Goal: Task Accomplishment & Management: Complete application form

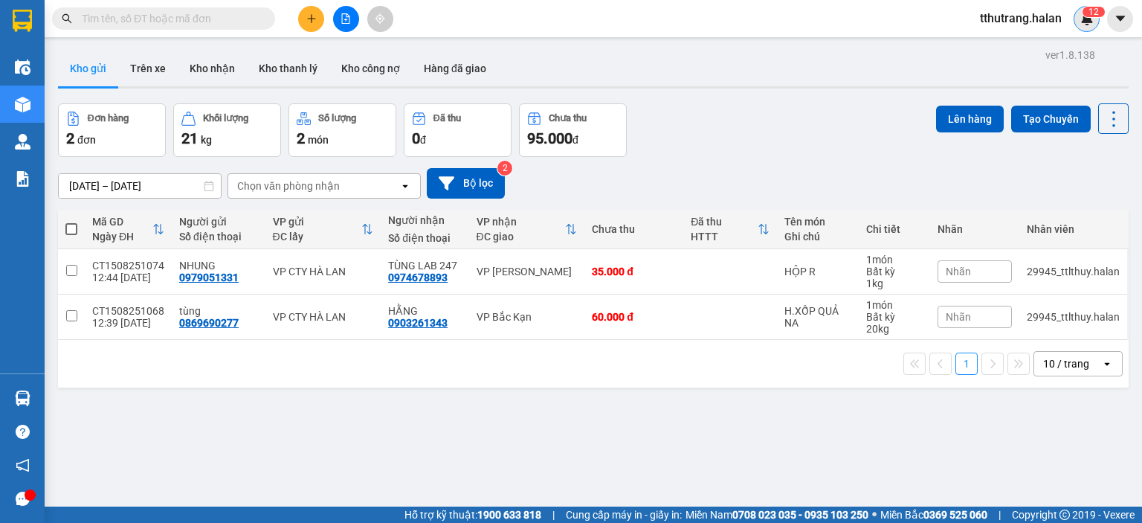
click at [1091, 8] on span "1" at bounding box center [1090, 12] width 5 height 10
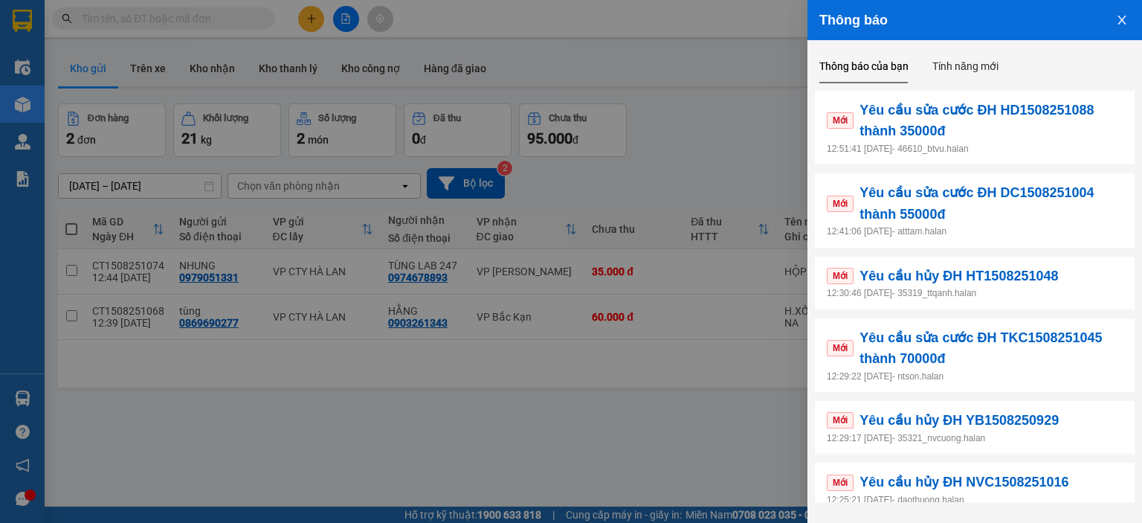
click at [722, 427] on div at bounding box center [571, 261] width 1142 height 523
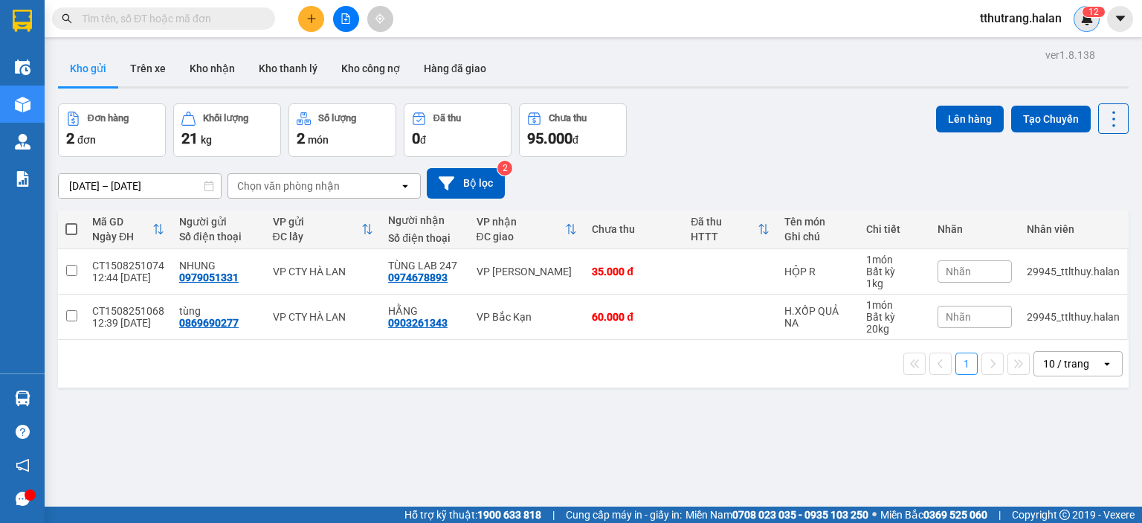
click at [1091, 18] on img at bounding box center [1086, 18] width 13 height 13
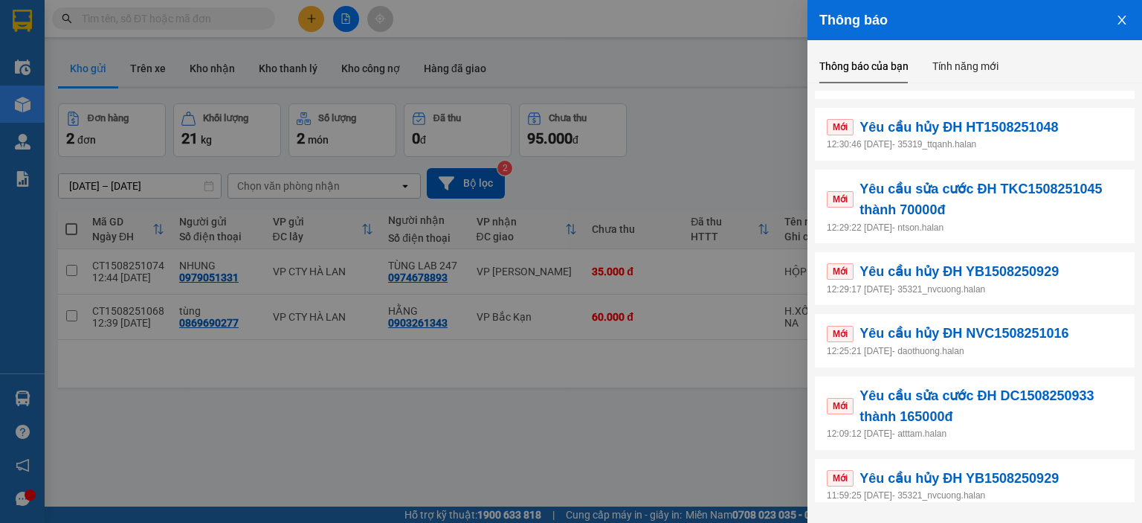
scroll to position [290, 0]
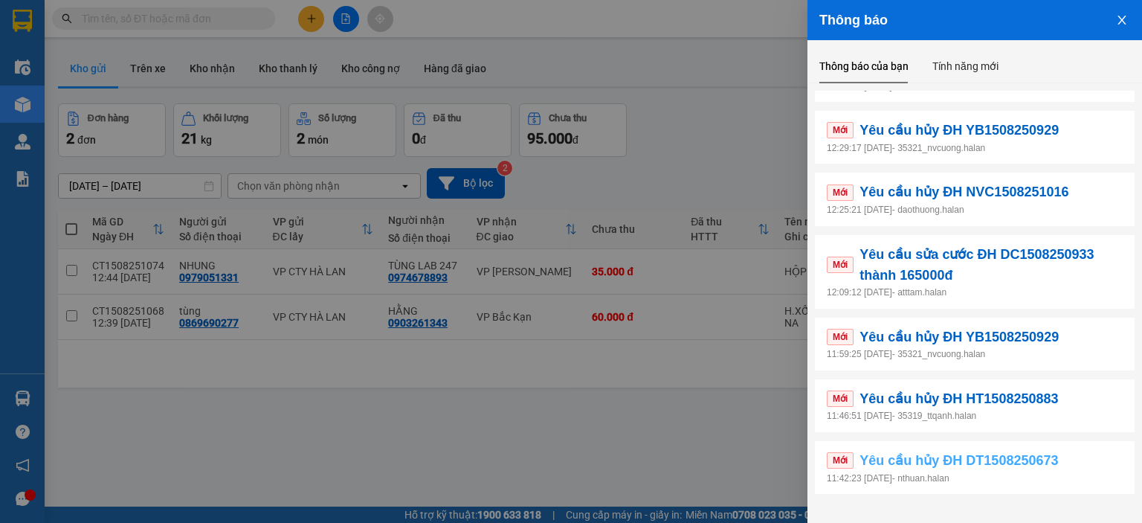
click at [1087, 463] on link "Mới Yêu cầu hủy ĐH DT1508250673" at bounding box center [975, 460] width 296 height 21
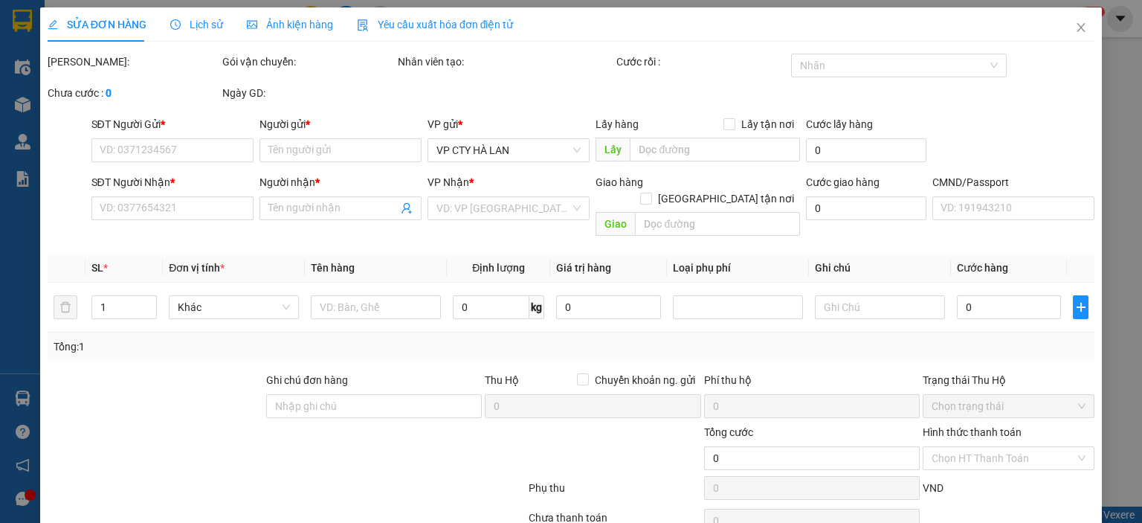
type input "0886777002"
type input "HIỀN"
type input "0946528866"
type input "DUY HOÀNG"
type input "55.000"
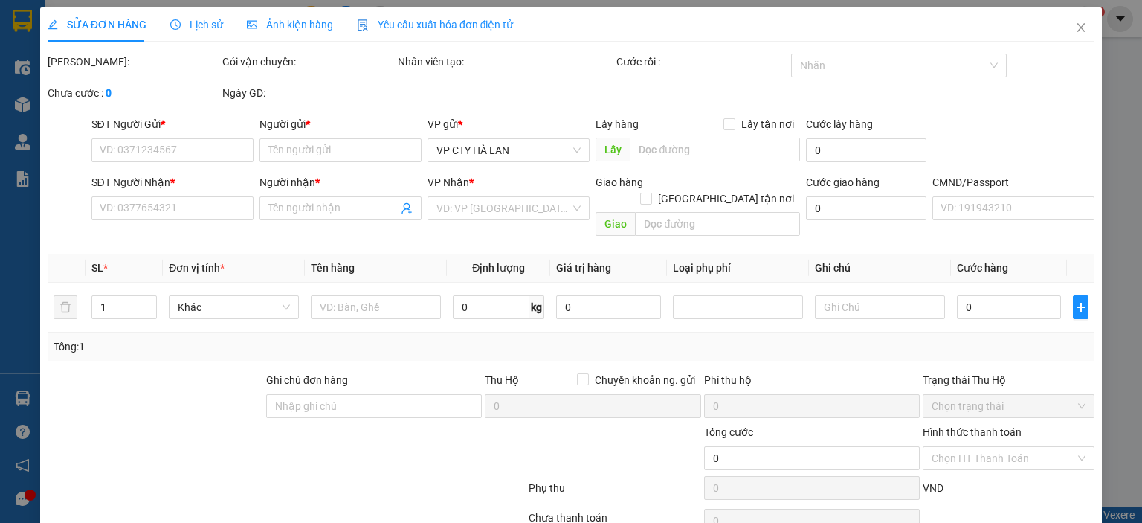
type input "55.000"
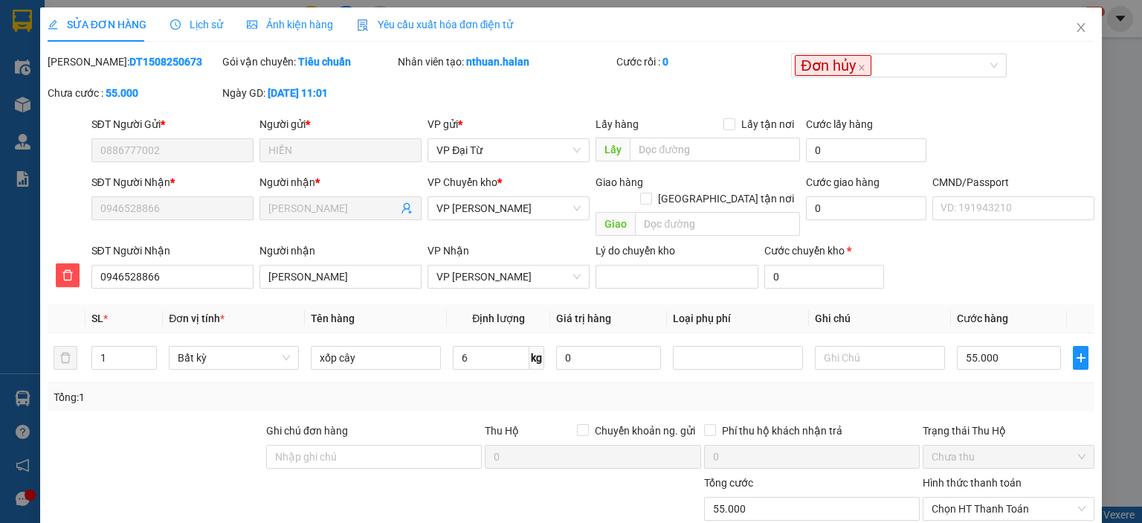
scroll to position [109, 0]
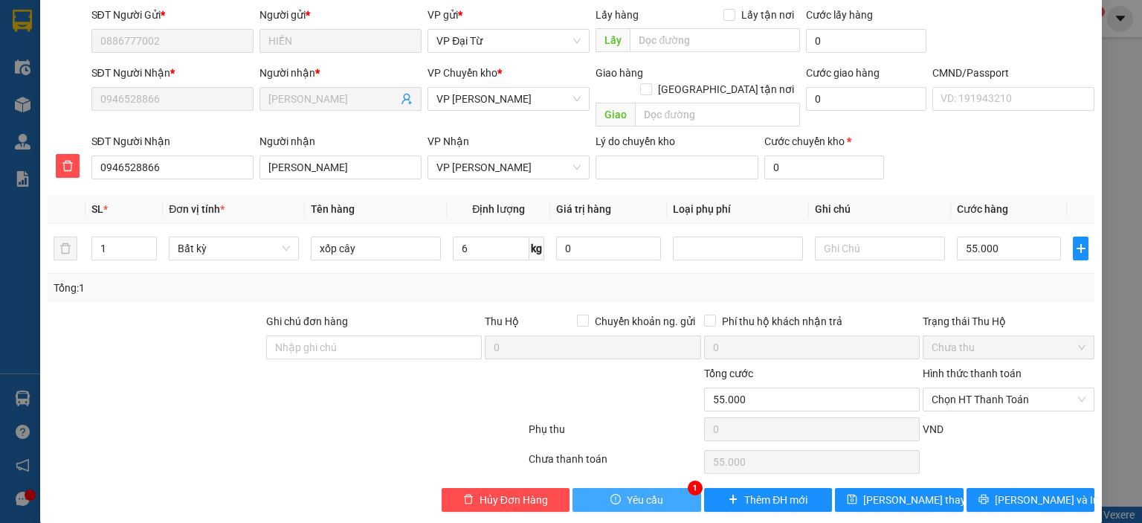
click at [679, 488] on button "Yêu cầu" at bounding box center [636, 500] width 129 height 24
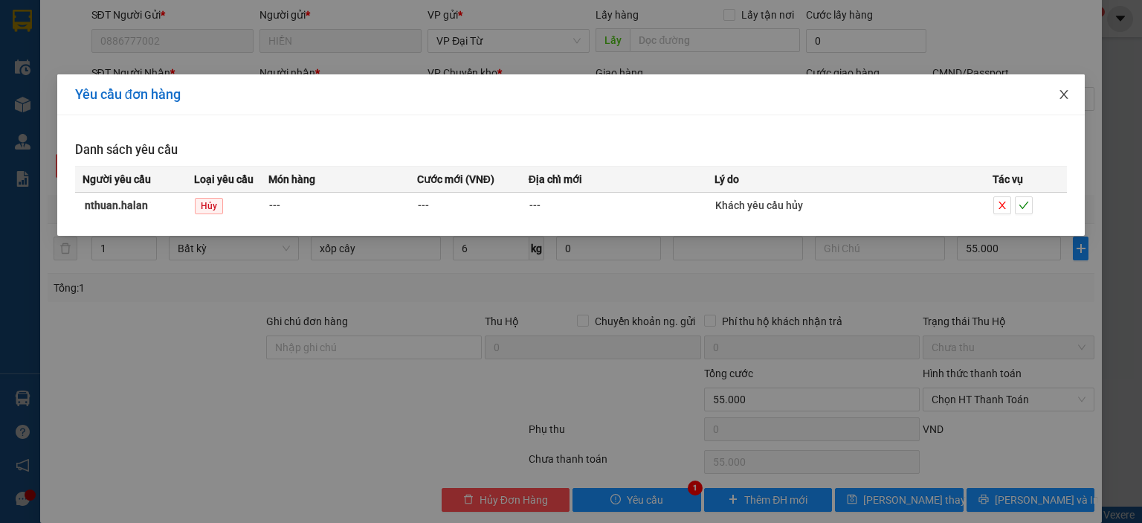
click at [1066, 94] on icon "close" at bounding box center [1064, 94] width 12 height 12
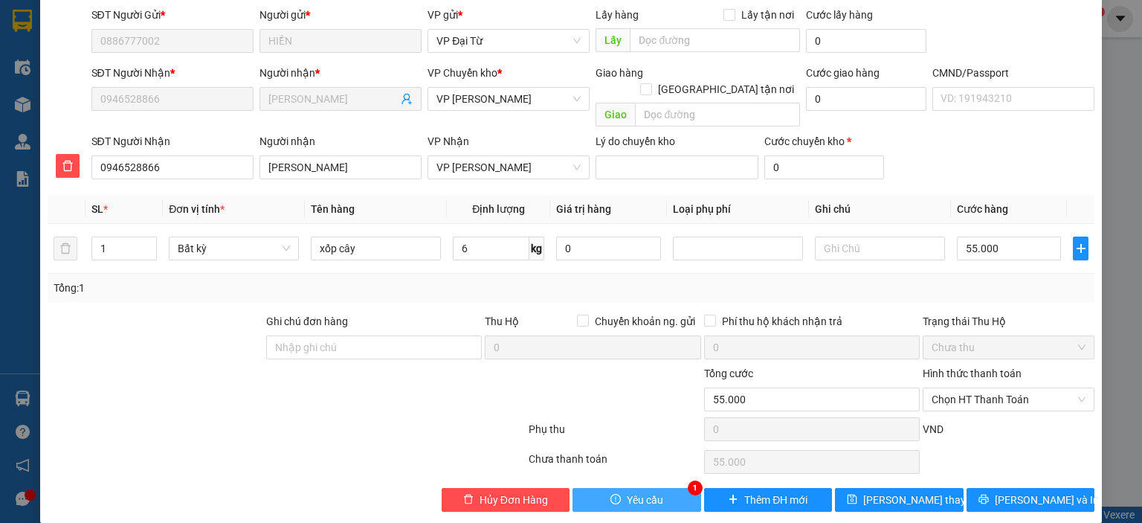
scroll to position [35, 0]
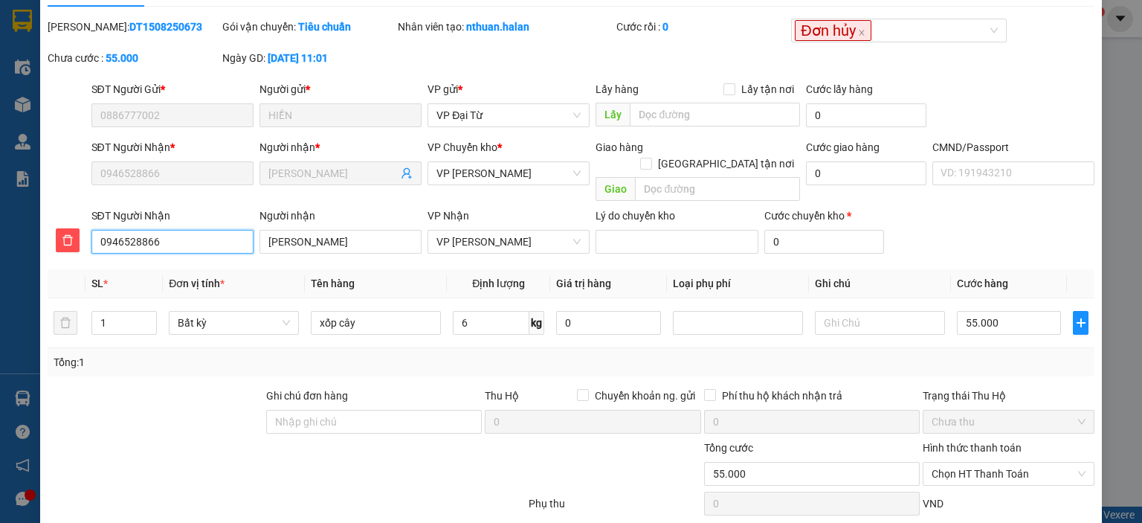
click at [155, 230] on input "0946528866" at bounding box center [172, 242] width 162 height 24
click at [178, 230] on input "0946528866" at bounding box center [172, 242] width 162 height 24
drag, startPoint x: 202, startPoint y: 219, endPoint x: 68, endPoint y: 227, distance: 134.0
click at [68, 227] on div "SĐT Người Nhận 0946528866 Người nhận DUY HOÀNG VP Nhận VP Nguyễn Trãi Lý do chu…" at bounding box center [571, 232] width 1050 height 51
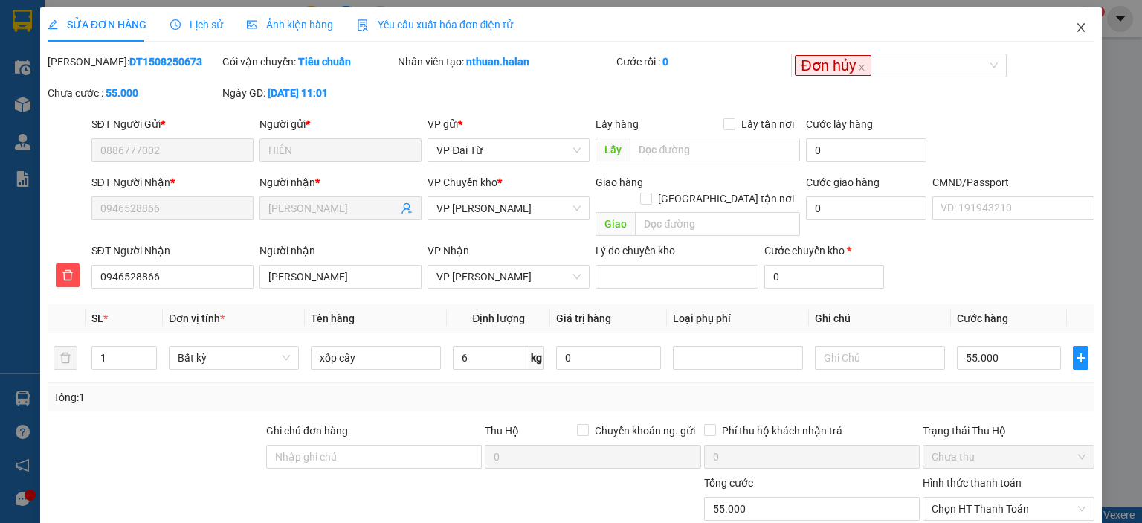
click at [1077, 30] on icon "close" at bounding box center [1081, 27] width 8 height 9
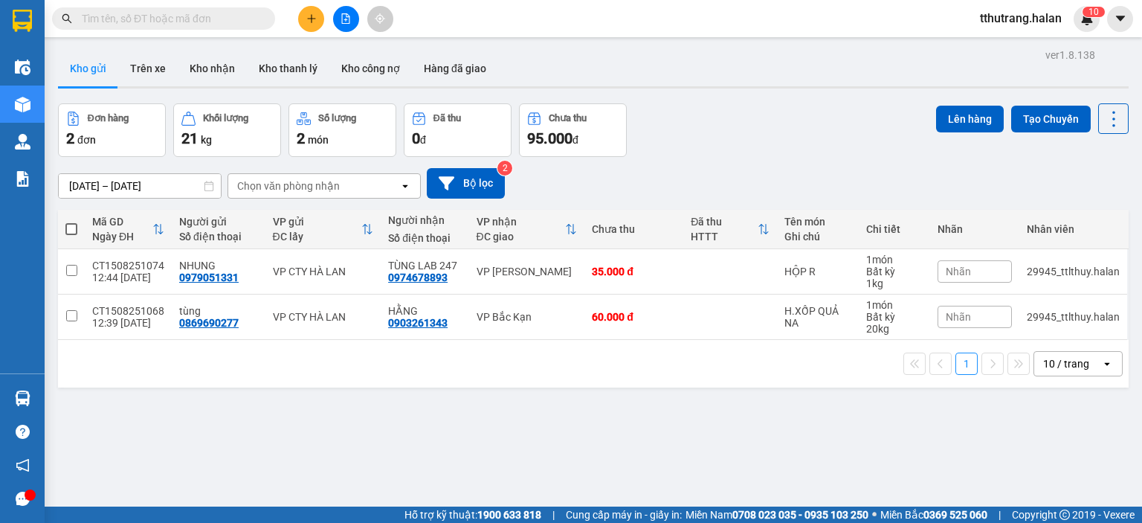
click at [200, 32] on div "Kết quả tìm kiếm ( 0 ) Bộ lọc No Data tthutrang.halan 1 0" at bounding box center [571, 18] width 1142 height 37
click at [208, 21] on input "text" at bounding box center [169, 18] width 175 height 16
paste input "0946528866"
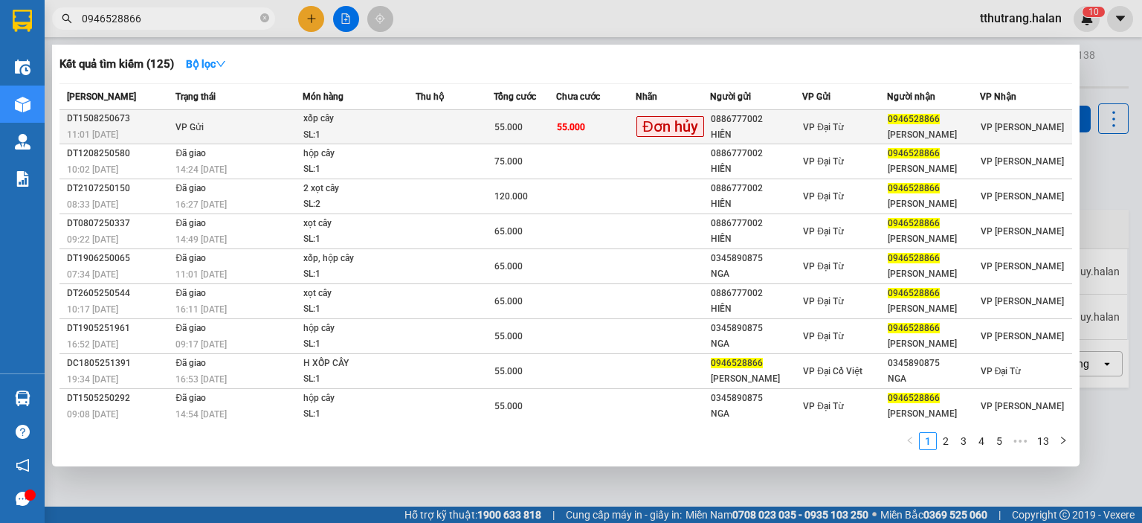
type input "0946528866"
click at [479, 117] on td at bounding box center [455, 127] width 78 height 34
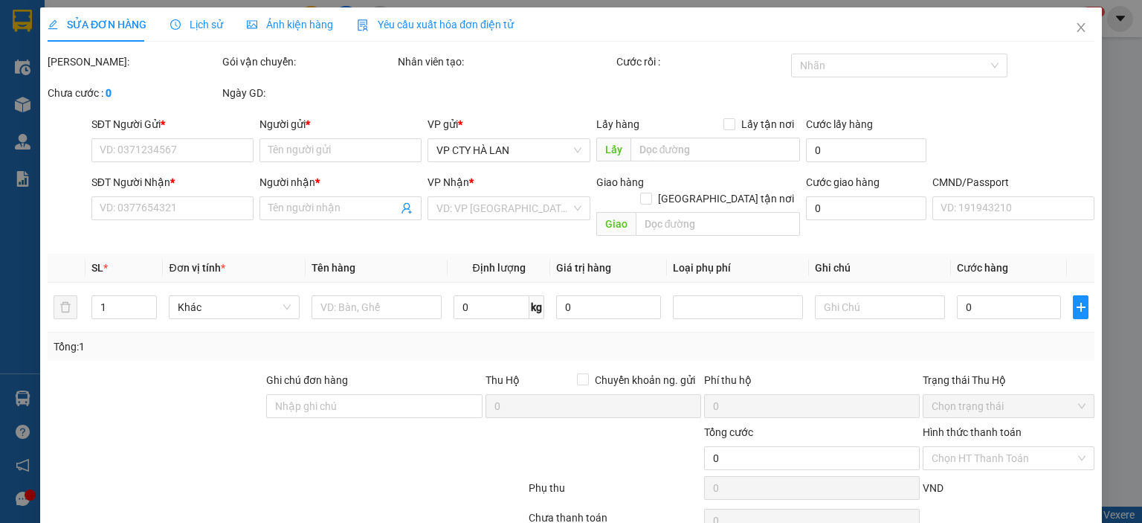
type input "0886777002"
type input "HIỀN"
type input "0946528866"
type input "DUY HOÀNG"
type input "55.000"
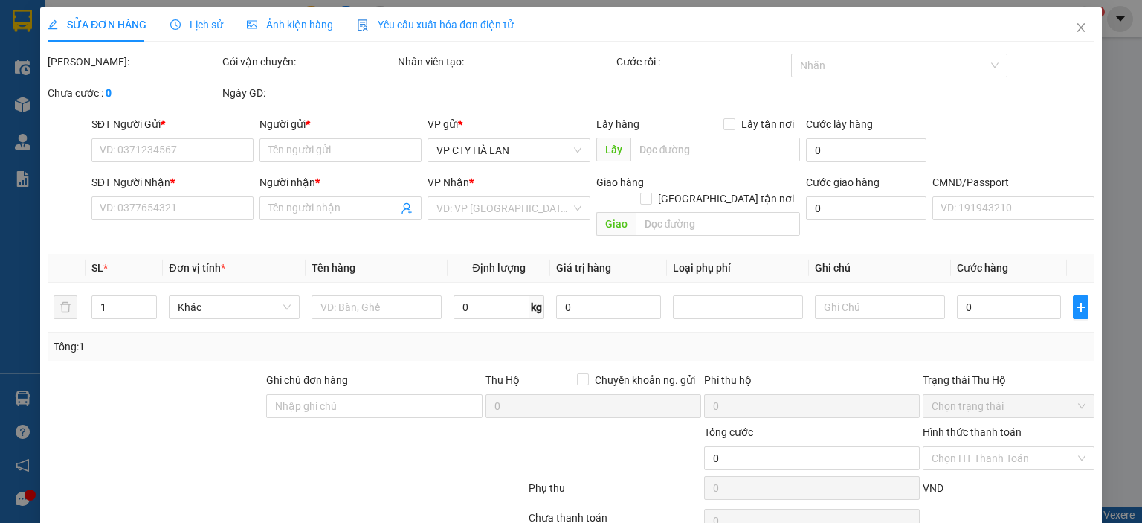
type input "55.000"
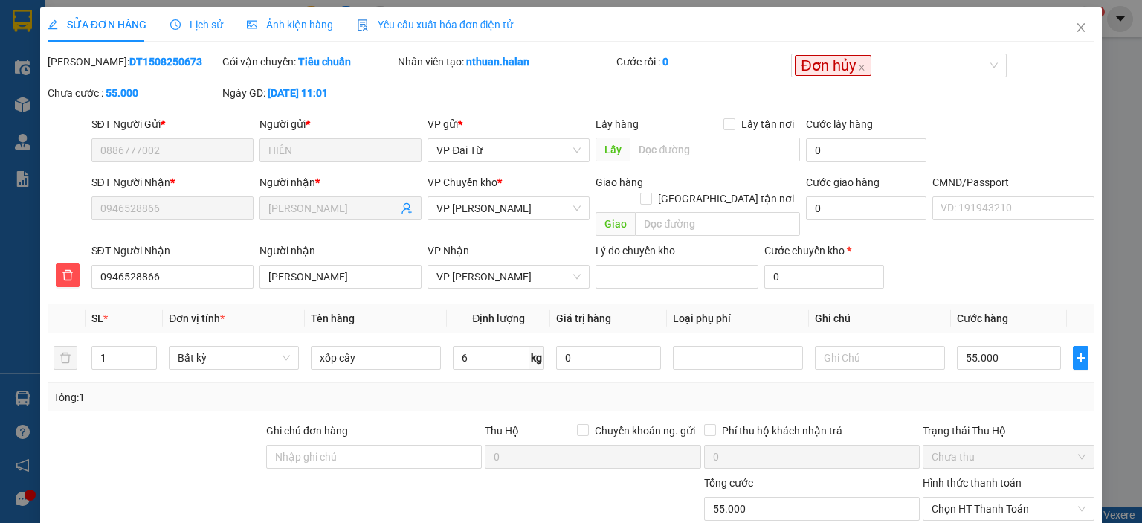
scroll to position [109, 0]
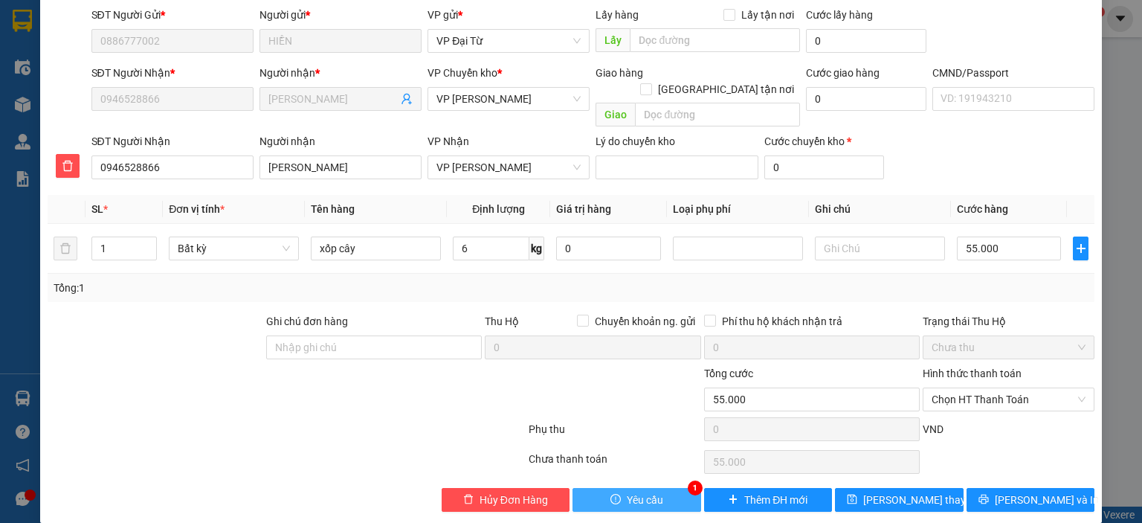
click at [654, 491] on span "Yêu cầu" at bounding box center [645, 499] width 36 height 16
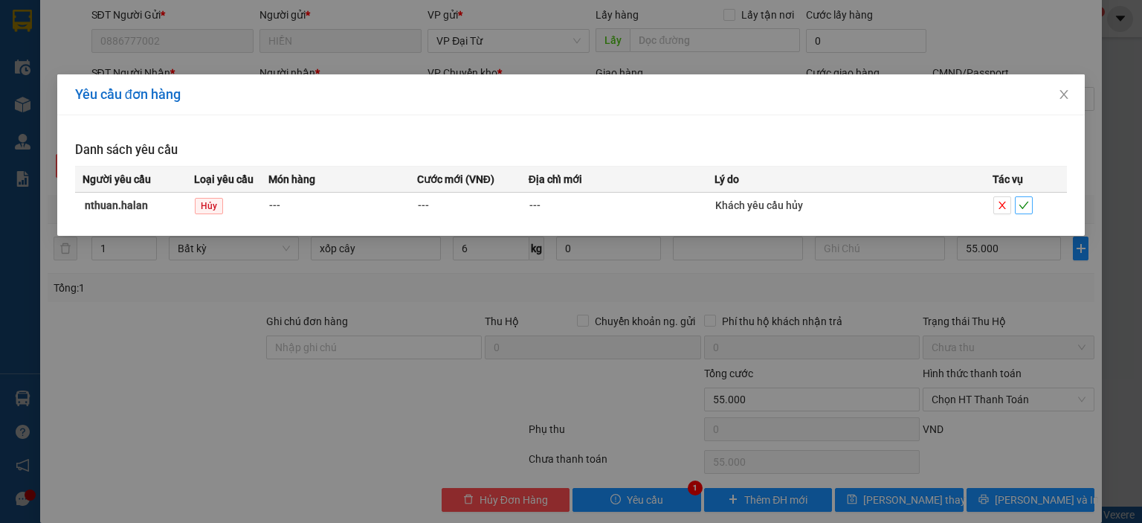
click at [1017, 201] on span "check" at bounding box center [1023, 205] width 16 height 10
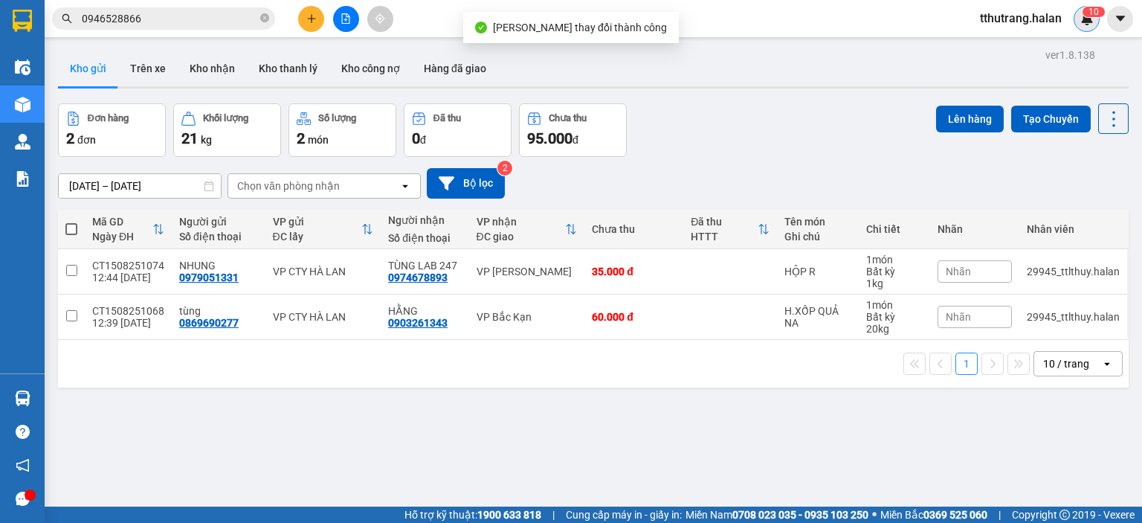
click at [1081, 22] on img at bounding box center [1086, 18] width 13 height 13
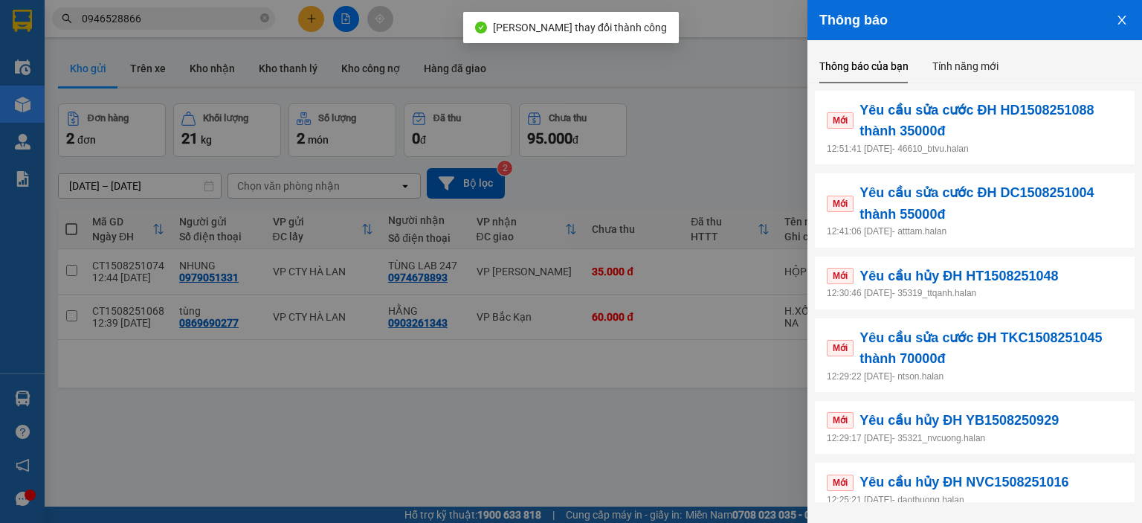
scroll to position [290, 0]
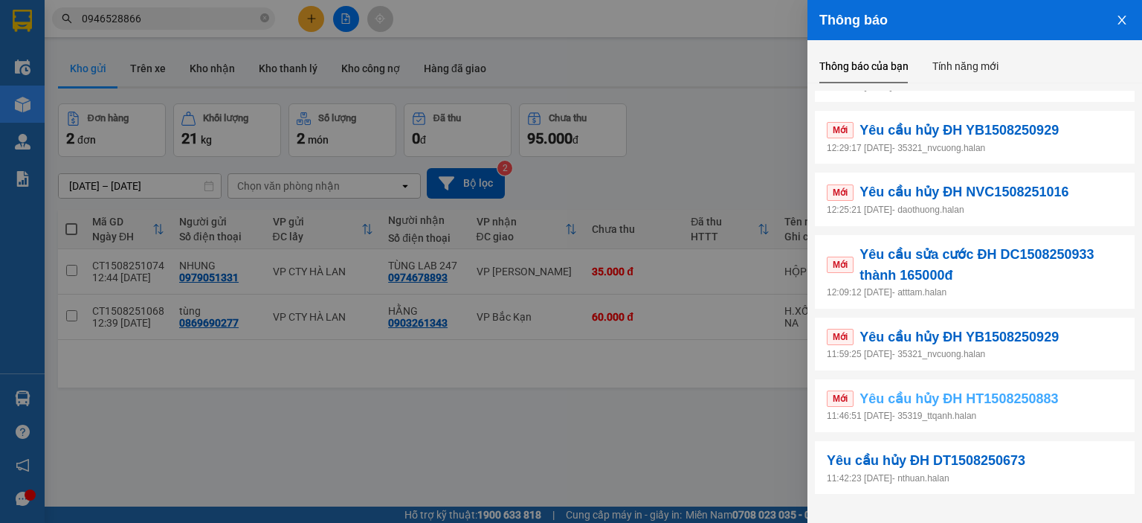
click at [1052, 402] on span "Yêu cầu hủy ĐH HT1508250883" at bounding box center [958, 398] width 198 height 21
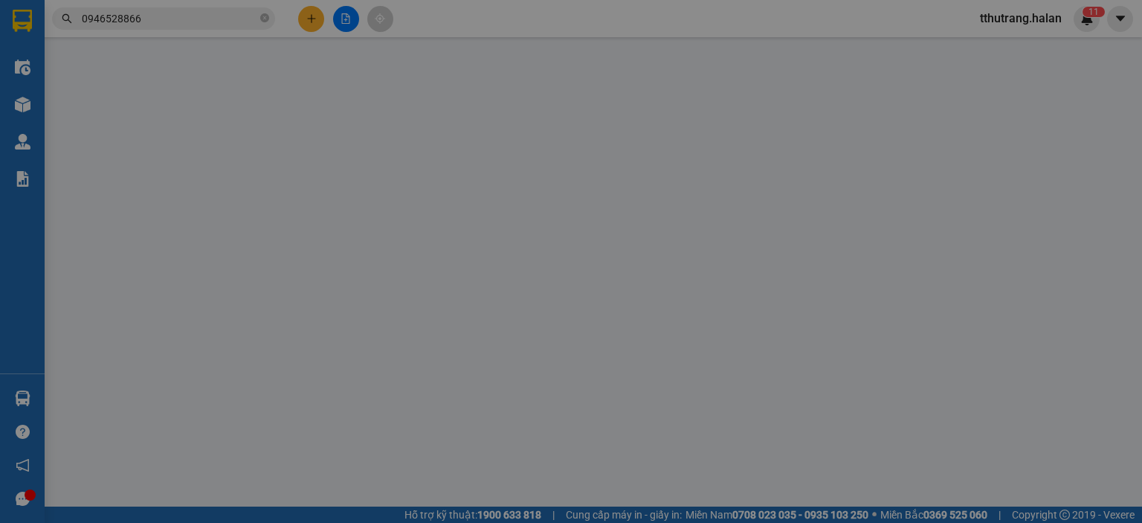
type input "0839851212"
type input "NK BẢO MAI"
type input "0926366369"
type input "LABO DIỆP ANH"
type input "35.000"
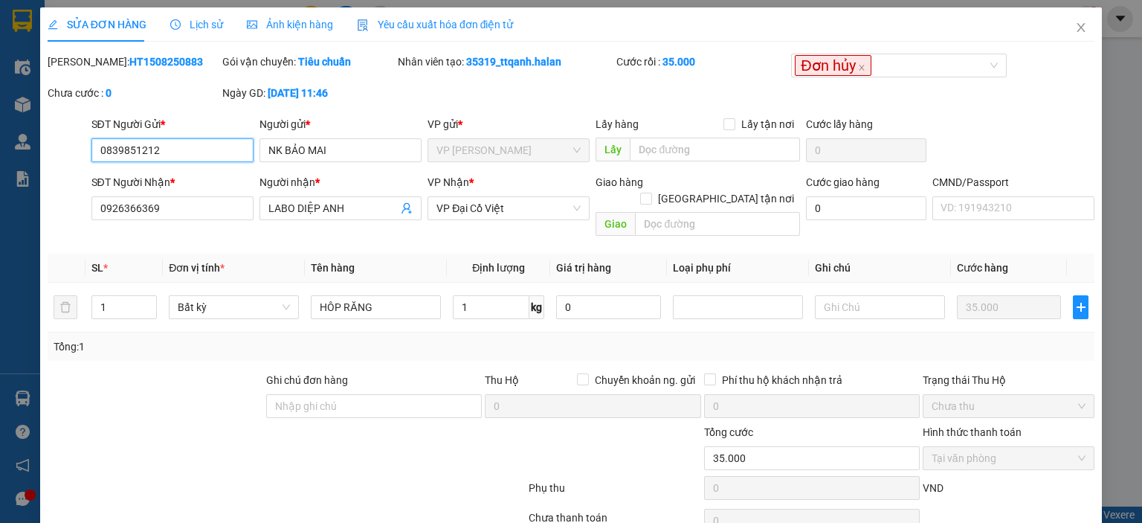
scroll to position [59, 0]
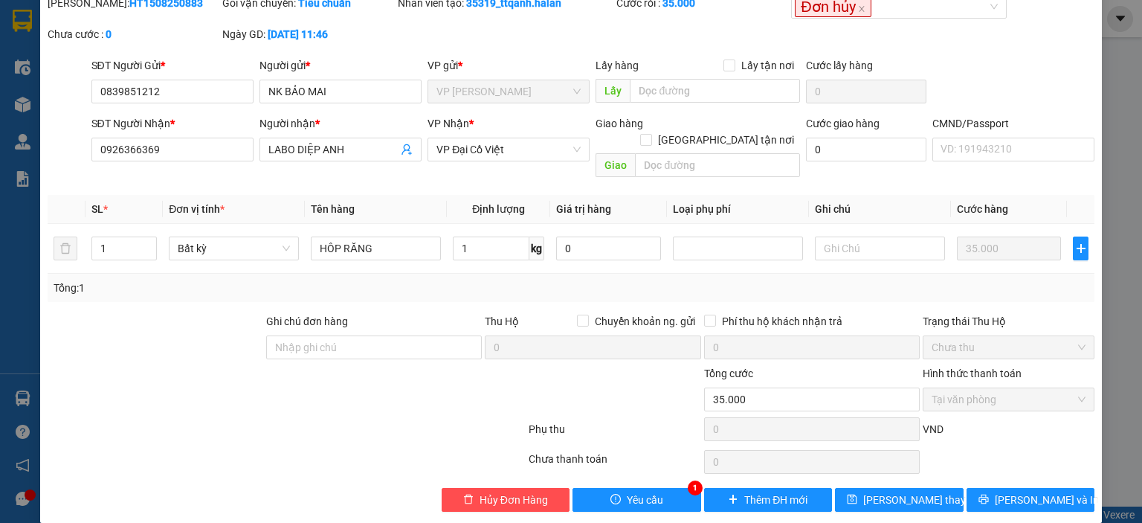
click at [644, 497] on div "SỬA ĐƠN HÀNG Lịch sử Ảnh kiện hàng Yêu cầu xuất hóa đơn điện tử Total Paid Fee …" at bounding box center [571, 236] width 1062 height 574
click at [647, 491] on span "Yêu cầu" at bounding box center [645, 499] width 36 height 16
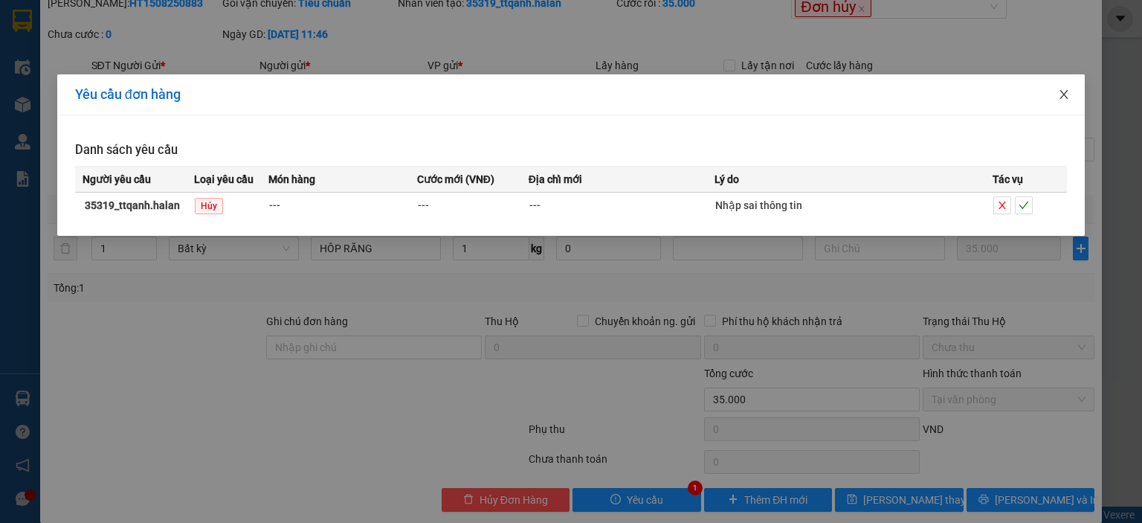
click at [1070, 97] on span "Close" at bounding box center [1064, 95] width 42 height 42
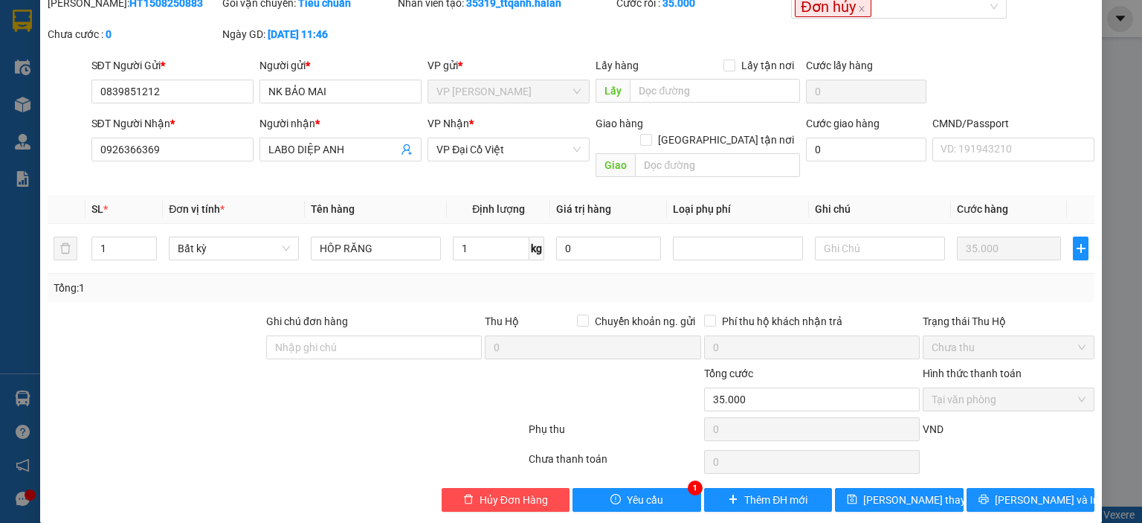
click at [197, 103] on div "SĐT Người Gửi * 0839851212" at bounding box center [172, 83] width 162 height 52
drag, startPoint x: 207, startPoint y: 91, endPoint x: 64, endPoint y: 94, distance: 142.7
click at [64, 94] on div "SĐT Người Gửi * 0839851212 0839851212 Người gửi * NK BẢO MAI VP gửi * VP Hoàng …" at bounding box center [571, 83] width 1050 height 52
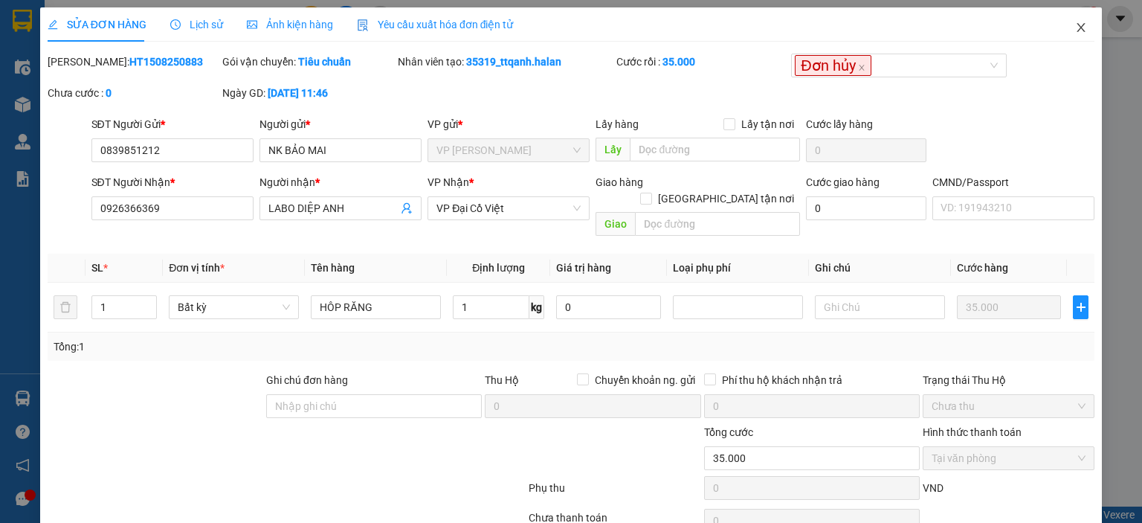
click at [1075, 28] on icon "close" at bounding box center [1081, 28] width 12 height 12
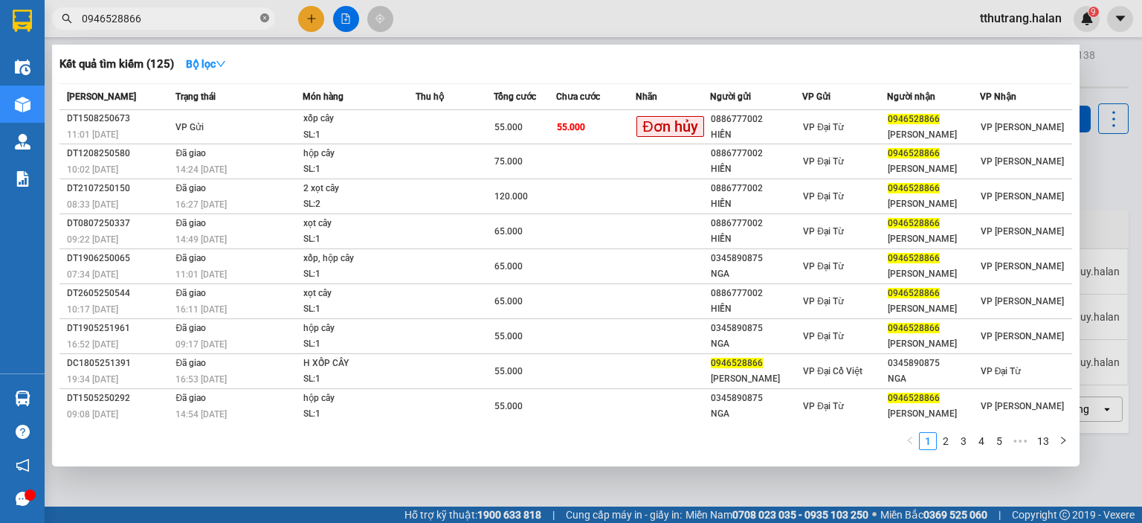
click at [263, 16] on icon "close-circle" at bounding box center [264, 17] width 9 height 9
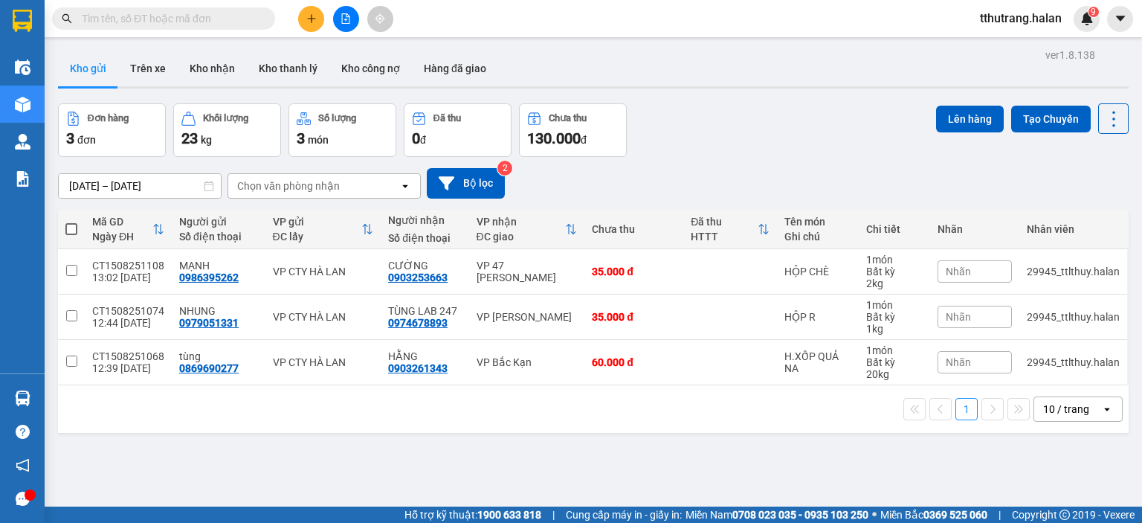
paste input "0839851212"
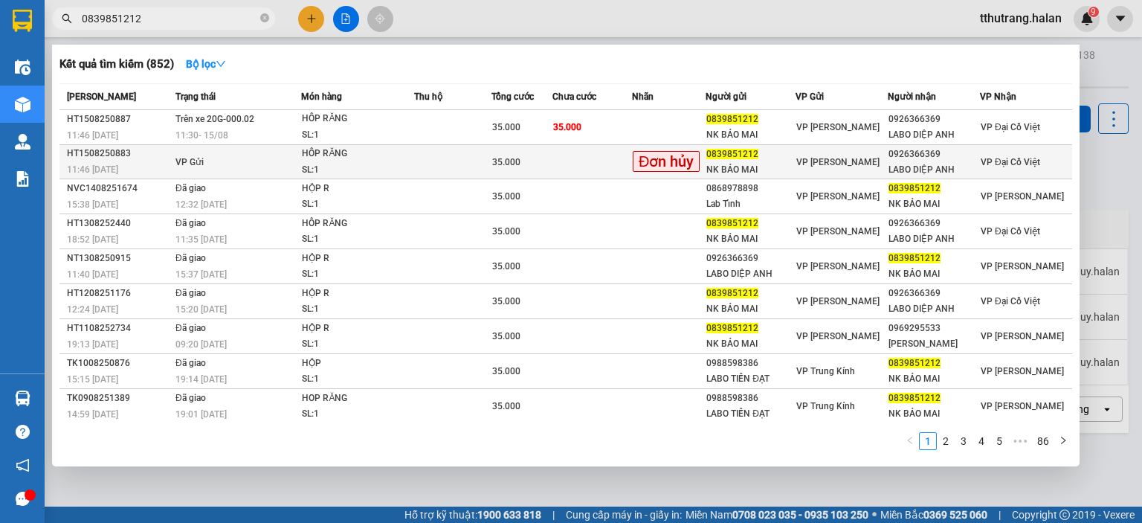
type input "0839851212"
click at [450, 158] on td at bounding box center [452, 162] width 77 height 34
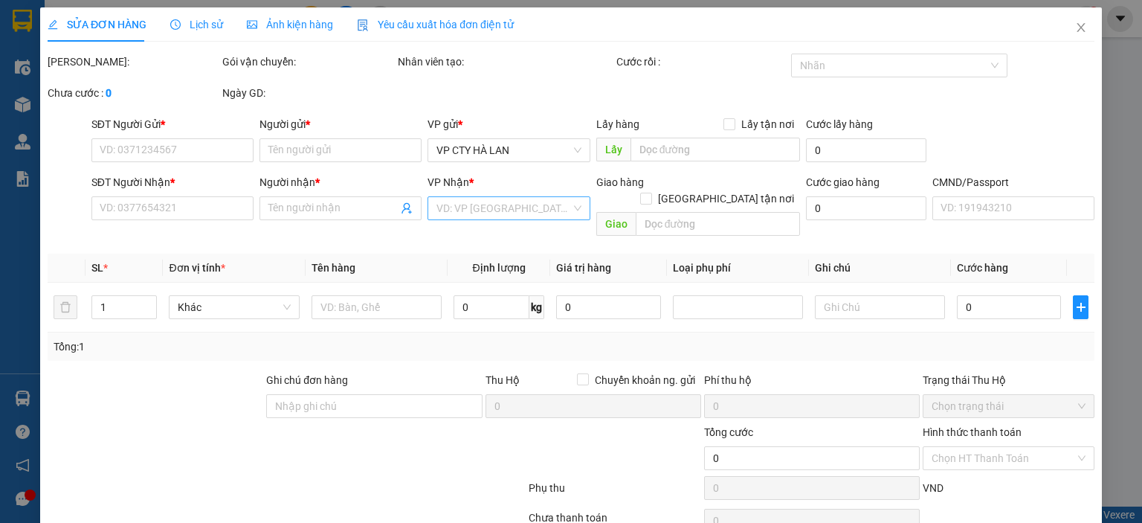
type input "0839851212"
type input "NK BẢO MAI"
type input "0926366369"
type input "LABO DIỆP ANH"
type input "35.000"
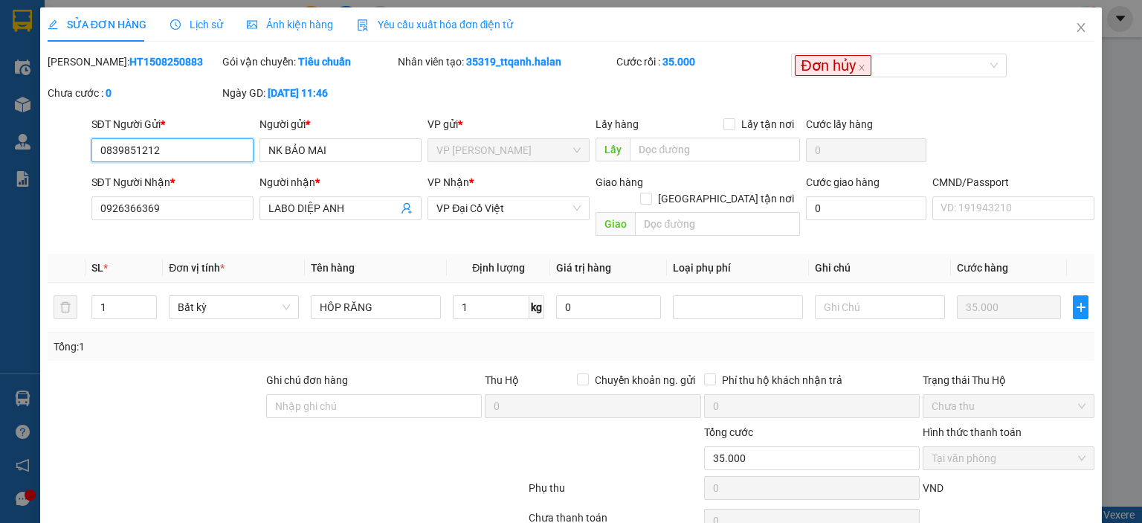
scroll to position [59, 0]
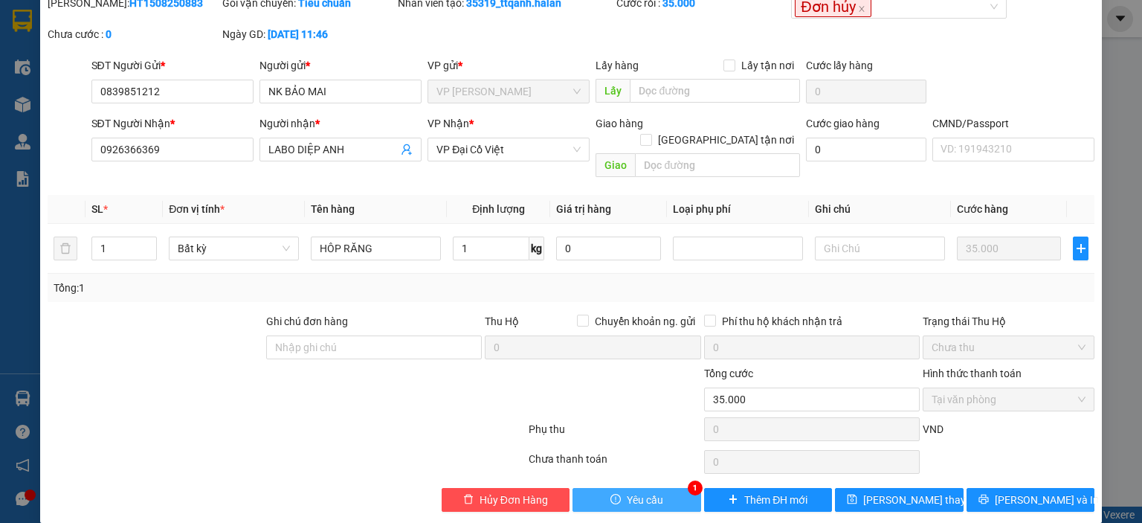
click at [652, 491] on span "Yêu cầu" at bounding box center [645, 499] width 36 height 16
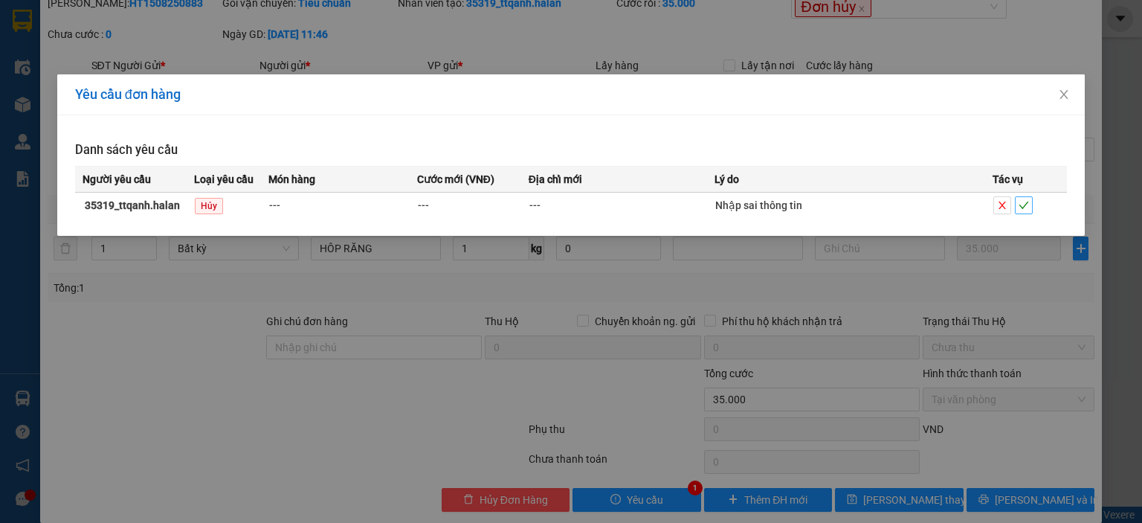
click at [1024, 204] on icon "check" at bounding box center [1023, 205] width 10 height 10
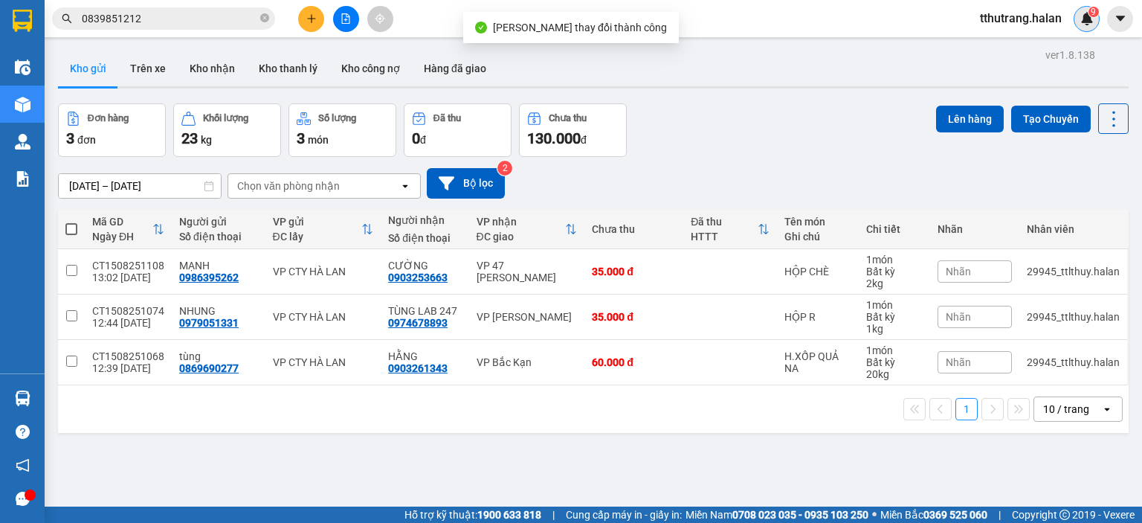
click at [1091, 10] on span "9" at bounding box center [1093, 12] width 5 height 10
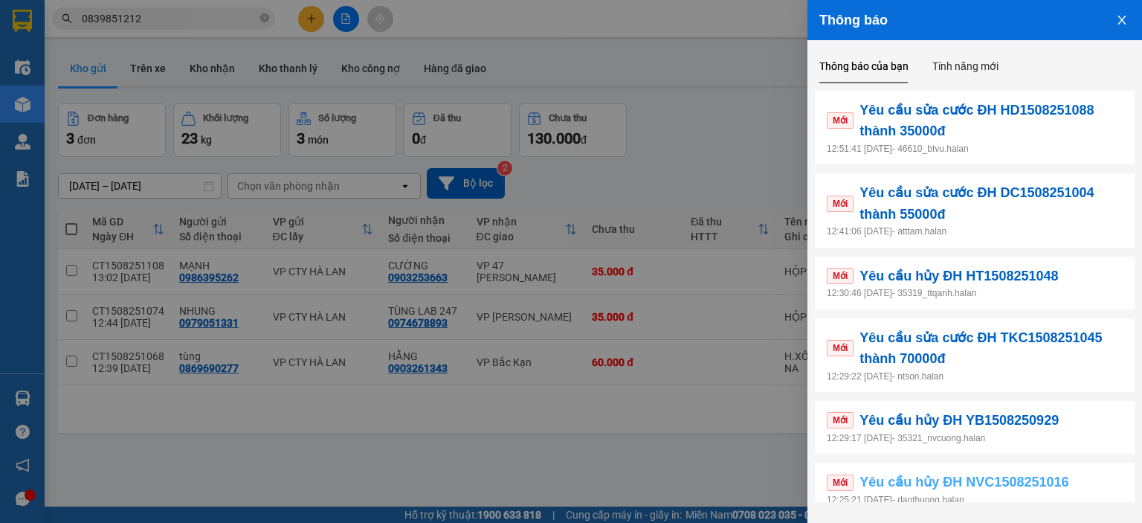
click at [1090, 485] on link "Mới Yêu cầu hủy ĐH NVC1508251016" at bounding box center [975, 481] width 296 height 21
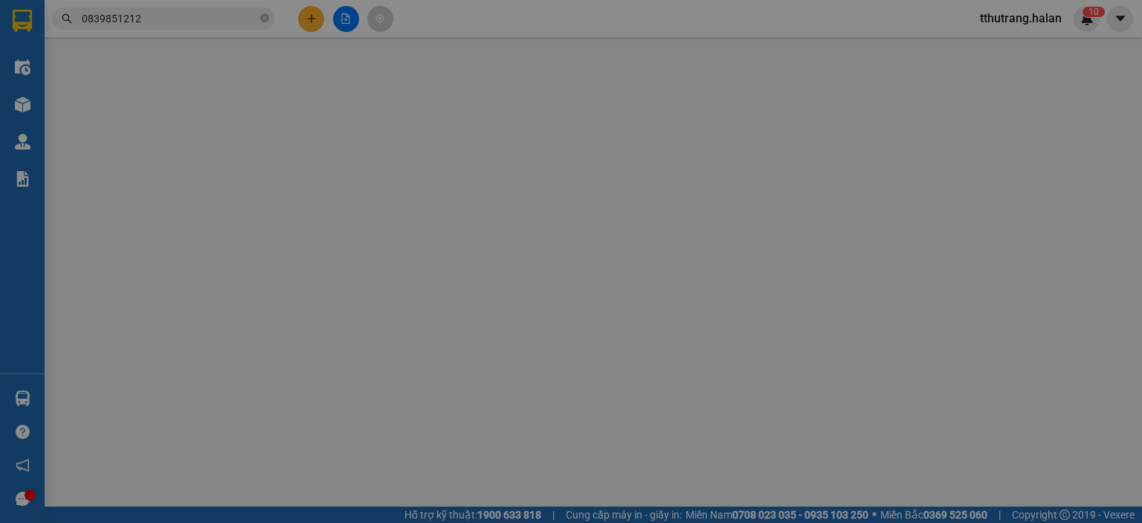
type input "0944256686"
type input "HƯNG"
type input "0962161091"
type input "THUÝ"
type input "40.000"
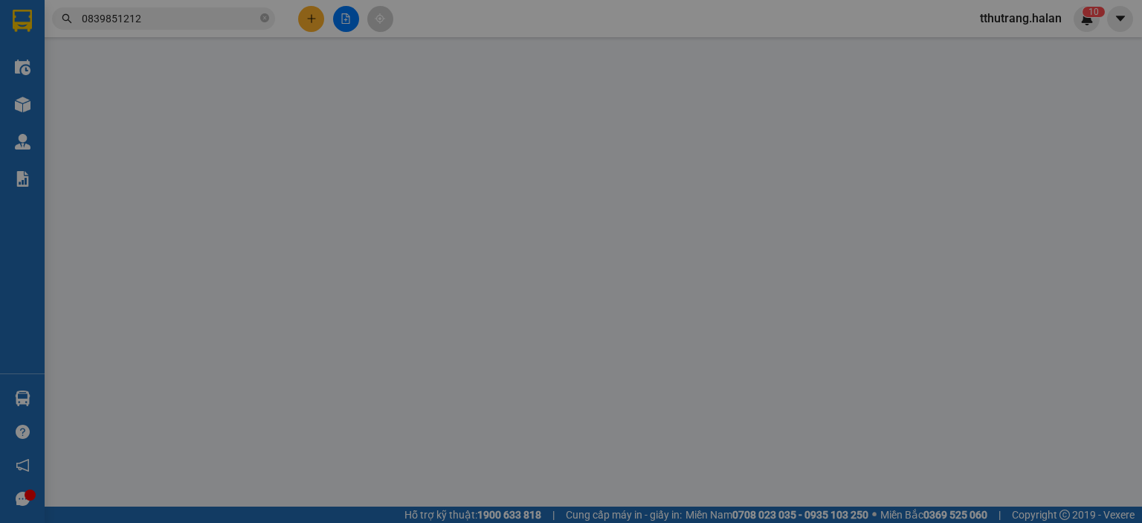
type input "40.000"
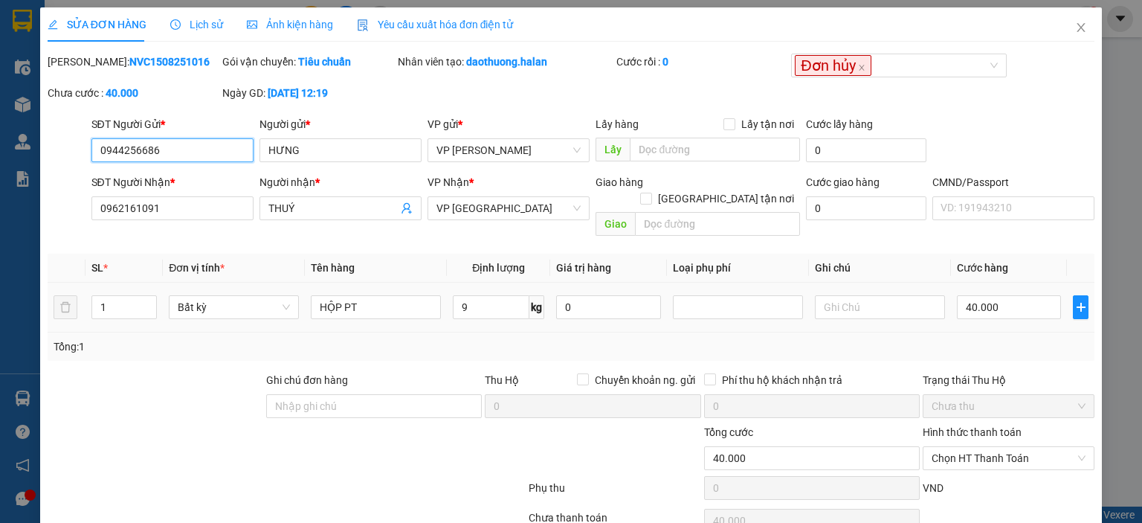
scroll to position [59, 0]
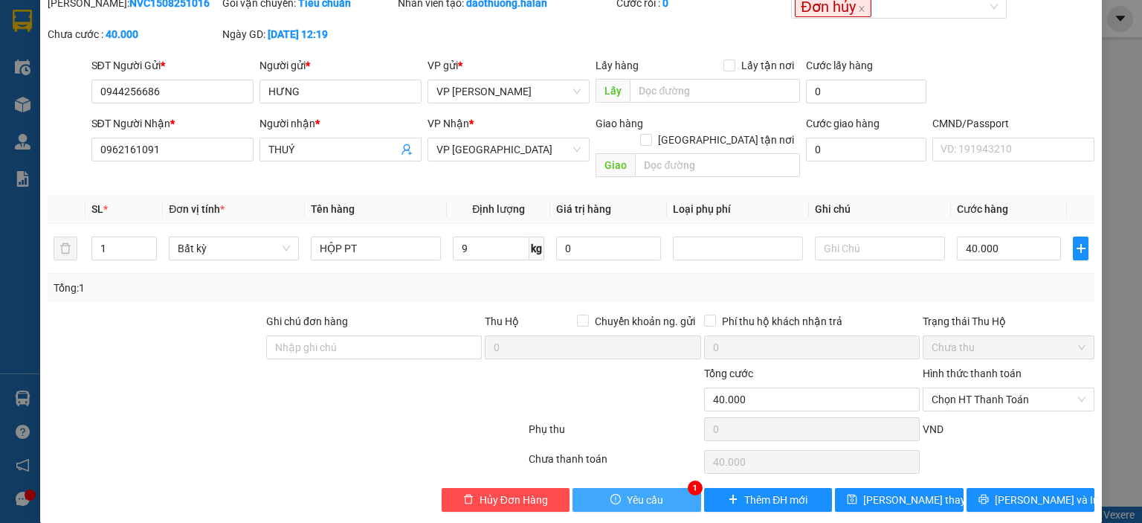
click at [664, 488] on button "Yêu cầu" at bounding box center [636, 500] width 129 height 24
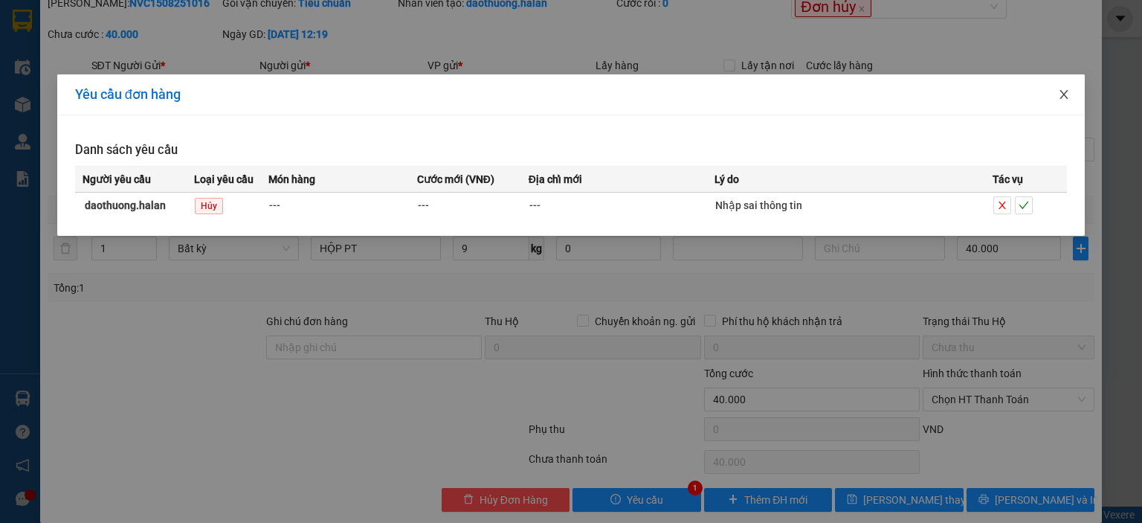
click at [1062, 99] on icon "close" at bounding box center [1064, 94] width 12 height 12
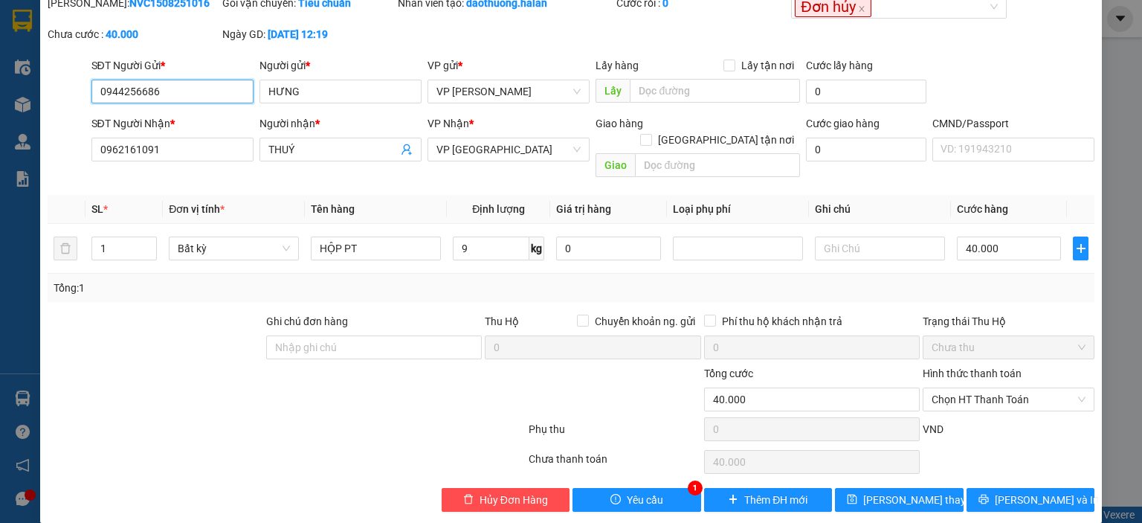
click at [190, 90] on input "0944256686" at bounding box center [172, 92] width 162 height 24
drag, startPoint x: 181, startPoint y: 91, endPoint x: 59, endPoint y: 91, distance: 121.9
click at [59, 91] on div "SĐT Người Gửi * 0944256686 0944256686 Người gửi * HƯNG VP gửi * VP Nguyễn Văn C…" at bounding box center [571, 83] width 1050 height 52
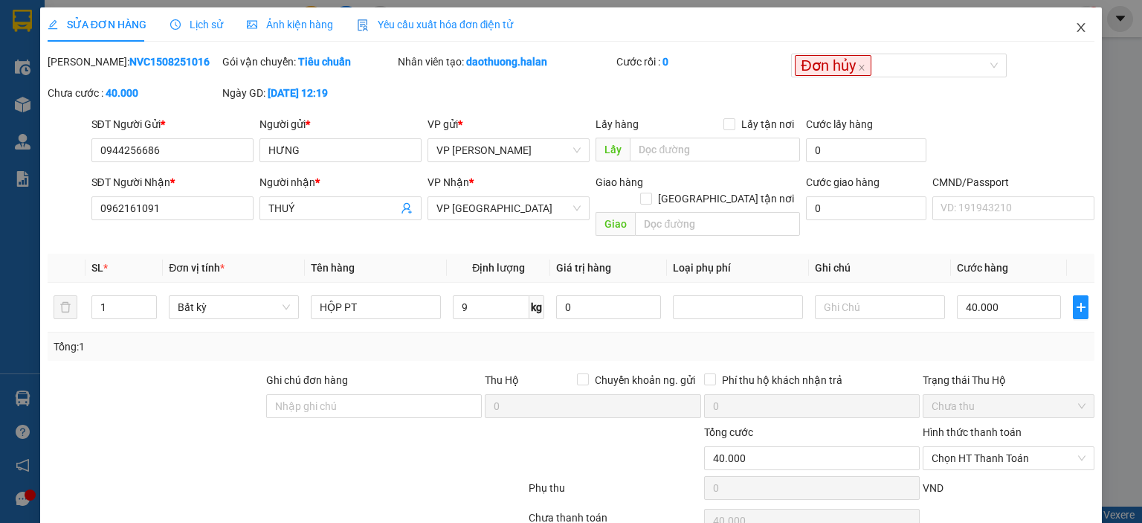
drag, startPoint x: 1071, startPoint y: 29, endPoint x: 314, endPoint y: 37, distance: 757.5
click at [1075, 30] on icon "close" at bounding box center [1081, 28] width 12 height 12
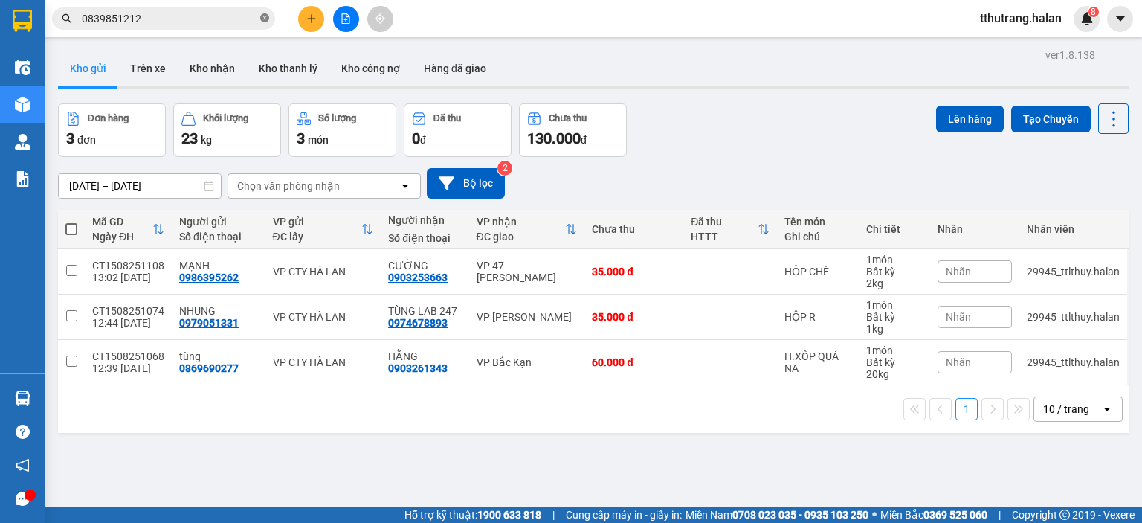
click at [262, 19] on icon "close-circle" at bounding box center [264, 17] width 9 height 9
paste input "0944256686"
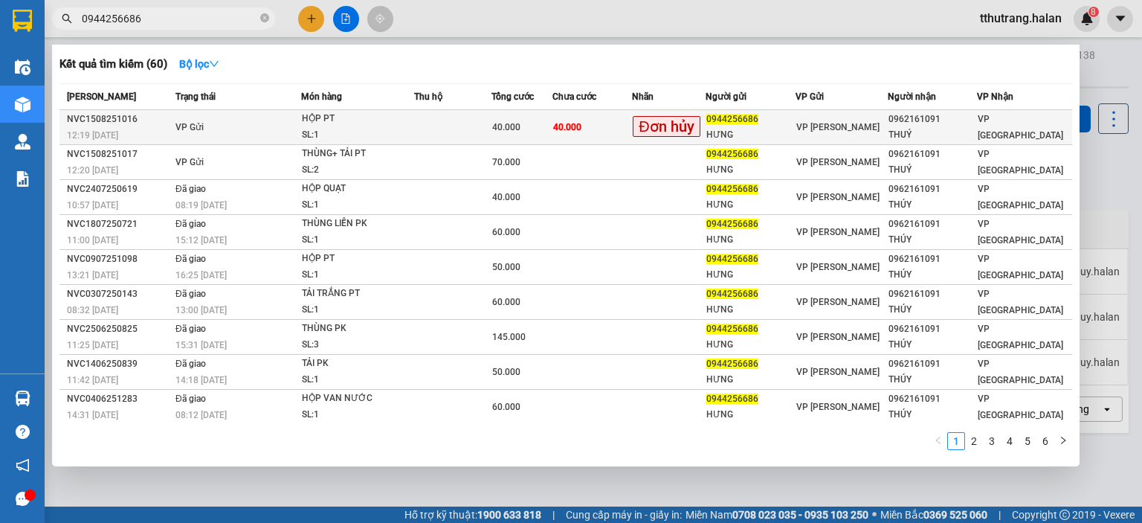
type input "0944256686"
click at [410, 118] on div "HỘP PT" at bounding box center [358, 119] width 112 height 16
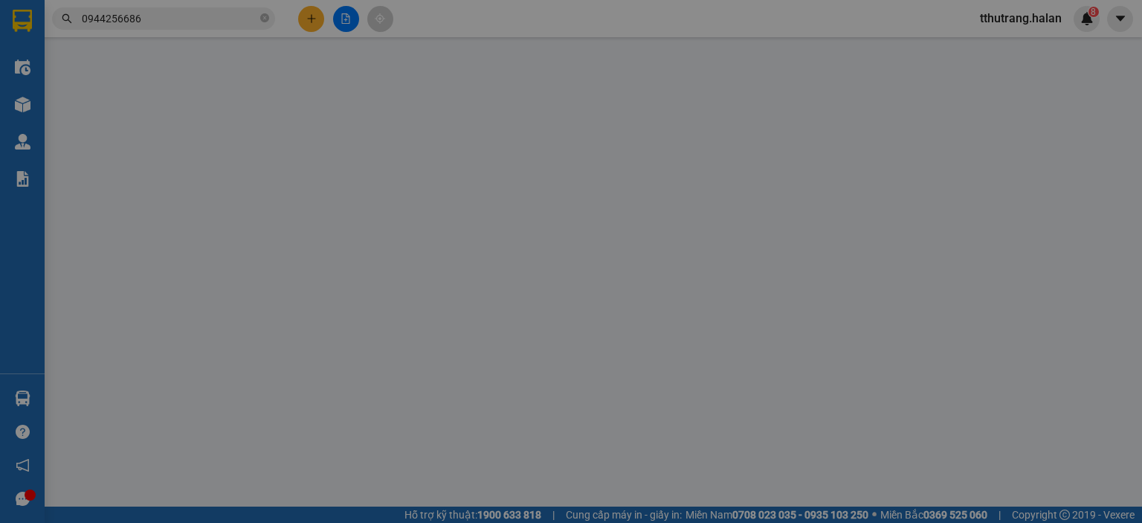
type input "0944256686"
type input "HƯNG"
type input "0962161091"
type input "THUÝ"
type input "40.000"
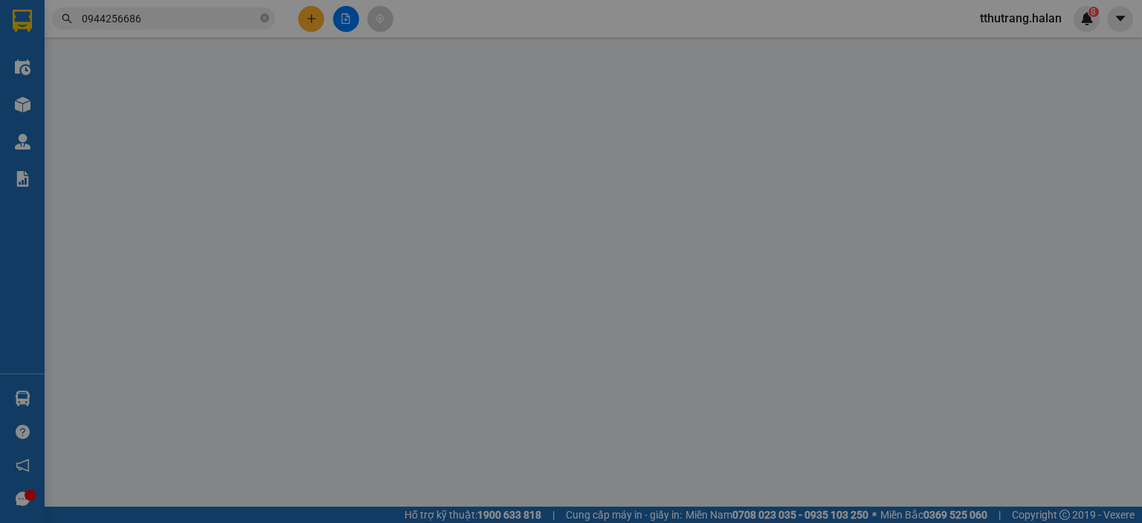
type input "40.000"
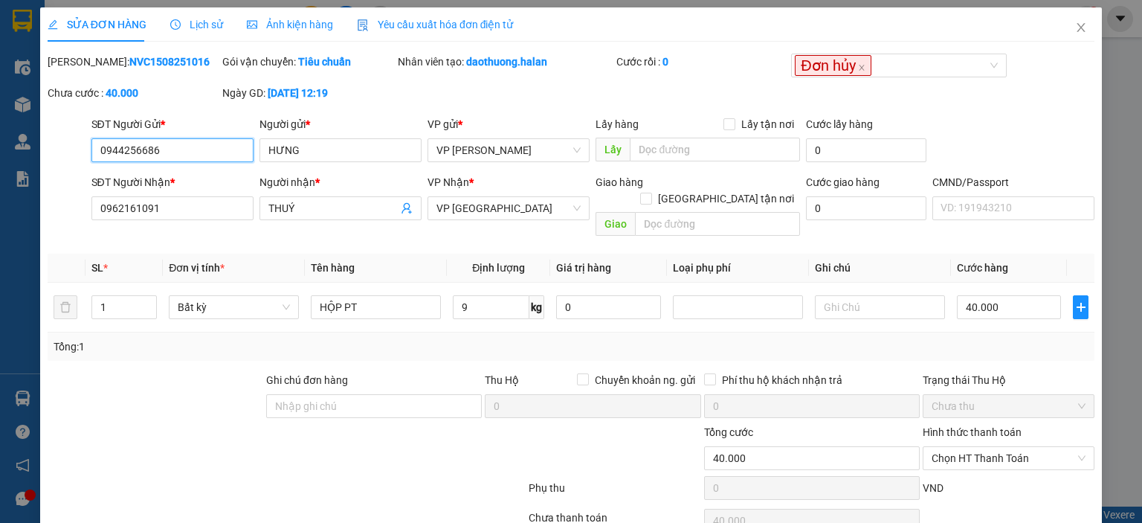
scroll to position [59, 0]
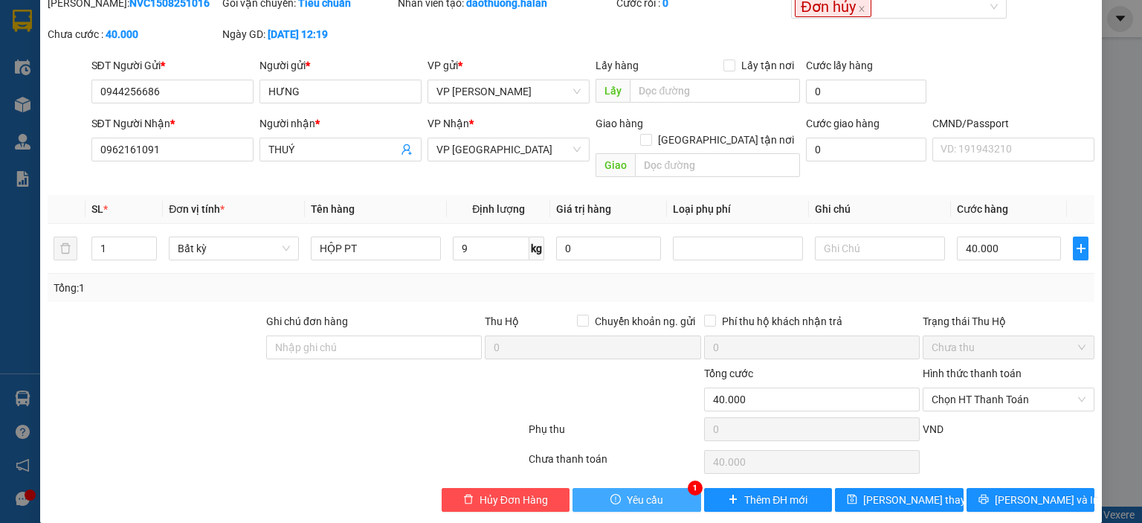
click at [643, 491] on span "Yêu cầu" at bounding box center [645, 499] width 36 height 16
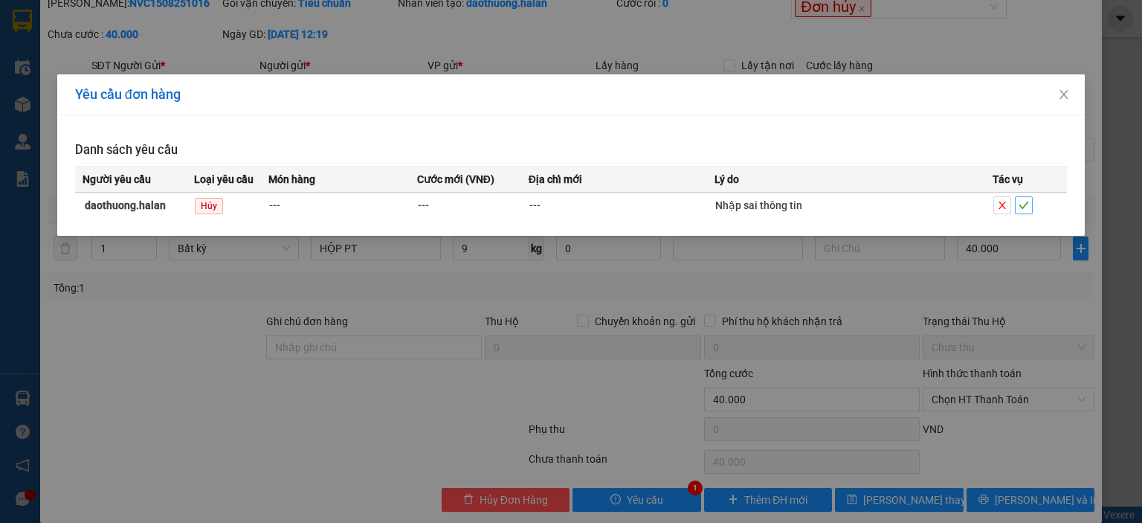
click at [1025, 204] on icon "check" at bounding box center [1024, 204] width 10 height 7
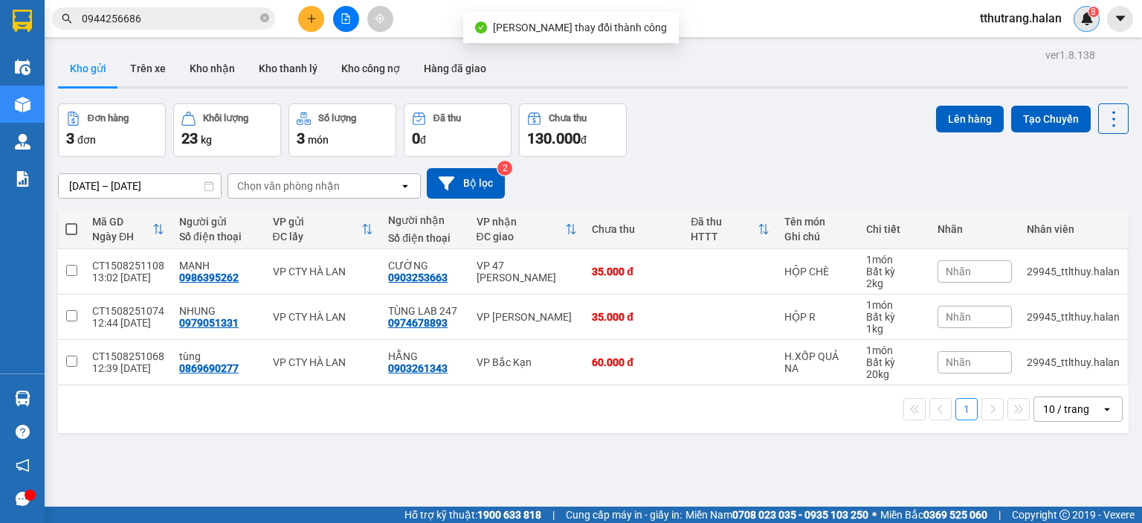
click at [1082, 19] on img at bounding box center [1086, 18] width 13 height 13
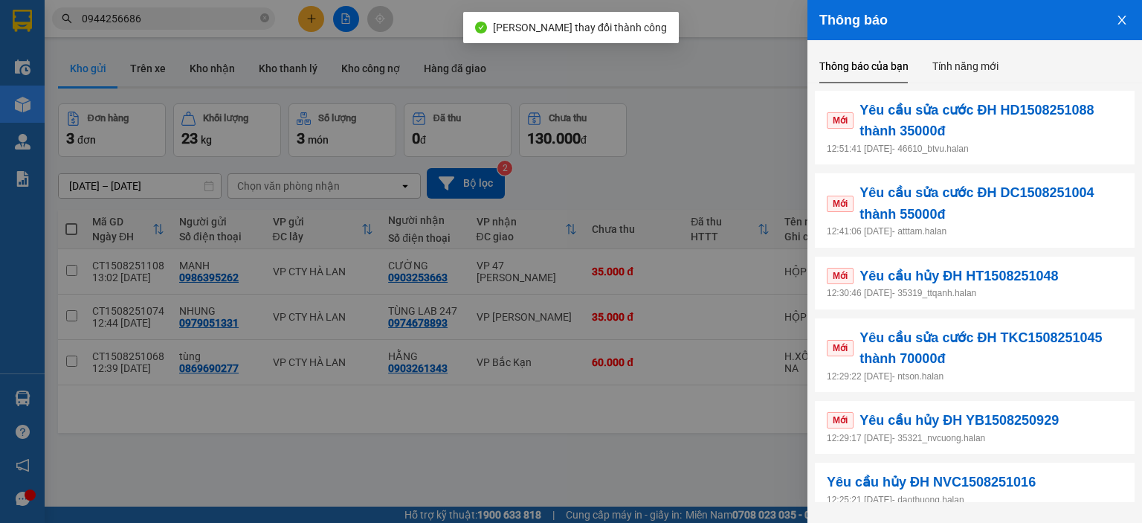
scroll to position [290, 0]
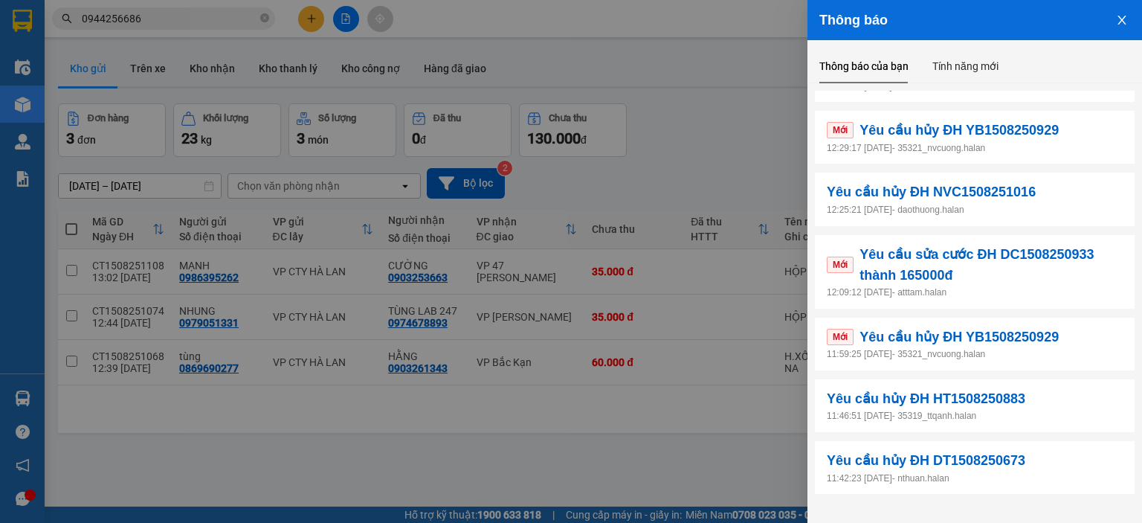
click at [1093, 353] on p "11:59:25 15/08/2025 - 35321_nvcuong.halan" at bounding box center [975, 354] width 296 height 14
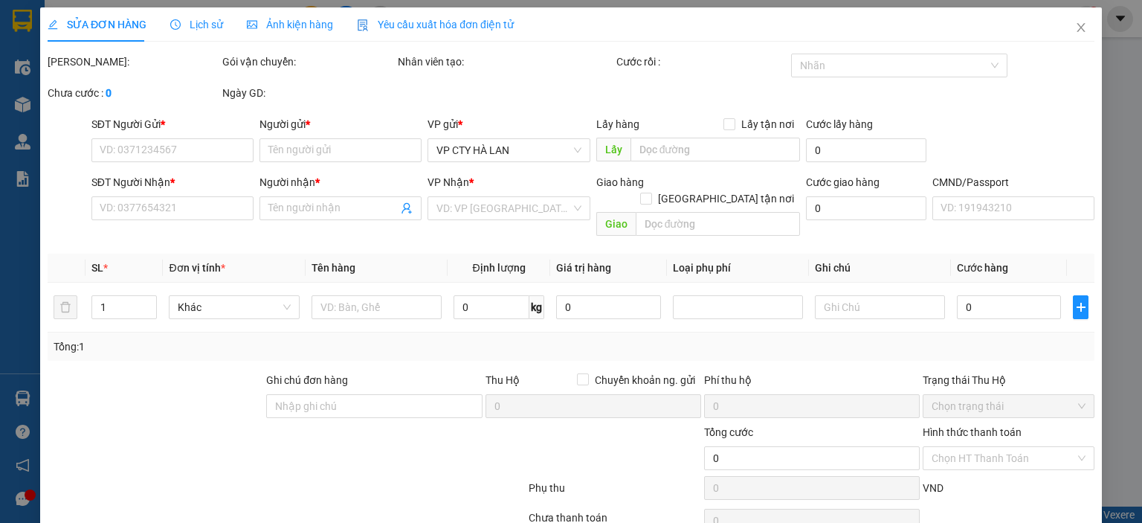
type input "0933810899"
type input "KHOA"
type input "0974251199"
type input "HOÀNG VĂN SƠN"
type input "55.000"
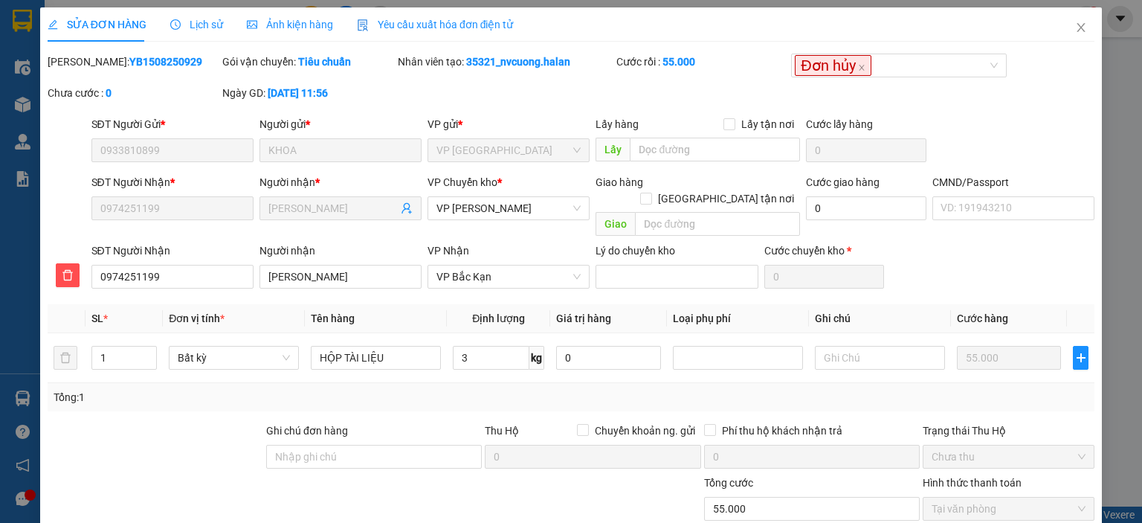
scroll to position [109, 0]
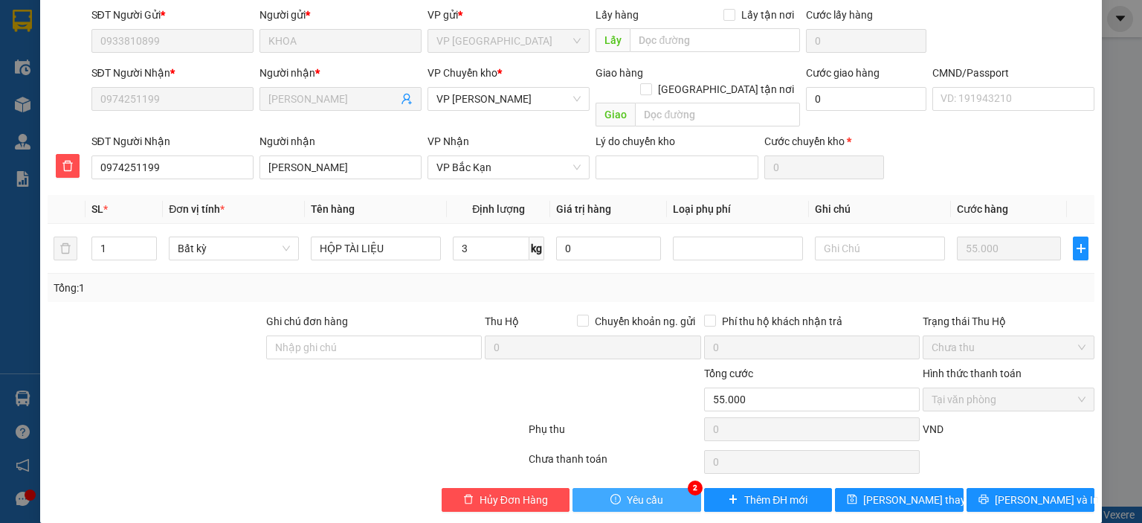
click at [611, 494] on icon "exclamation-circle" at bounding box center [615, 499] width 10 height 10
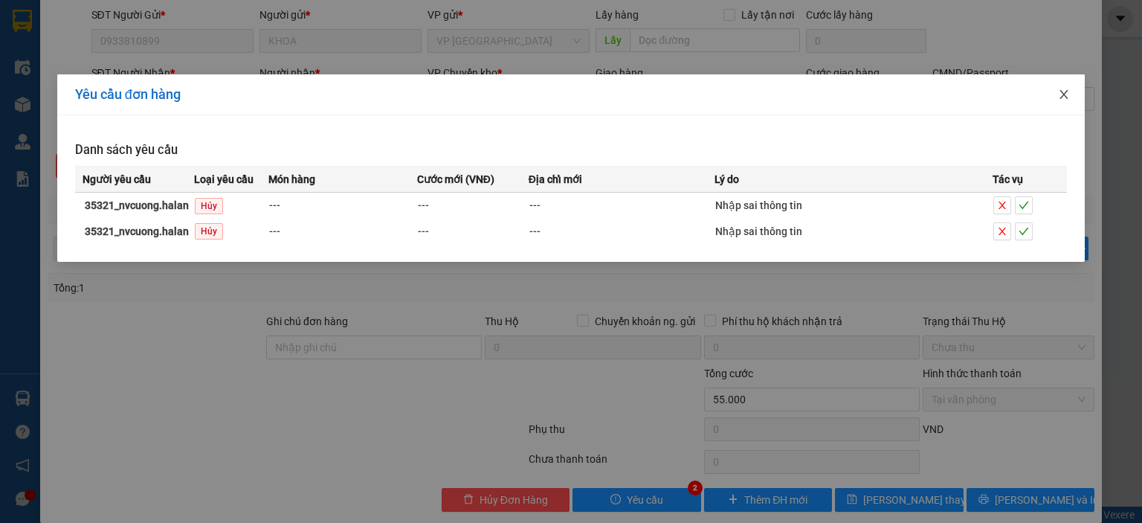
click at [1065, 94] on icon "close" at bounding box center [1064, 94] width 8 height 9
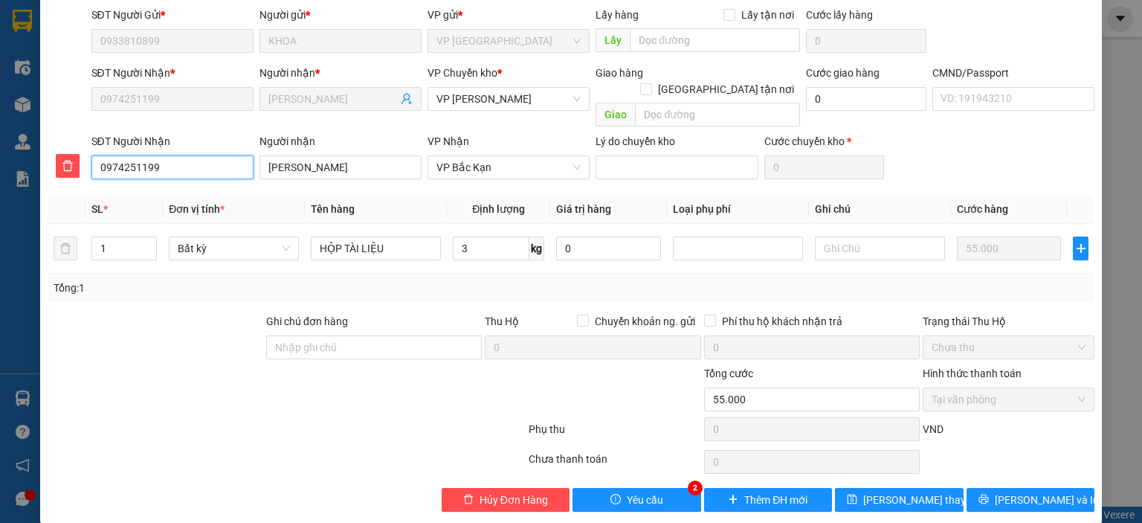
click at [193, 155] on input "0974251199" at bounding box center [172, 167] width 162 height 24
drag, startPoint x: 190, startPoint y: 150, endPoint x: 45, endPoint y: 150, distance: 144.2
click at [46, 150] on div "SĐT Người Nhận 0974251199 Người nhận HOÀNG VĂN SƠN VP Nhận VP Bắc Kạn Lý do chu…" at bounding box center [571, 158] width 1050 height 51
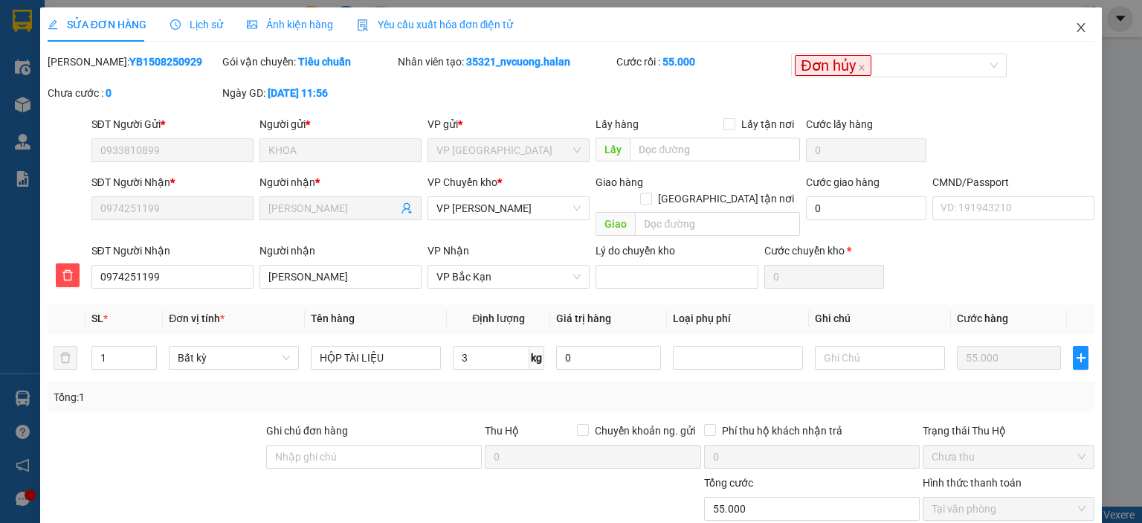
click at [1075, 26] on icon "close" at bounding box center [1081, 28] width 12 height 12
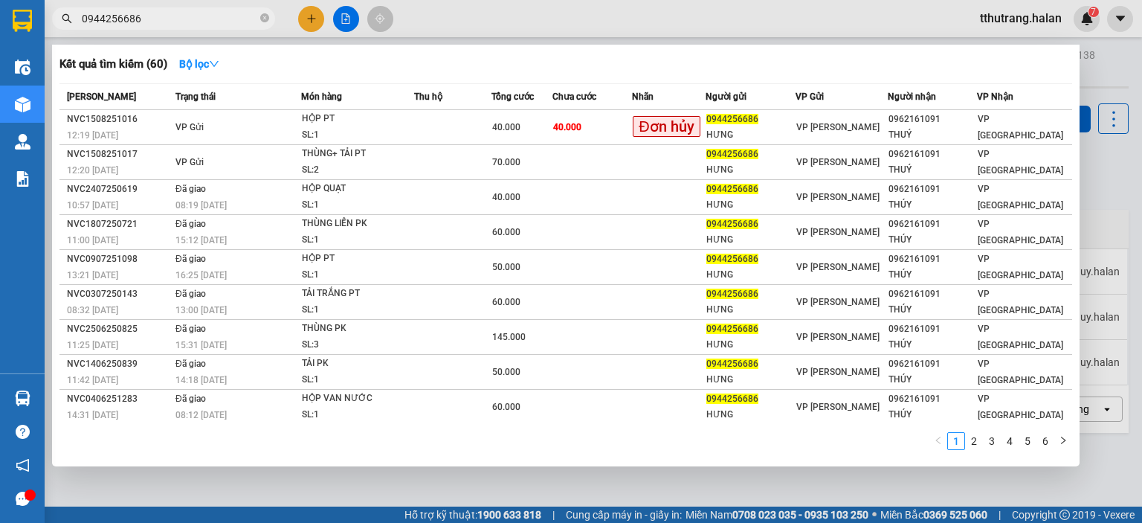
click at [269, 19] on span "0944256686" at bounding box center [163, 18] width 223 height 22
click at [262, 19] on icon "close-circle" at bounding box center [264, 17] width 9 height 9
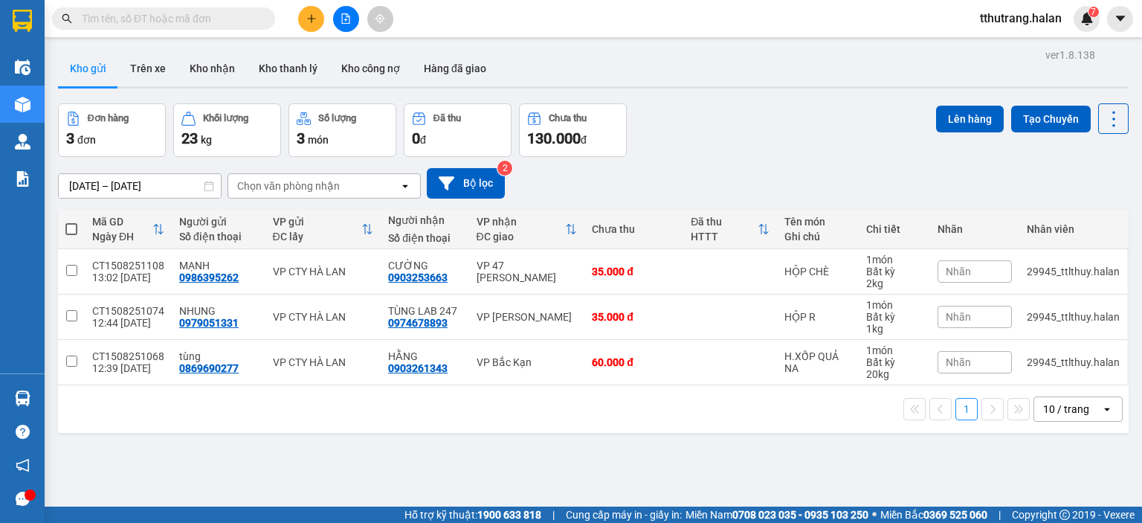
paste input "0974251199"
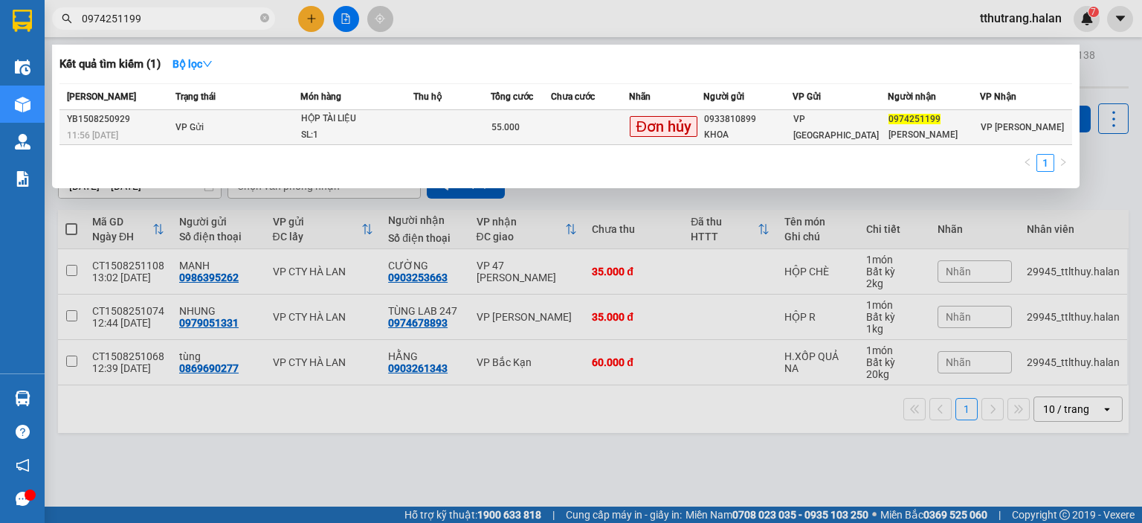
type input "0974251199"
click at [430, 129] on td at bounding box center [451, 127] width 77 height 35
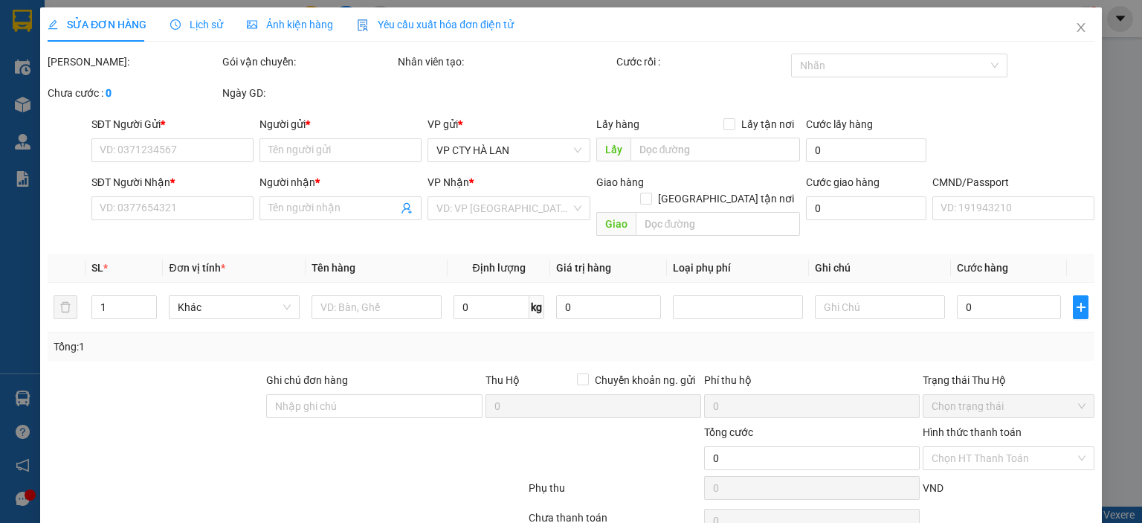
type input "0933810899"
type input "KHOA"
type input "0974251199"
type input "HOÀNG VĂN SƠN"
type input "55.000"
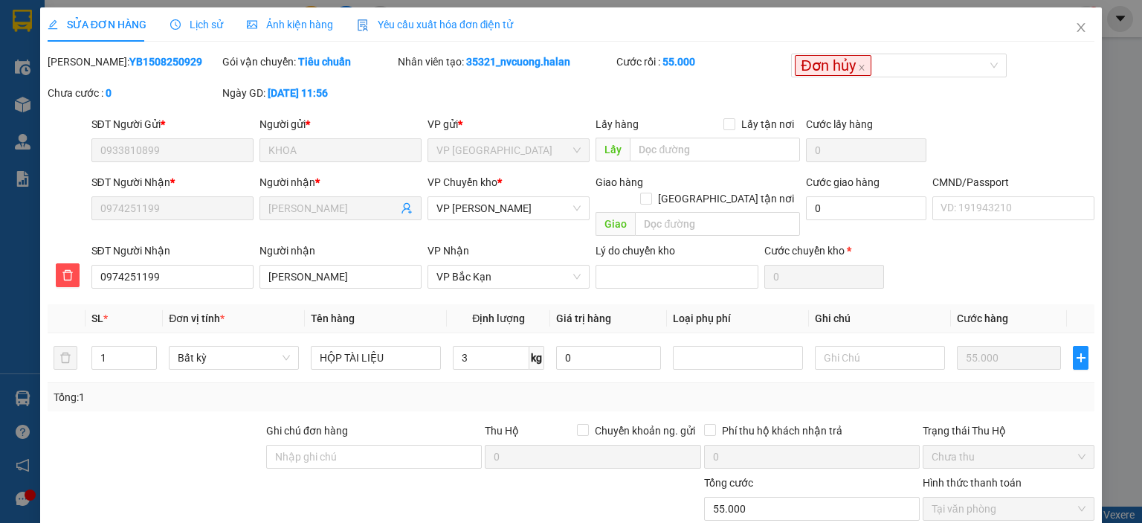
scroll to position [109, 0]
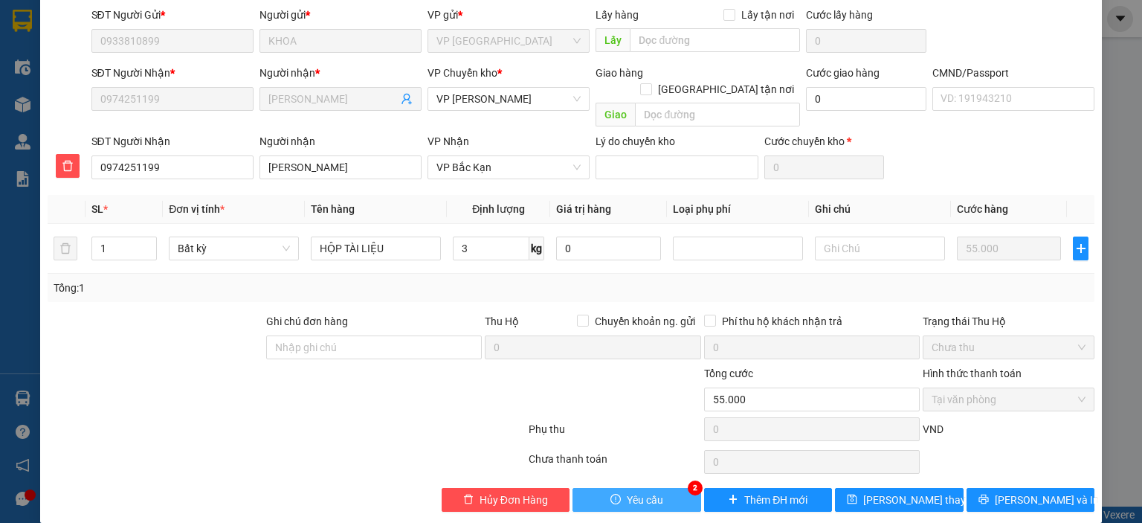
click at [630, 491] on span "Yêu cầu" at bounding box center [645, 499] width 36 height 16
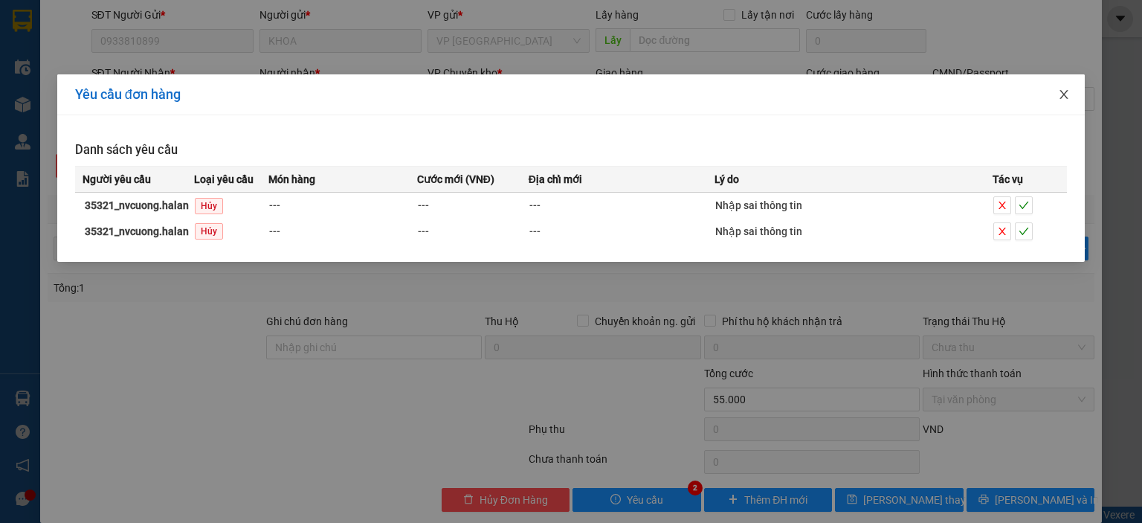
click at [1066, 93] on icon "close" at bounding box center [1064, 94] width 8 height 9
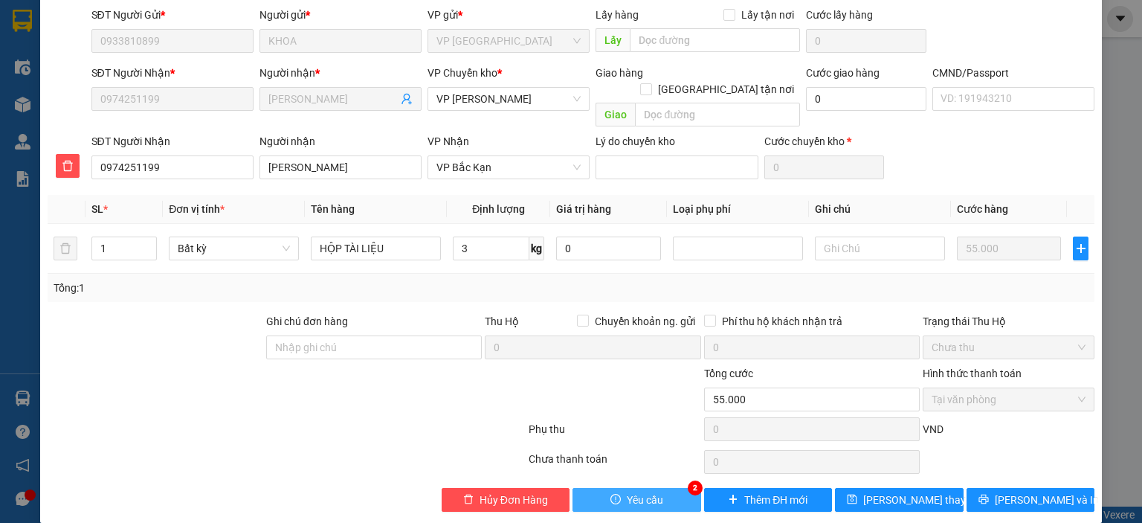
click at [639, 488] on button "Yêu cầu" at bounding box center [636, 500] width 129 height 24
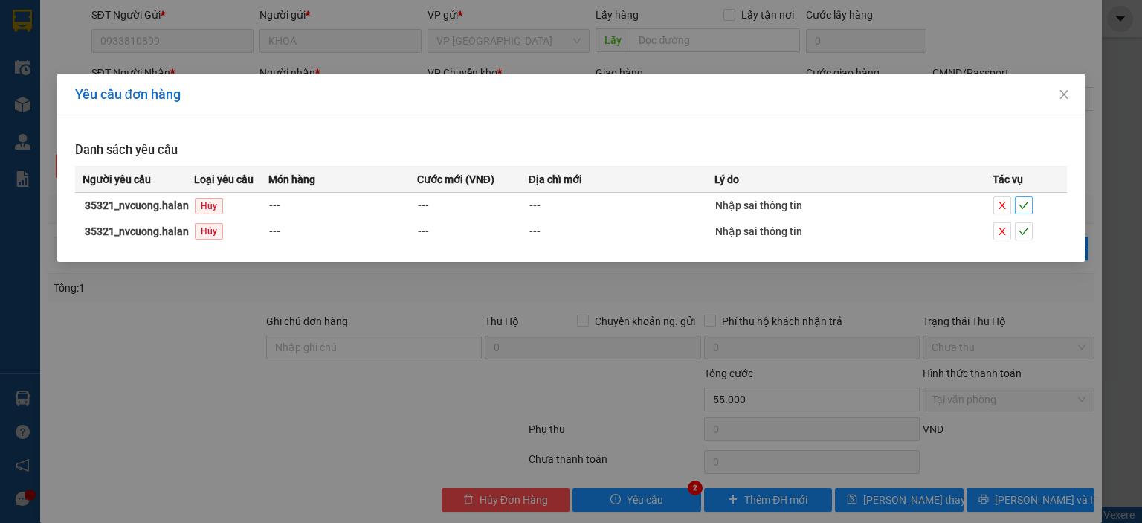
click at [1031, 209] on span "check" at bounding box center [1023, 205] width 16 height 10
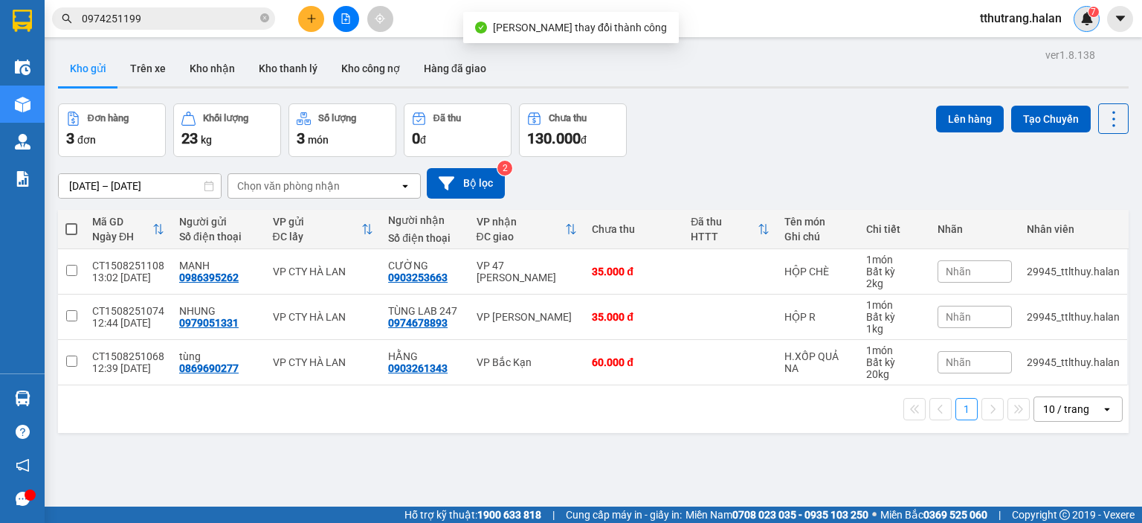
click at [1088, 16] on img at bounding box center [1086, 18] width 13 height 13
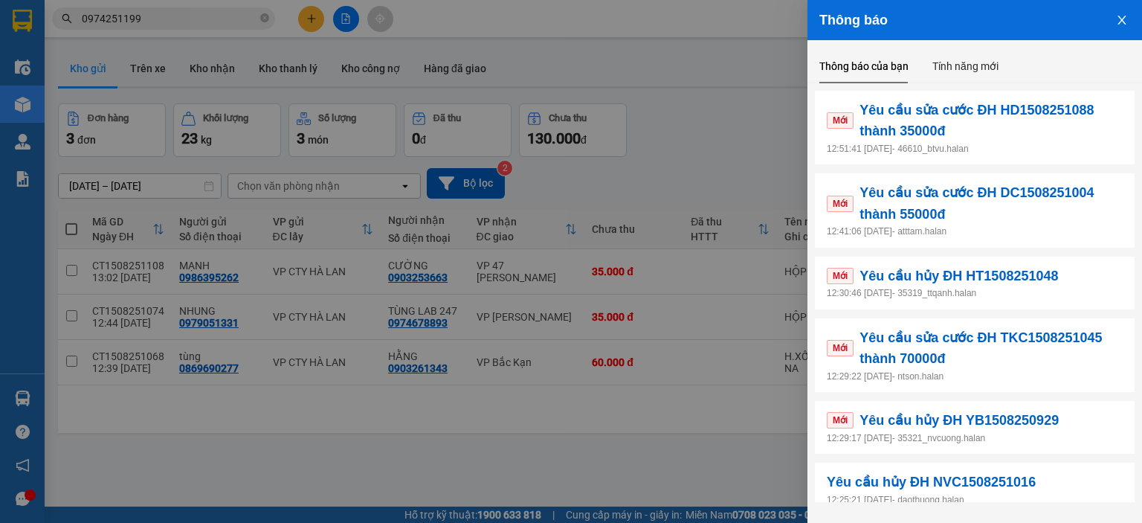
click at [1128, 23] on button "Close" at bounding box center [1122, 19] width 40 height 38
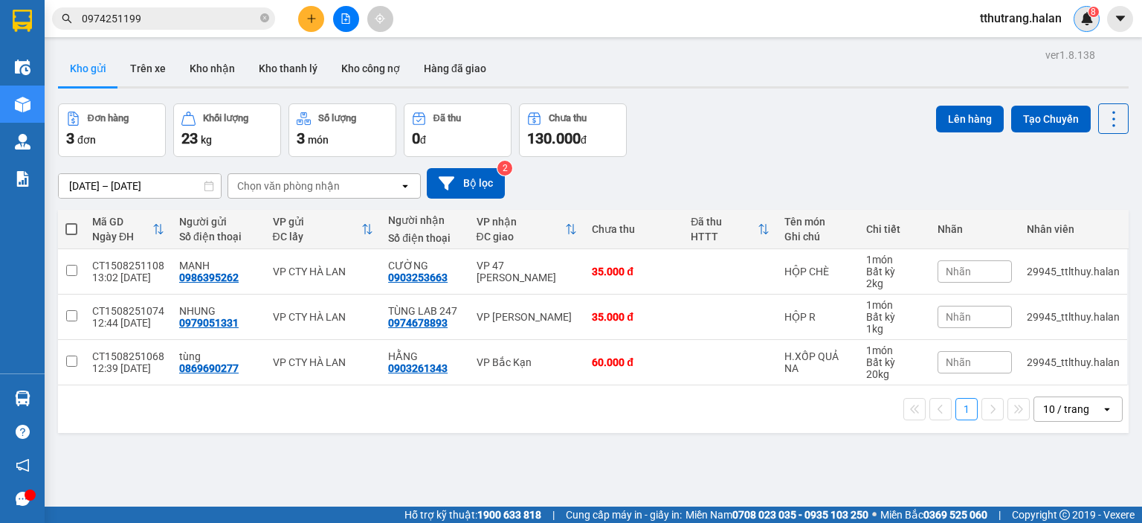
click at [1099, 19] on div "tthutrang.halan 8" at bounding box center [1055, 19] width 174 height 26
click at [1091, 19] on img at bounding box center [1086, 18] width 13 height 13
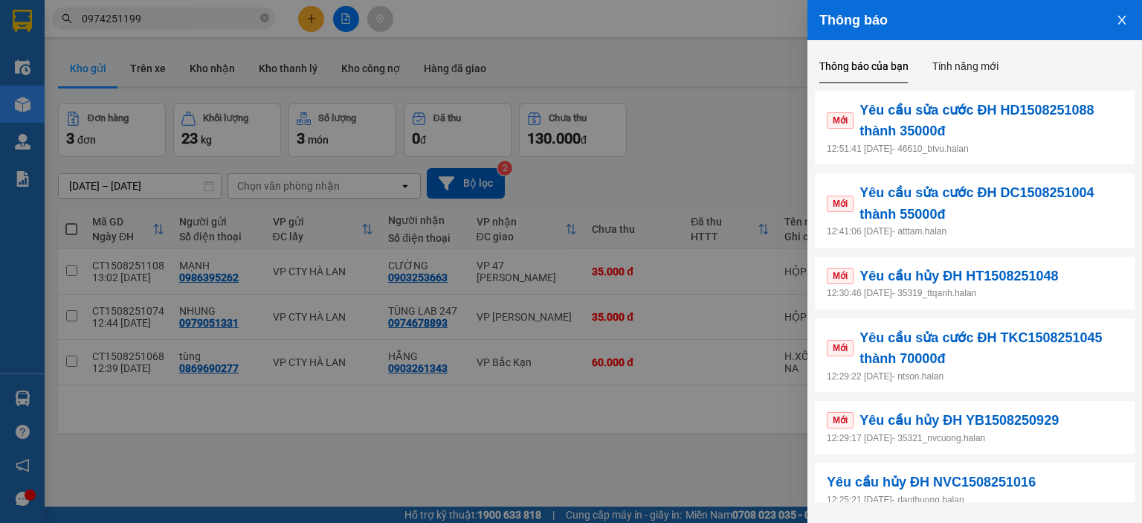
click at [1070, 432] on p "12:29:17 15/08/2025 - 35321_nvcuong.halan" at bounding box center [975, 438] width 296 height 14
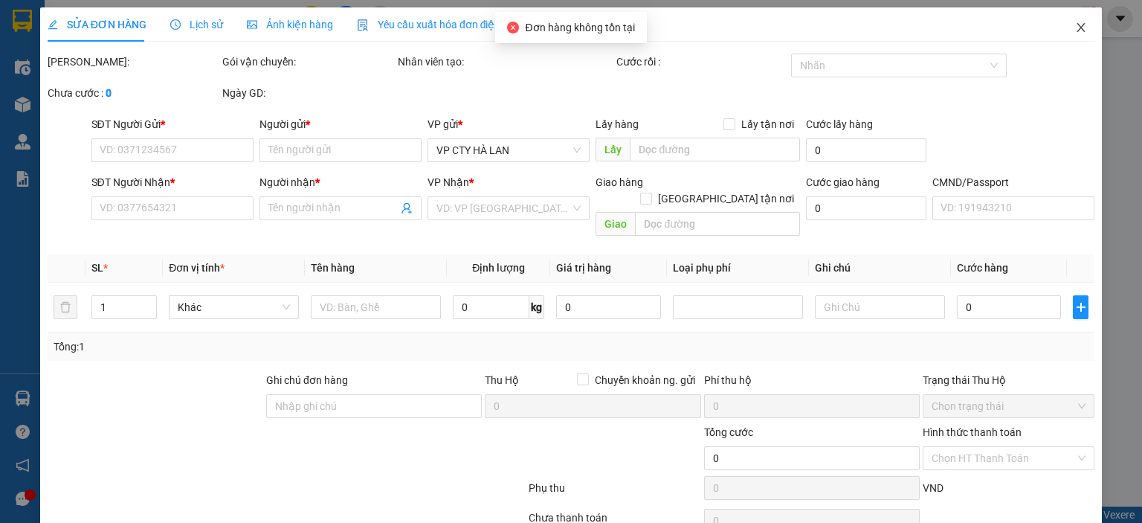
click at [1075, 23] on icon "close" at bounding box center [1081, 28] width 12 height 12
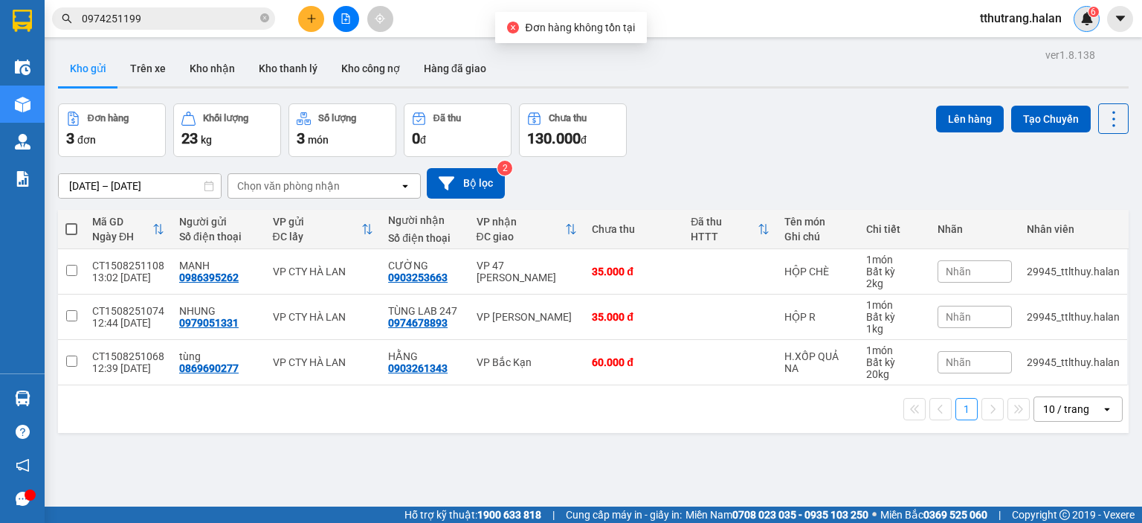
click at [1085, 16] on img at bounding box center [1086, 18] width 13 height 13
click at [1083, 19] on img at bounding box center [1086, 18] width 13 height 13
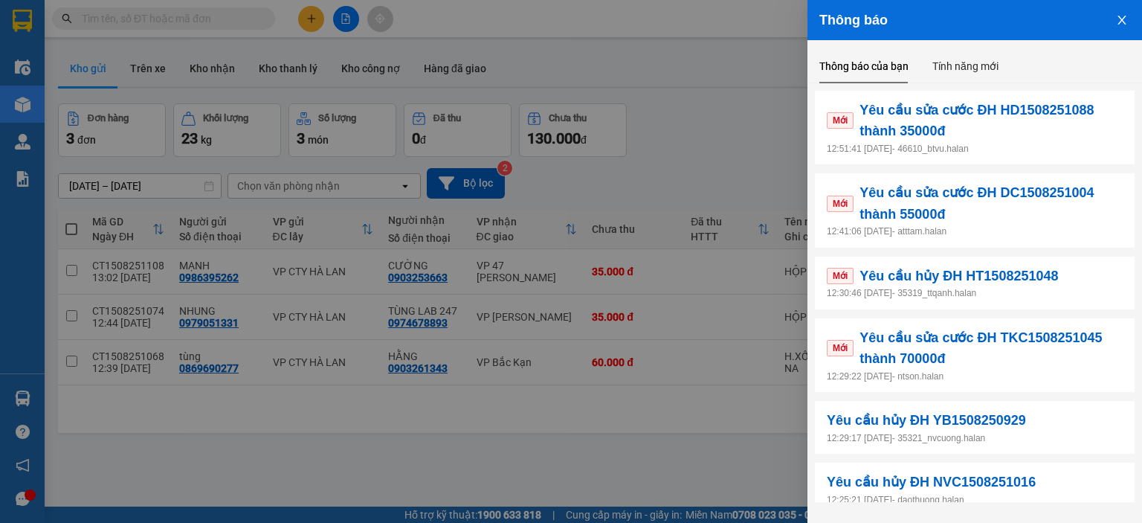
click at [1025, 369] on p "12:29:22 15/08/2025 - ntson.halan" at bounding box center [975, 376] width 296 height 14
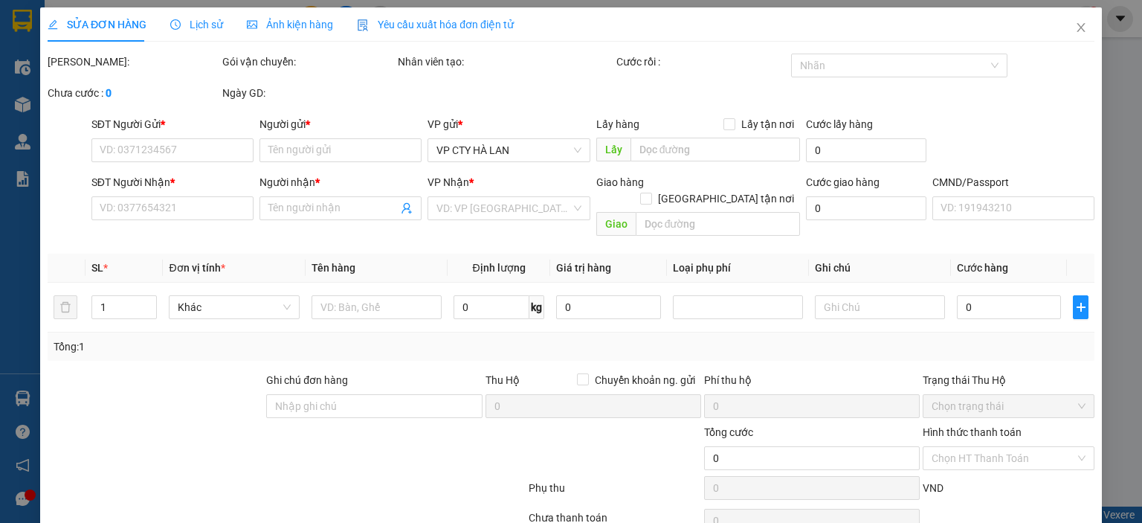
type input "0974791251"
type input "VƯƠNG"
type input "0984601822"
type input "CHINH VIÊT BẮC"
type input "40.000"
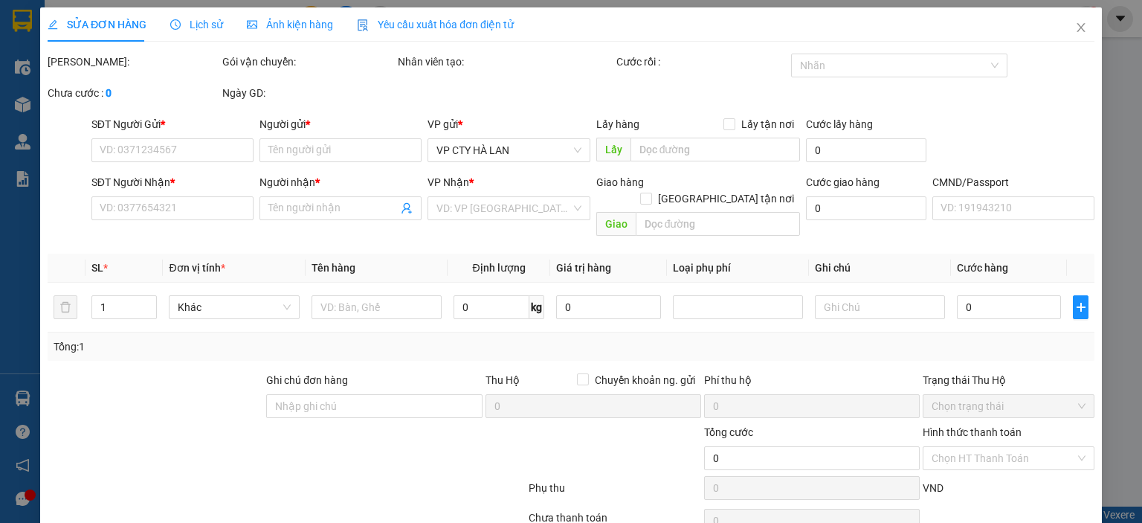
type input "40.000"
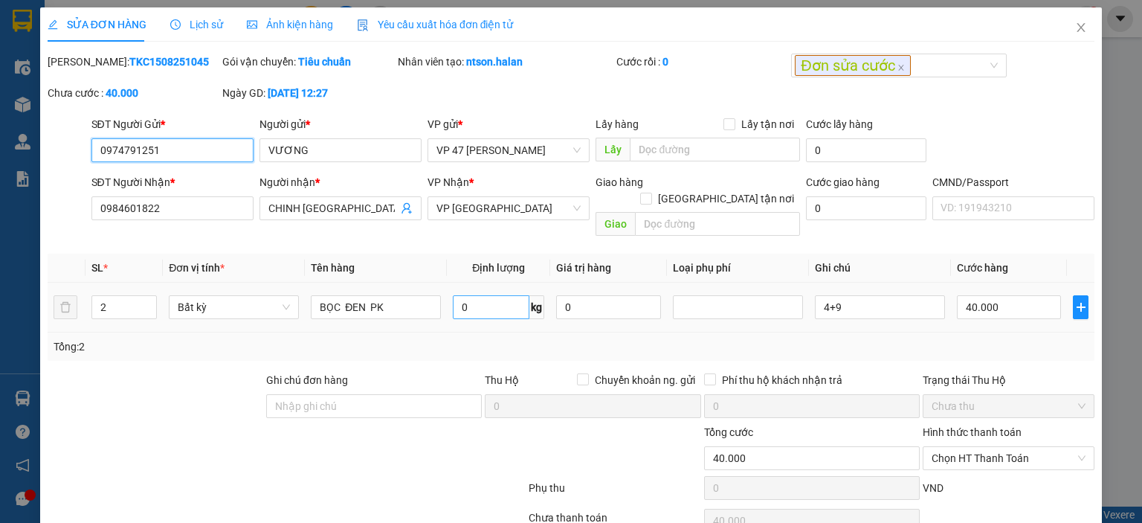
scroll to position [59, 0]
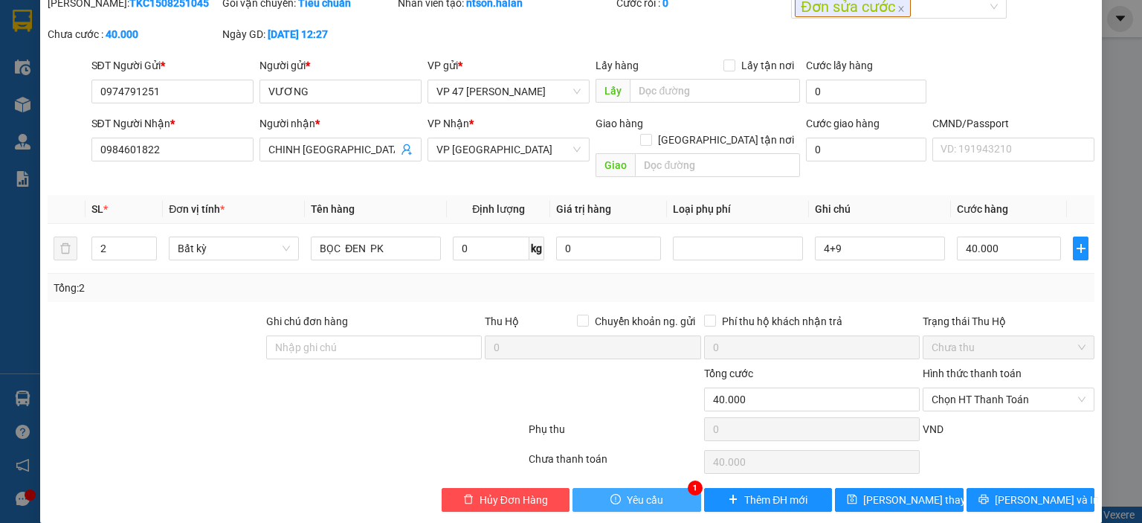
click at [627, 491] on span "Yêu cầu" at bounding box center [645, 499] width 36 height 16
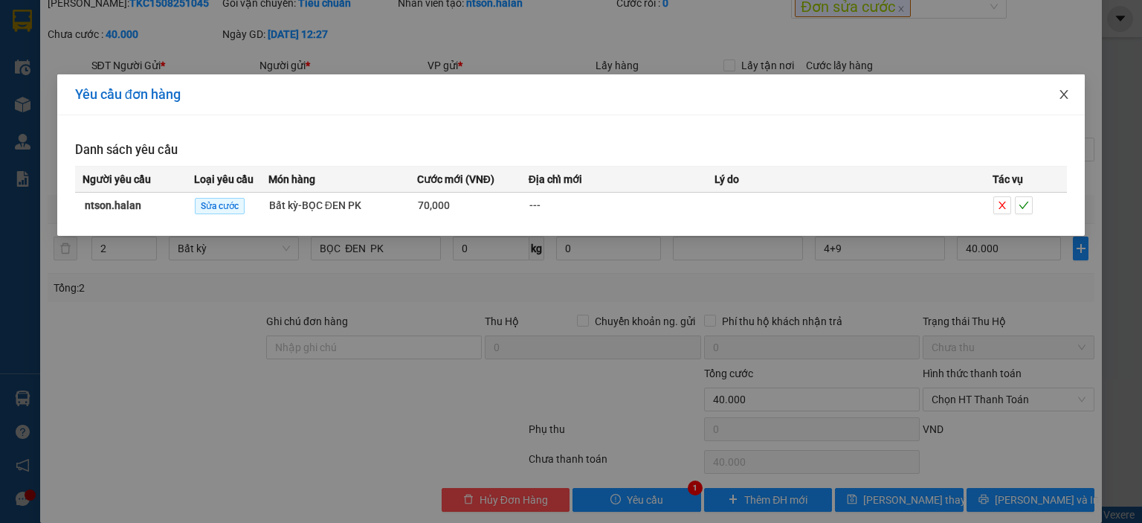
click at [1062, 94] on icon "close" at bounding box center [1064, 94] width 12 height 12
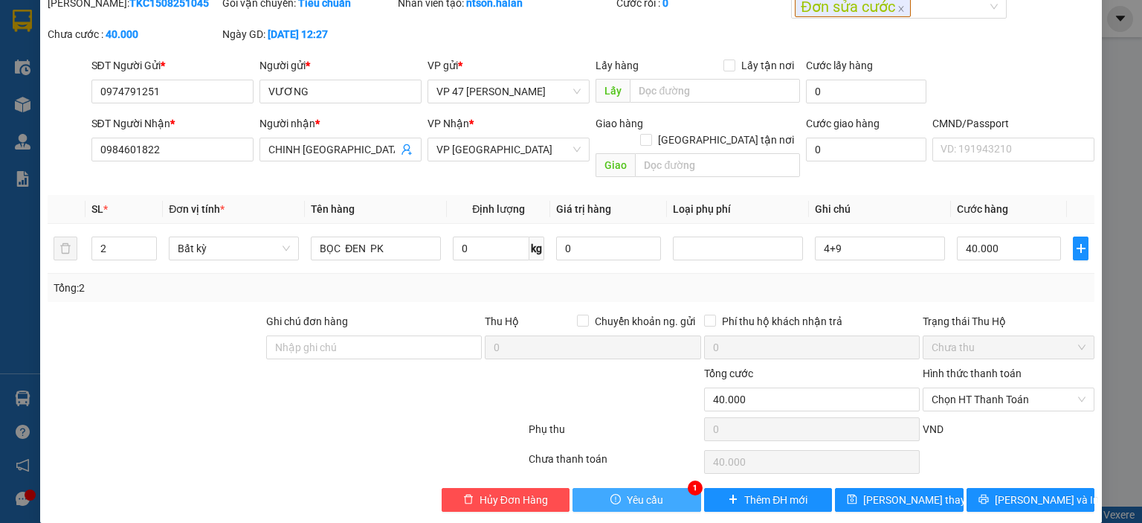
drag, startPoint x: 679, startPoint y: 468, endPoint x: 666, endPoint y: 479, distance: 17.4
drag, startPoint x: 666, startPoint y: 479, endPoint x: 622, endPoint y: 424, distance: 70.4
click at [622, 424] on div "Phụ thu" at bounding box center [614, 434] width 175 height 26
click at [627, 491] on span "Yêu cầu" at bounding box center [645, 499] width 36 height 16
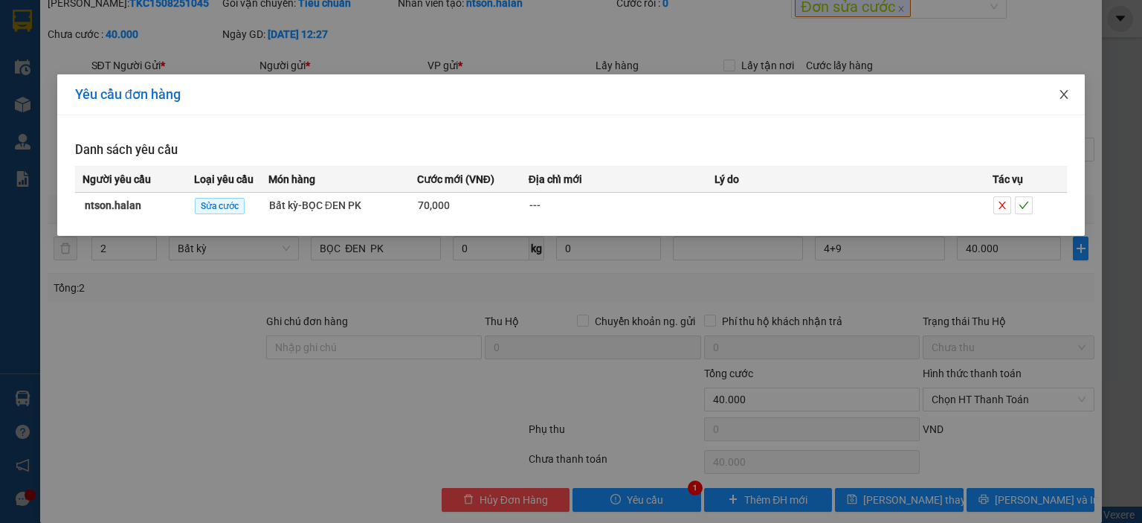
click at [1062, 91] on icon "close" at bounding box center [1064, 94] width 12 height 12
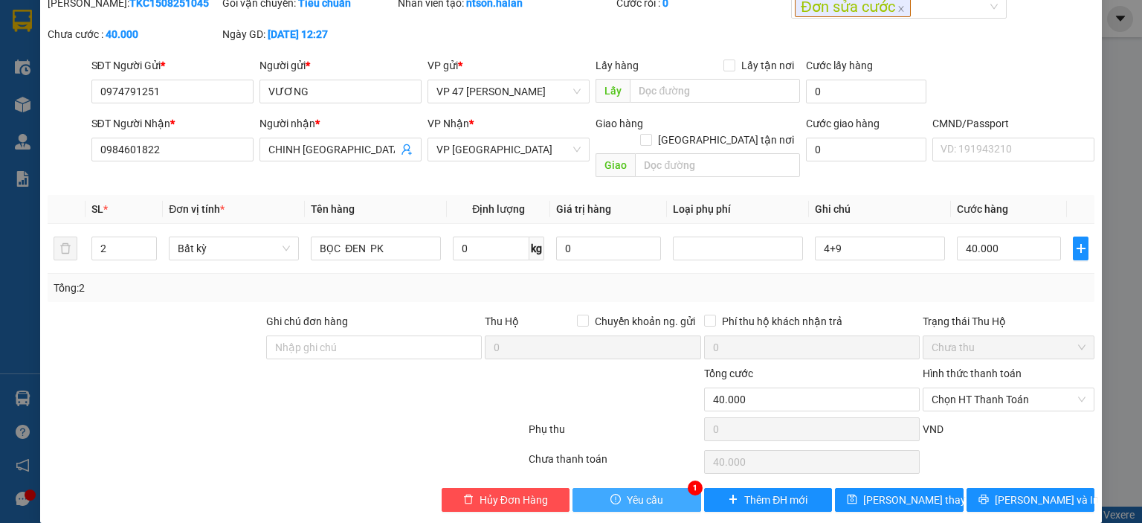
scroll to position [0, 0]
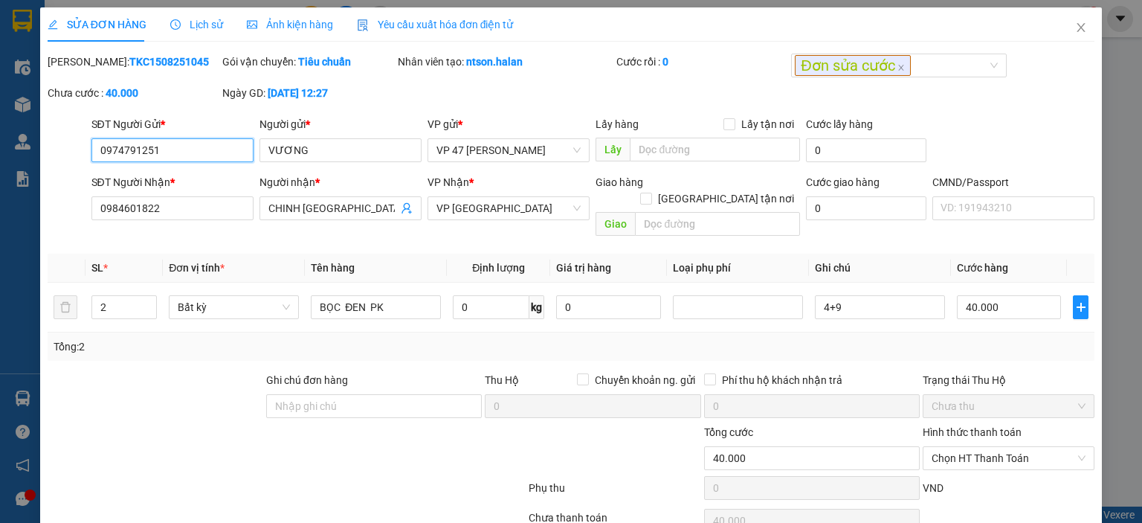
drag, startPoint x: 157, startPoint y: 146, endPoint x: 198, endPoint y: 147, distance: 40.9
click at [164, 146] on input "0974791251" at bounding box center [172, 150] width 162 height 24
drag, startPoint x: 198, startPoint y: 147, endPoint x: 25, endPoint y: 150, distance: 173.2
click at [25, 150] on div "SỬA ĐƠN HÀNG Lịch sử Ảnh kiện hàng Yêu cầu xuất hóa đơn điện tử Total Paid Fee …" at bounding box center [571, 261] width 1142 height 523
click at [1067, 35] on span "Close" at bounding box center [1081, 28] width 42 height 42
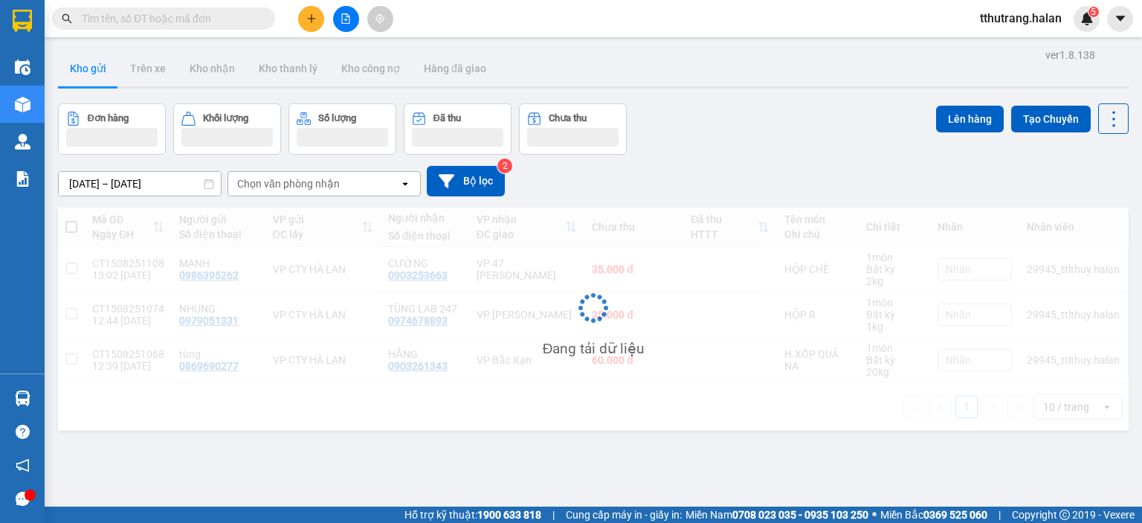
click at [233, 25] on input "text" at bounding box center [169, 18] width 175 height 16
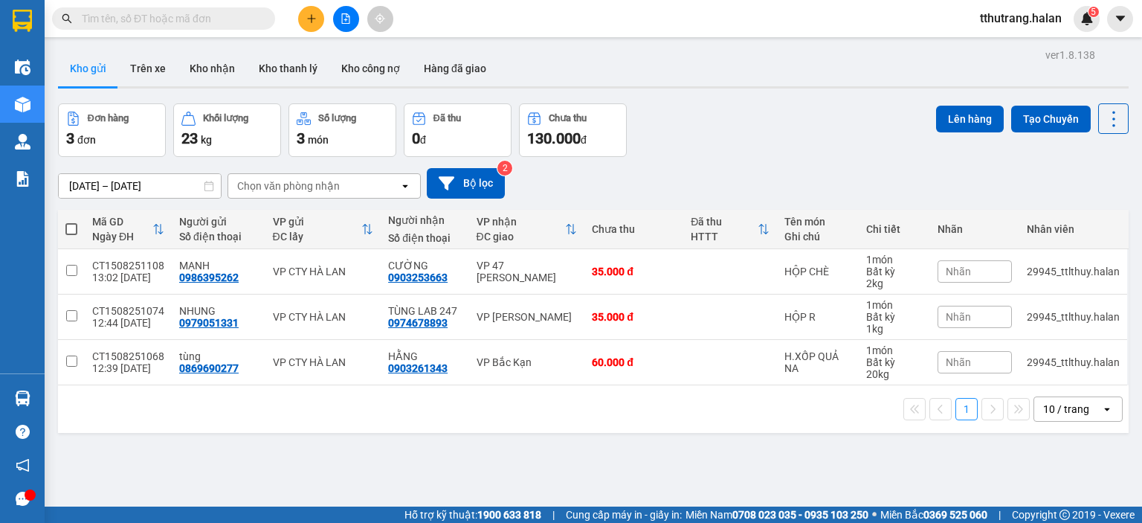
paste input "0974791251"
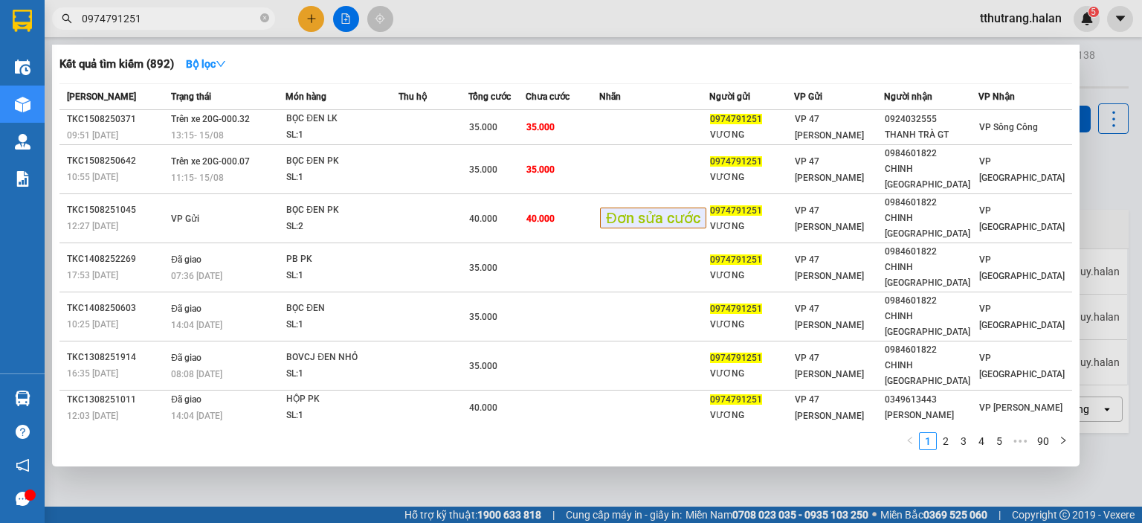
type input "0974791251"
click at [1079, 51] on div "Kết quả tìm kiếm ( 892 ) Bộ lọc Mã ĐH Trạng thái Món hàng Thu hộ Tổng cước Chưa…" at bounding box center [565, 255] width 1027 height 421
click at [488, 26] on div at bounding box center [571, 261] width 1142 height 523
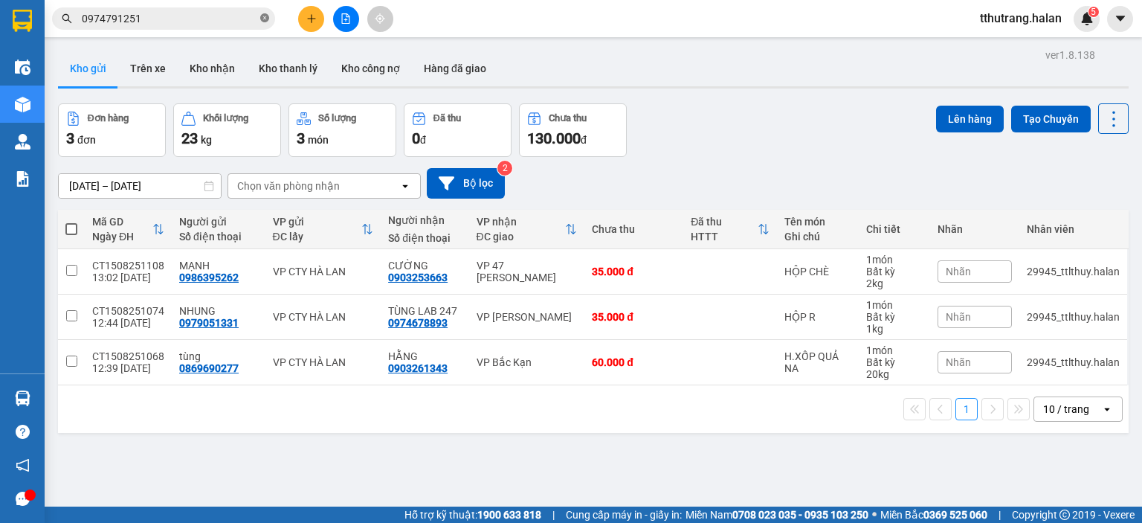
click at [264, 20] on icon "close-circle" at bounding box center [264, 17] width 9 height 9
click at [1094, 26] on div "5" at bounding box center [1086, 19] width 26 height 26
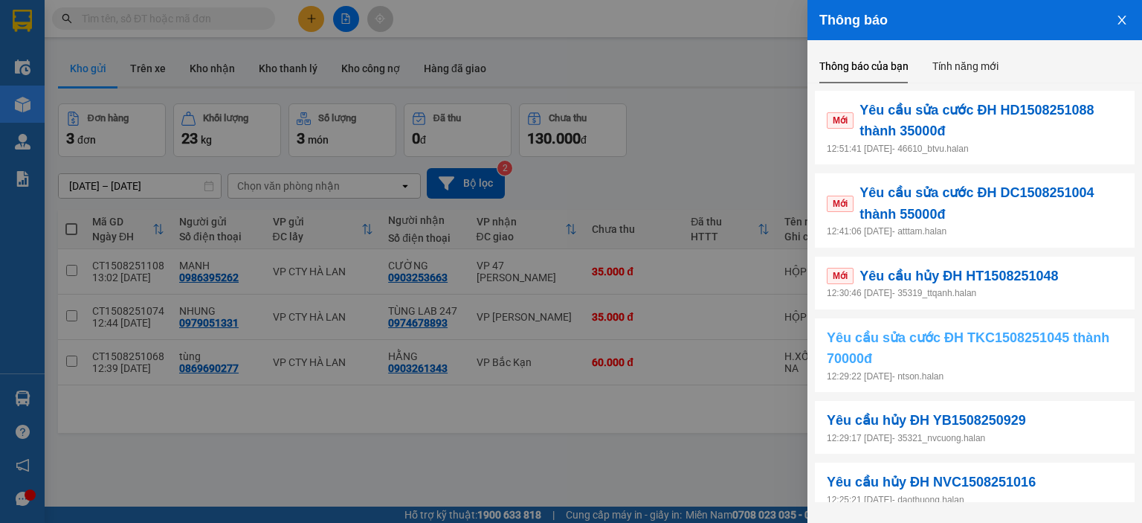
click at [965, 356] on span "Yêu cầu sửa cước ĐH TKC1508251045 thành 70000đ" at bounding box center [975, 348] width 296 height 42
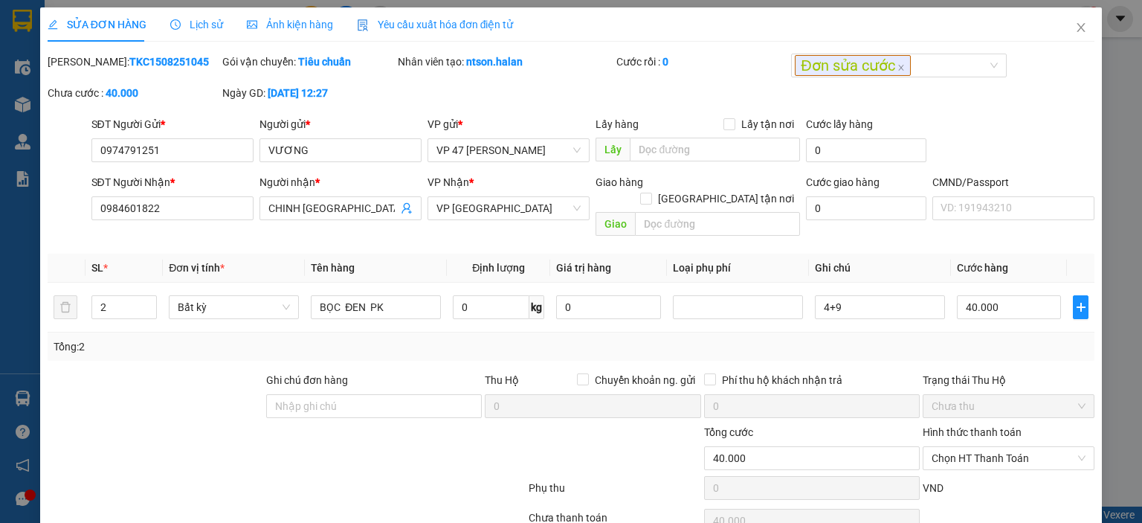
type input "0974791251"
type input "VƯƠNG"
type input "0984601822"
type input "CHINH VIÊT BẮC"
type input "40.000"
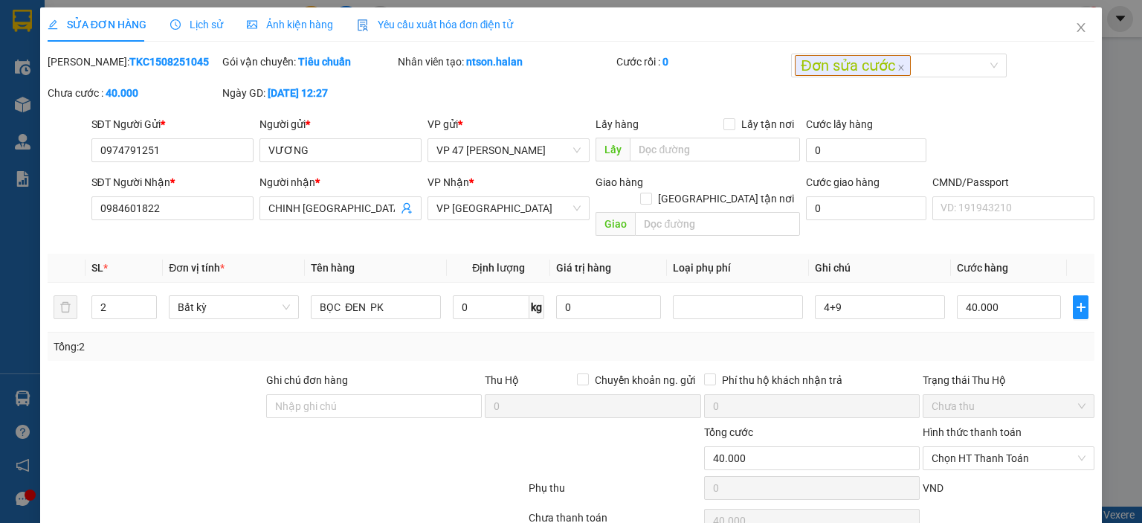
type input "40.000"
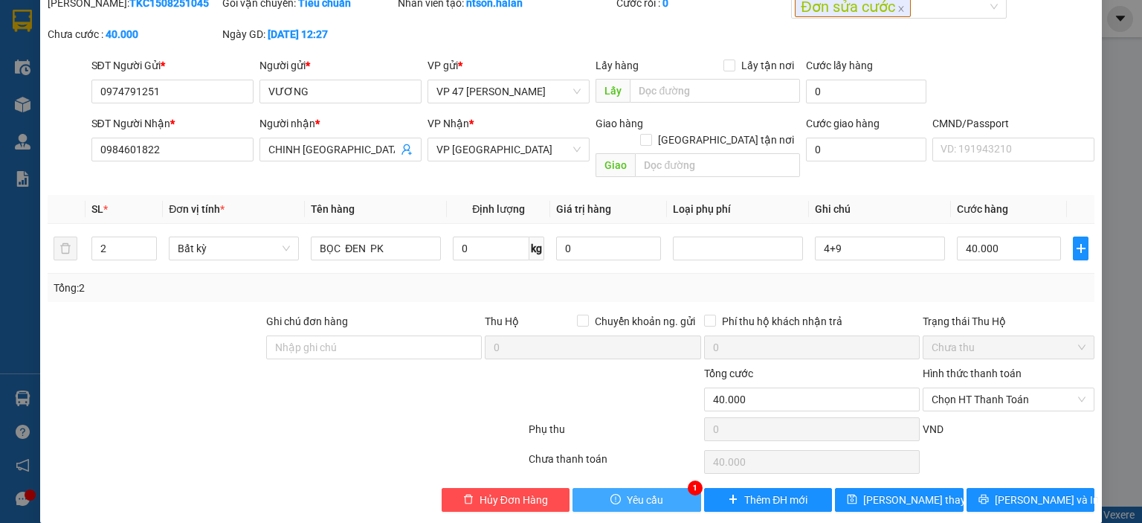
click at [632, 491] on span "Yêu cầu" at bounding box center [645, 499] width 36 height 16
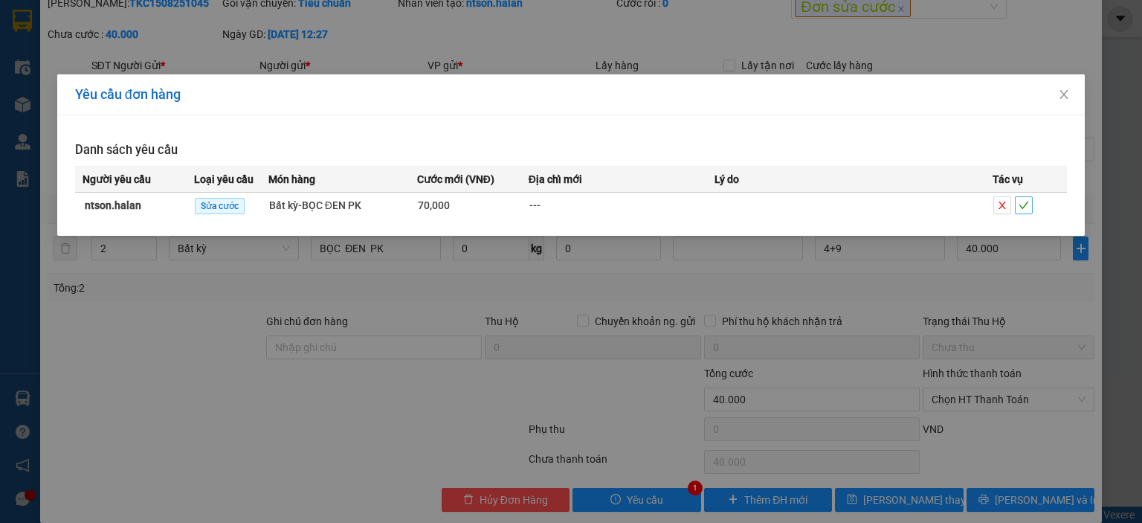
click at [1024, 208] on icon "check" at bounding box center [1023, 205] width 10 height 10
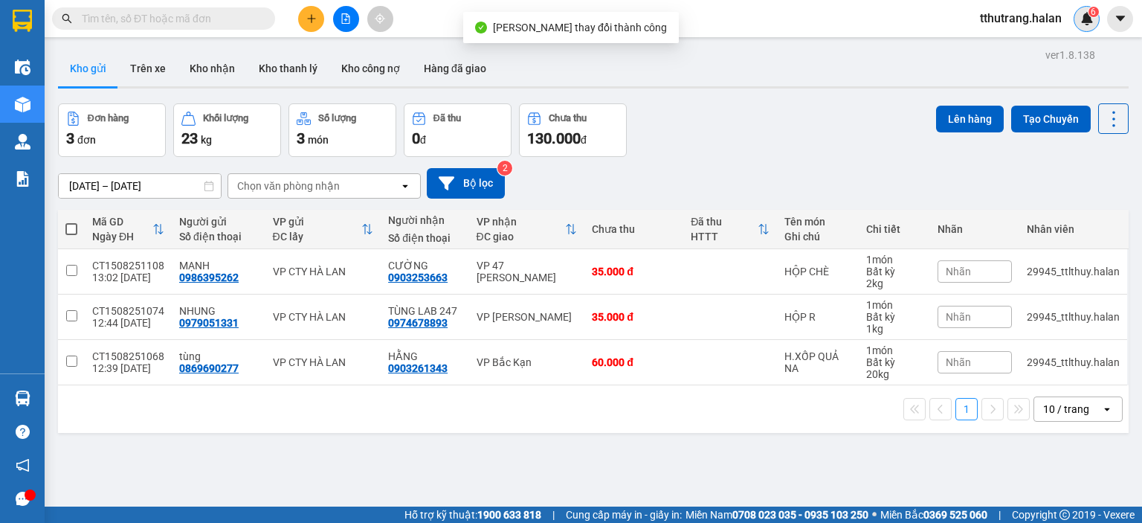
click at [1082, 20] on img at bounding box center [1086, 18] width 13 height 13
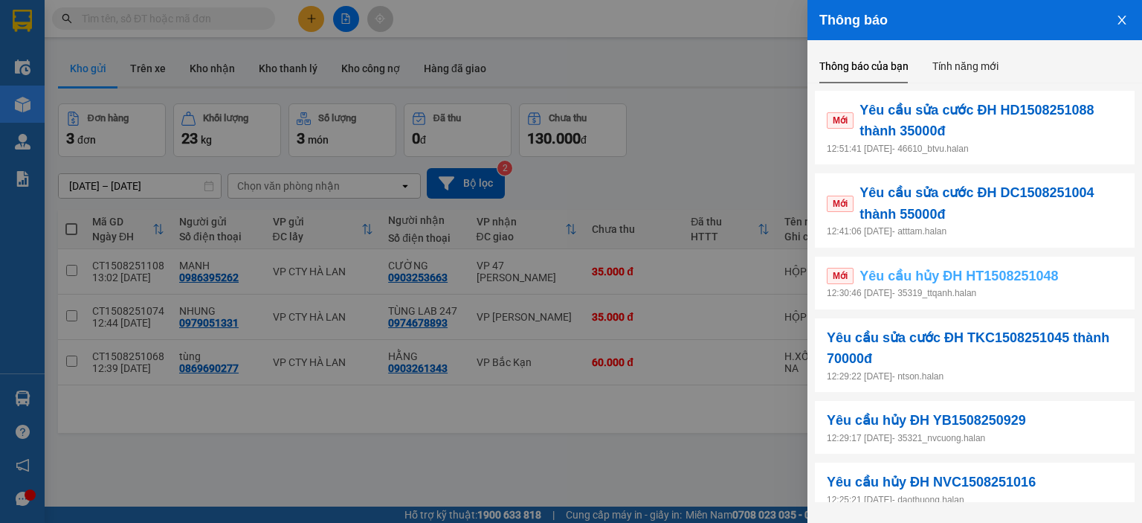
click at [1056, 282] on span "Yêu cầu hủy ĐH HT1508251048" at bounding box center [958, 275] width 198 height 21
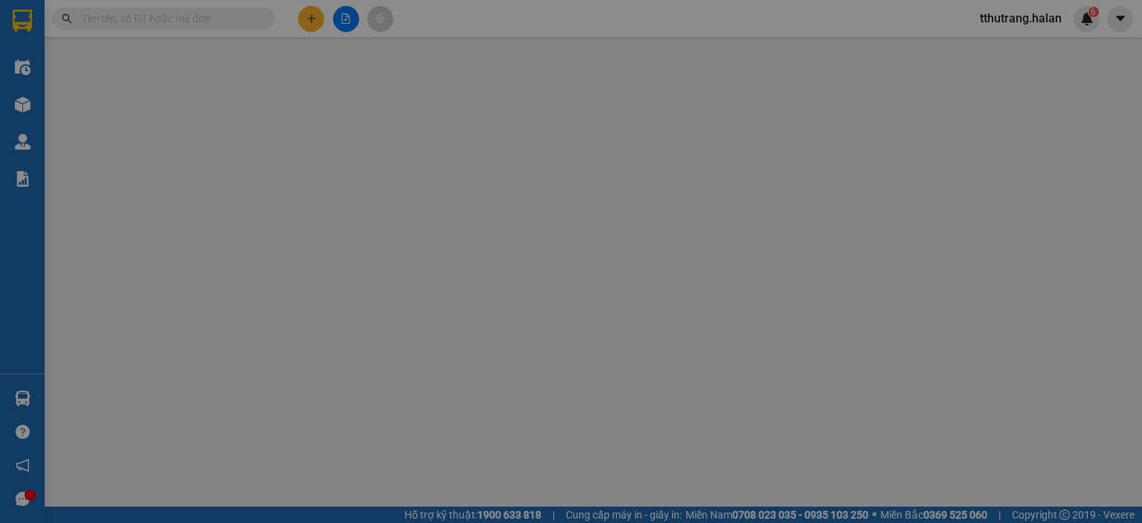
type input "0965551989"
type input "TÙNG"
type input "0918139666"
type input "LÂN"
type input "20.000"
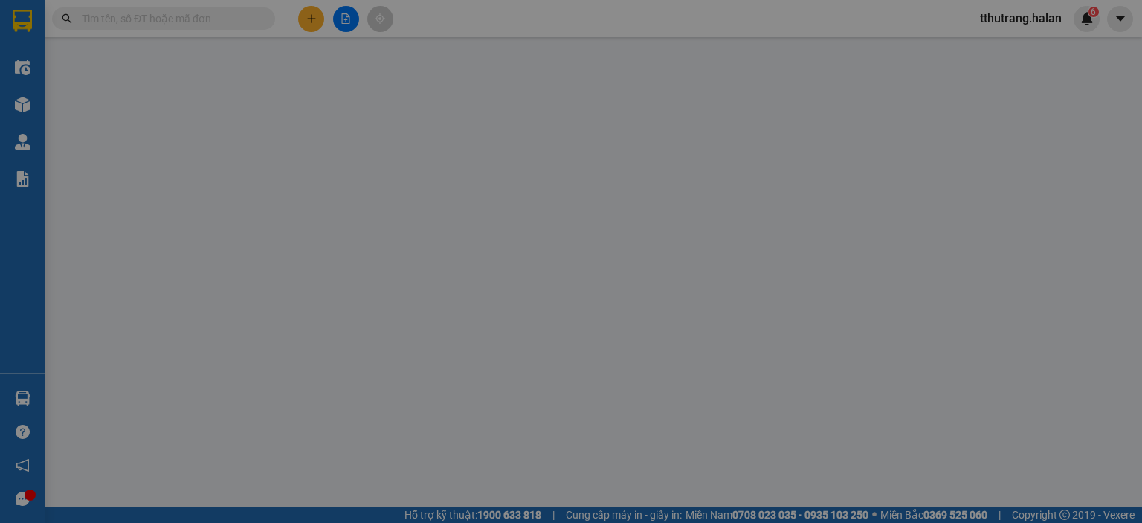
type input "20.000"
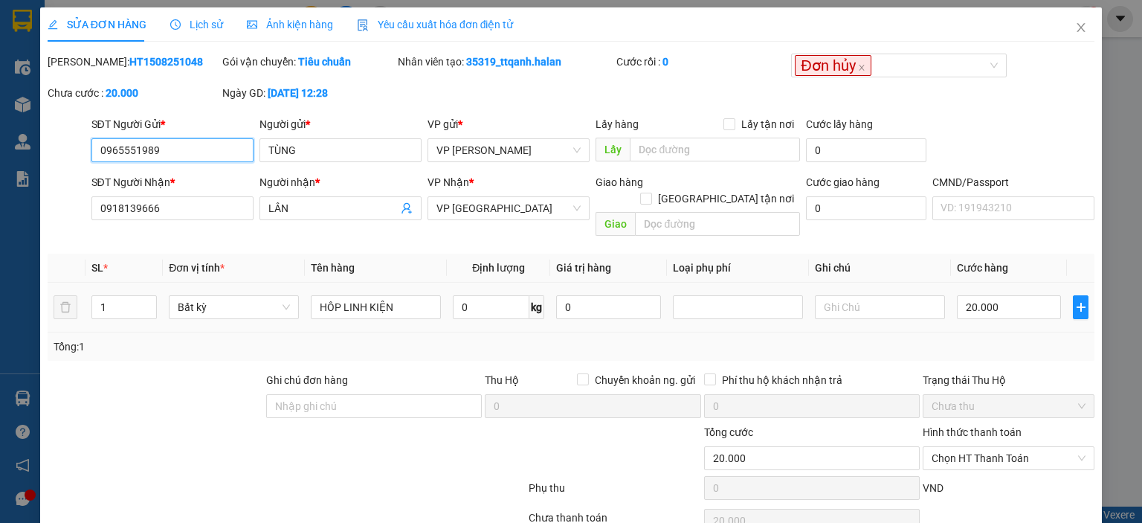
scroll to position [59, 0]
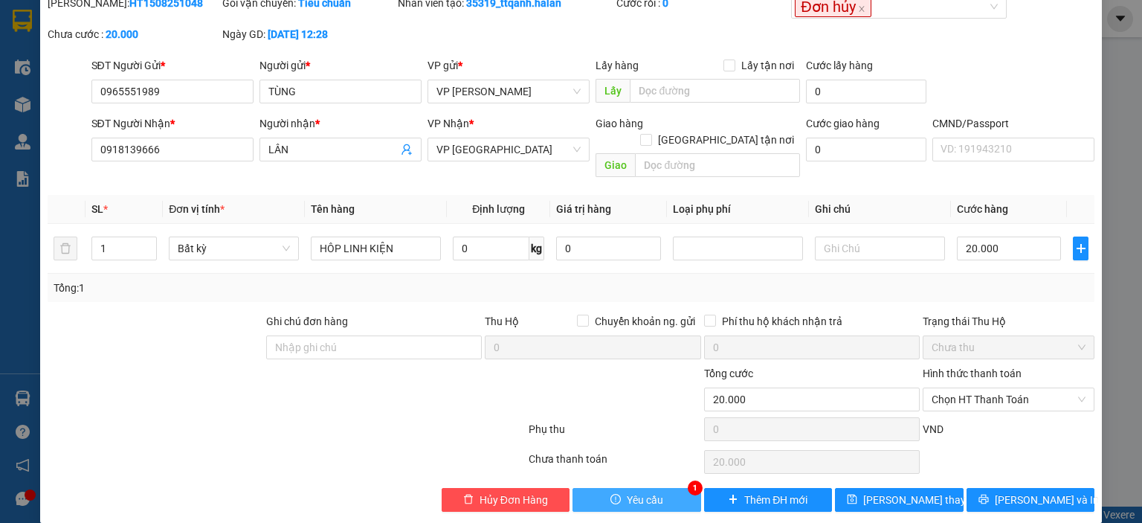
click at [627, 491] on span "Yêu cầu" at bounding box center [645, 499] width 36 height 16
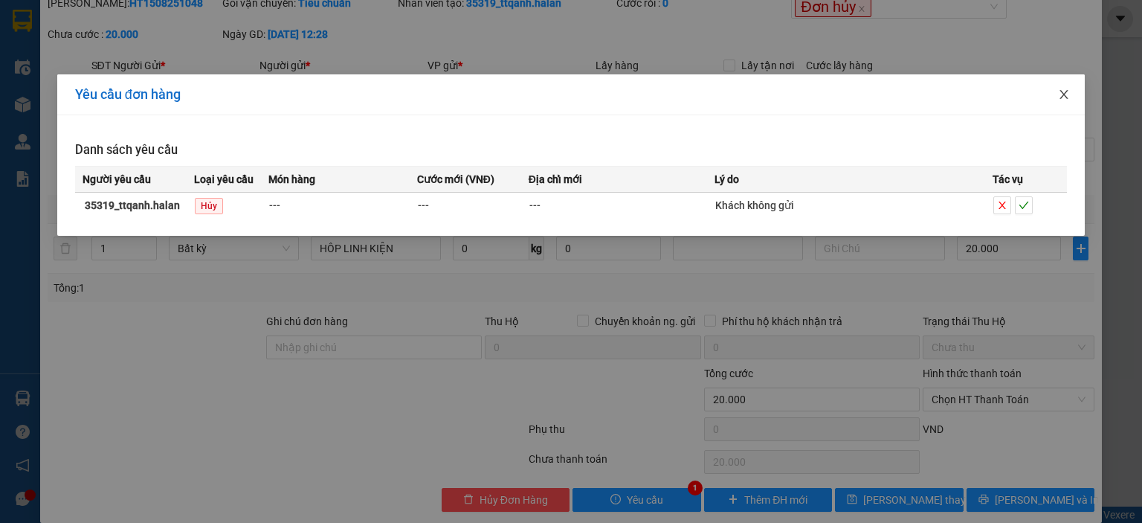
click at [1064, 100] on icon "close" at bounding box center [1064, 94] width 12 height 12
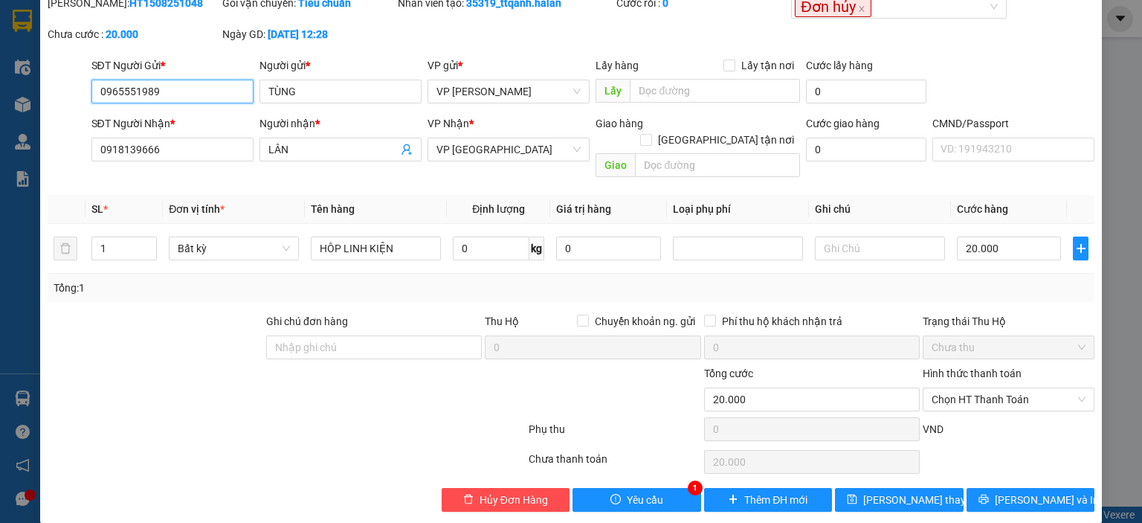
click at [145, 82] on input "0965551989" at bounding box center [172, 92] width 162 height 24
drag, startPoint x: 101, startPoint y: 90, endPoint x: 25, endPoint y: 90, distance: 76.6
click at [25, 90] on div "SỬA ĐƠN HÀNG Lịch sử Ảnh kiện hàng Yêu cầu xuất hóa đơn điện tử Total Paid Fee …" at bounding box center [571, 261] width 1142 height 523
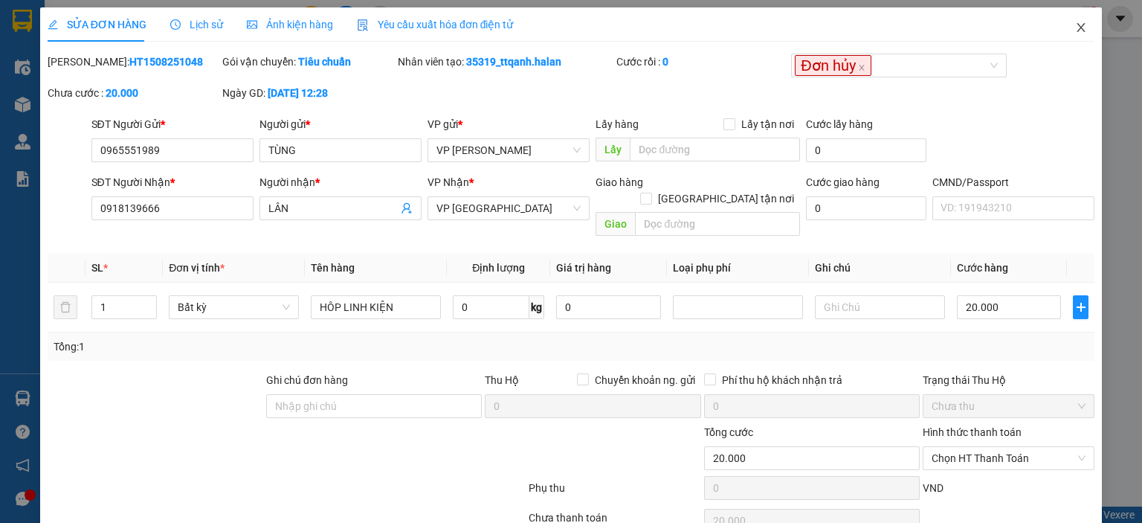
click at [1067, 21] on span "Close" at bounding box center [1081, 28] width 42 height 42
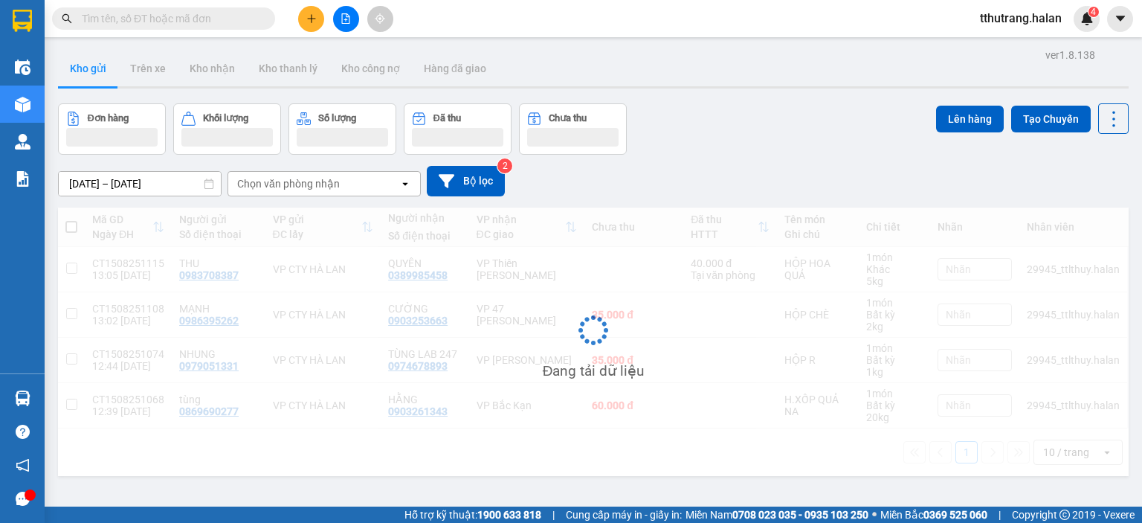
click at [198, 15] on input "text" at bounding box center [169, 18] width 175 height 16
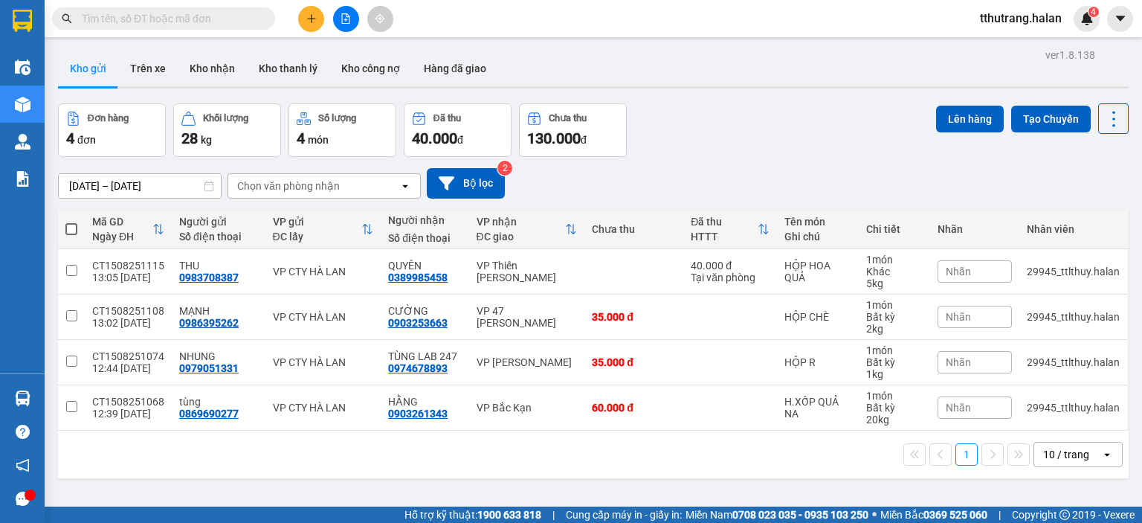
paste input "0965551989"
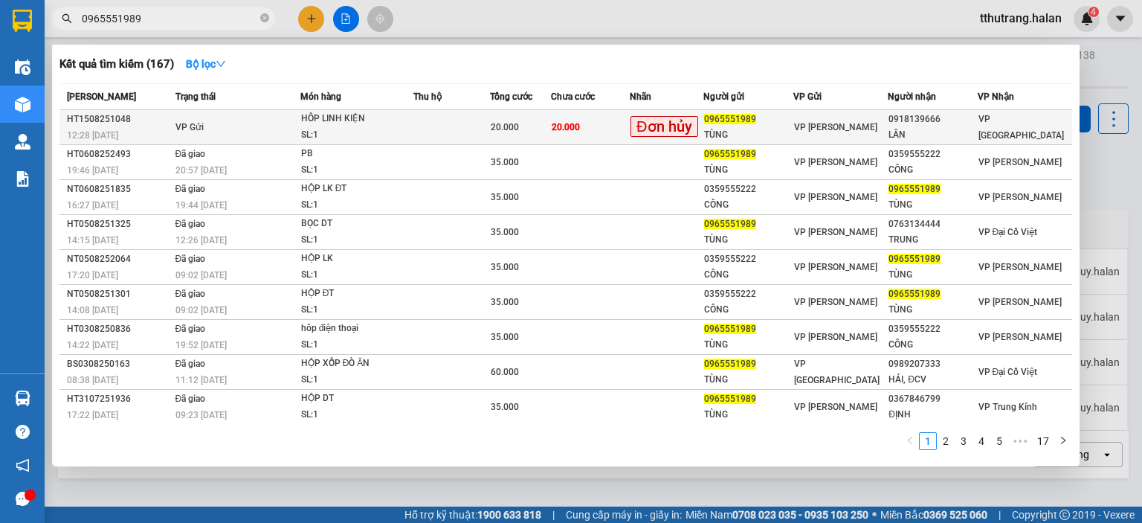
type input "0965551989"
click at [416, 118] on td at bounding box center [451, 127] width 77 height 35
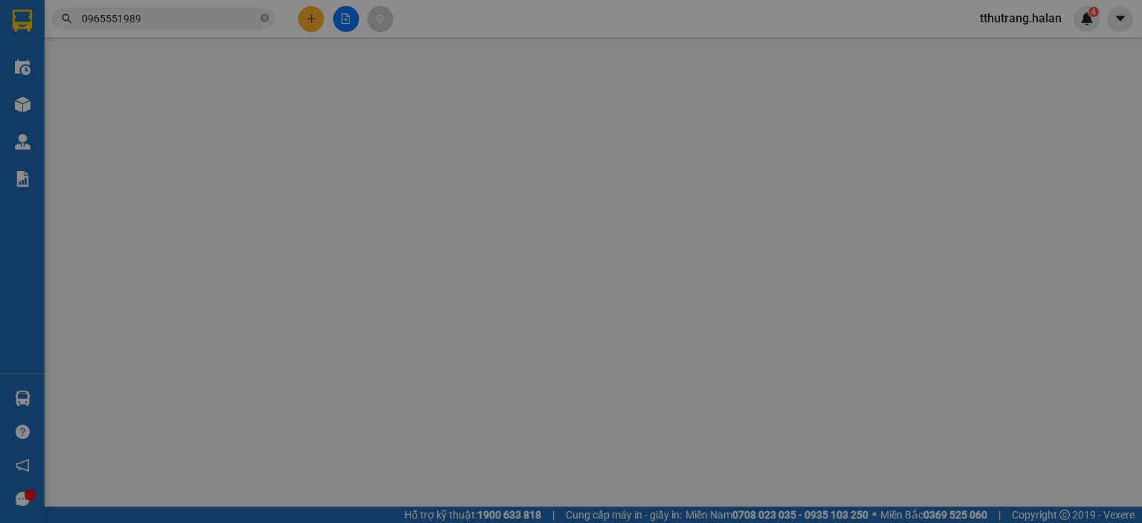
type input "0965551989"
type input "TÙNG"
type input "0918139666"
type input "LÂN"
type input "20.000"
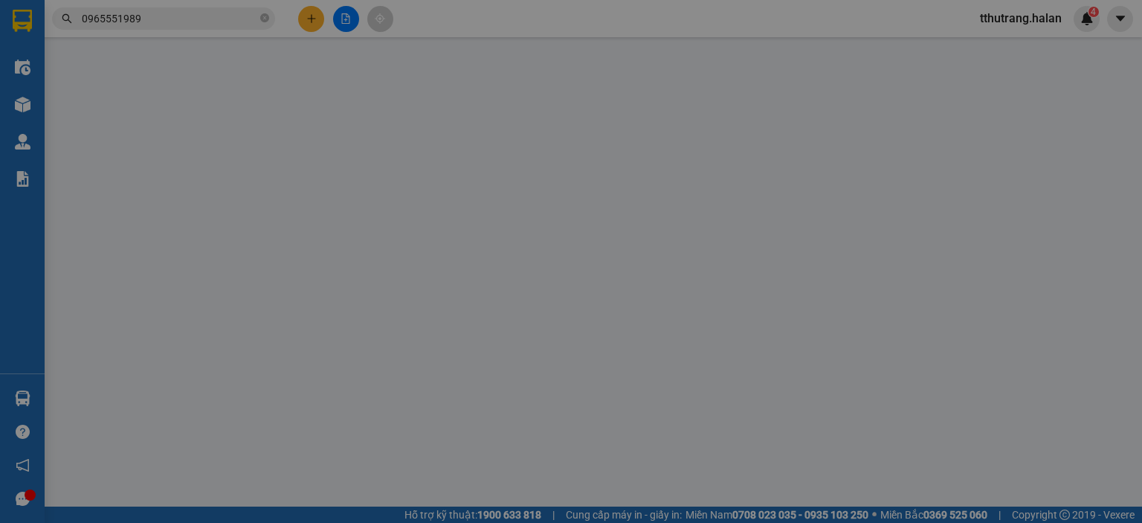
type input "20.000"
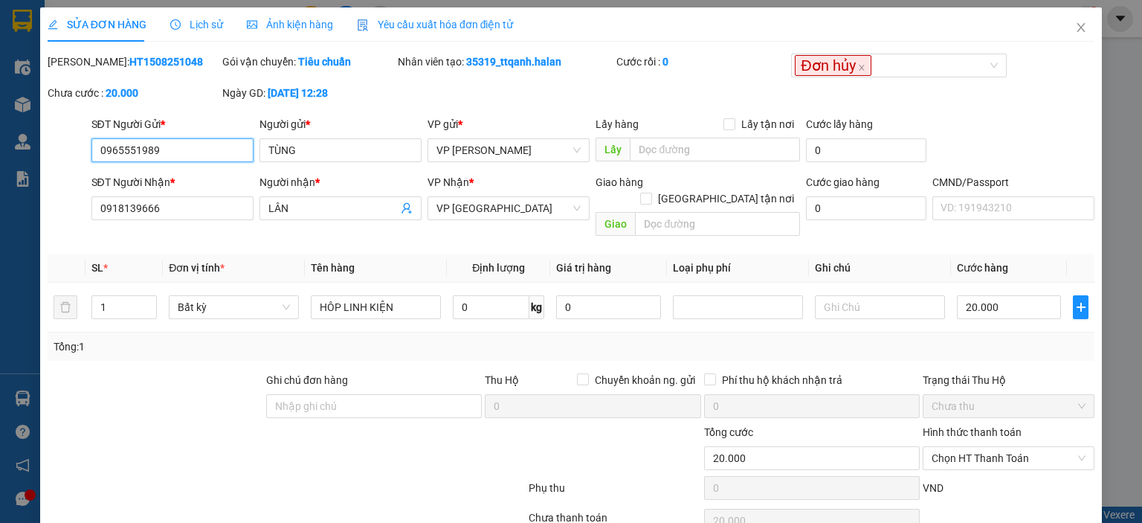
scroll to position [59, 0]
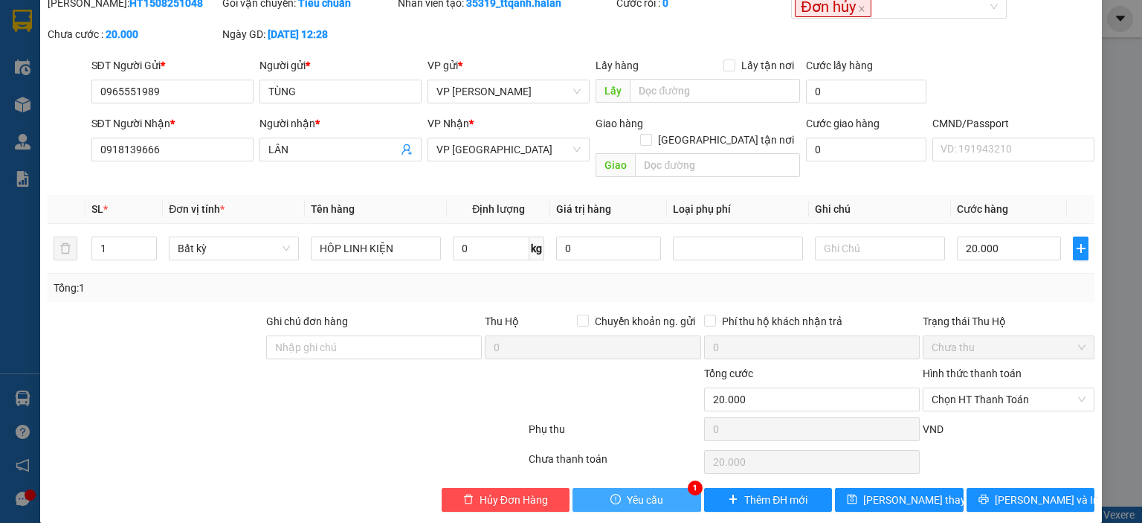
click at [613, 494] on icon "exclamation-circle" at bounding box center [615, 499] width 10 height 10
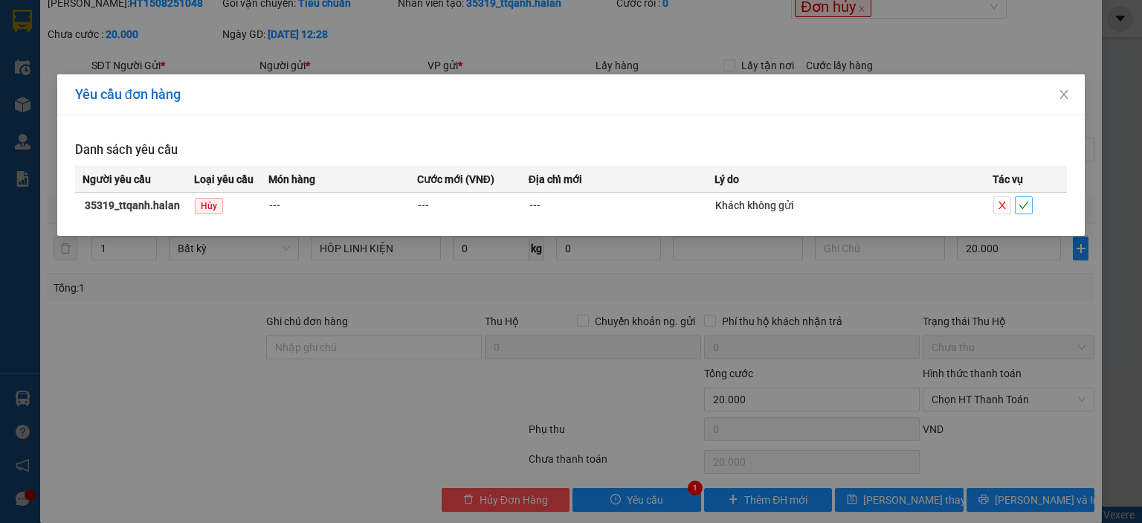
click at [1032, 205] on span "check" at bounding box center [1023, 205] width 16 height 10
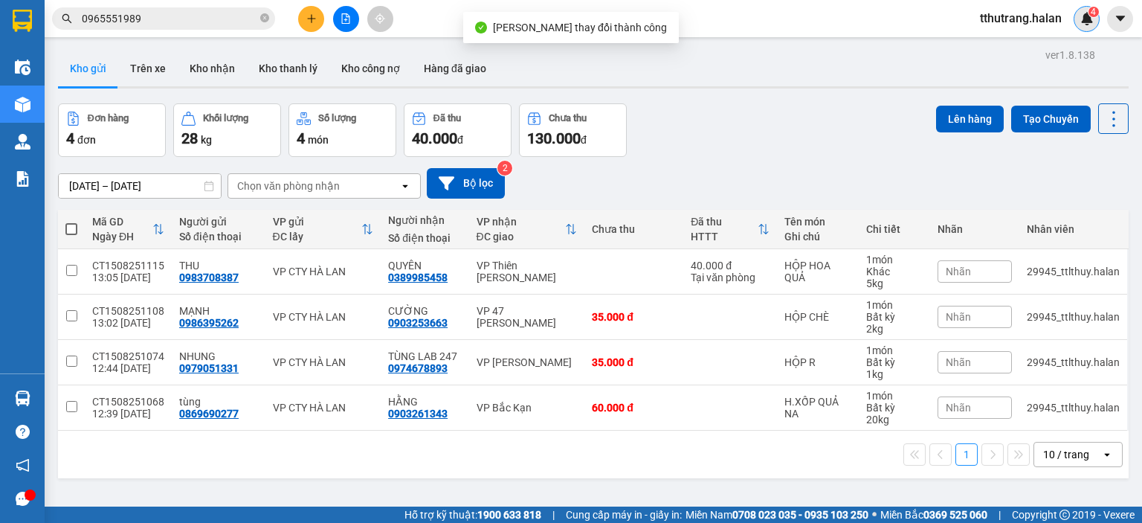
click at [1091, 25] on div "4" at bounding box center [1086, 19] width 26 height 26
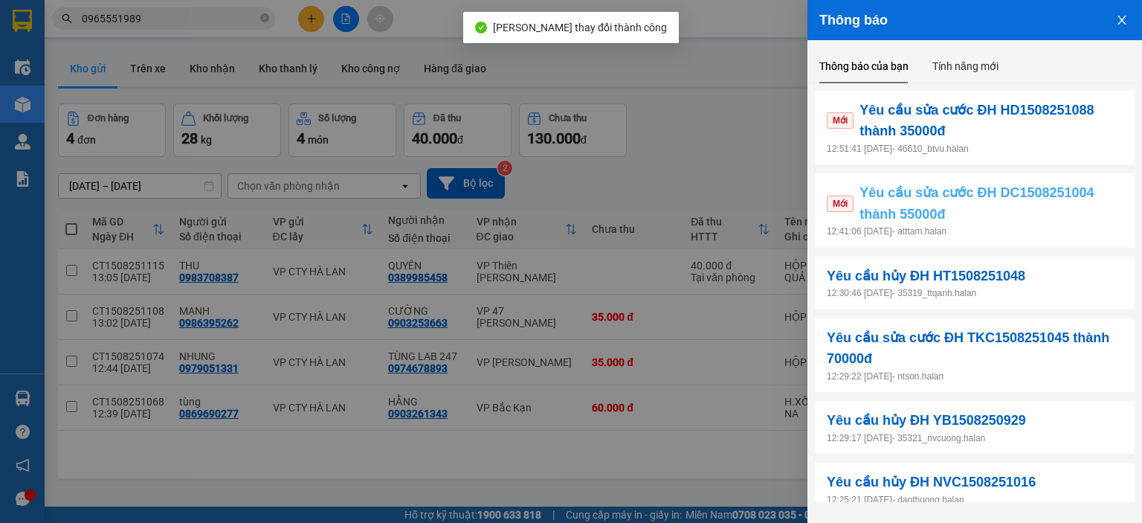
click at [995, 196] on span "Yêu cầu sửa cước ĐH DC1508251004 thành 55000đ" at bounding box center [990, 203] width 263 height 42
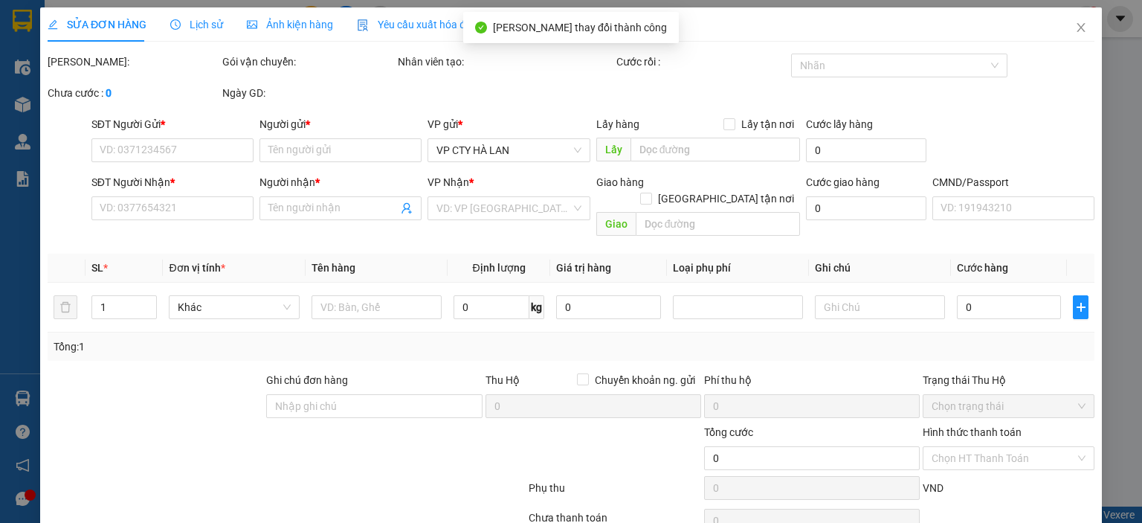
type input "02435765490"
type input "CÔ NẠI"
type input "0912477475"
type input "PHÒNG KHÁM TUYẾT CHIỂU"
type input "40.000"
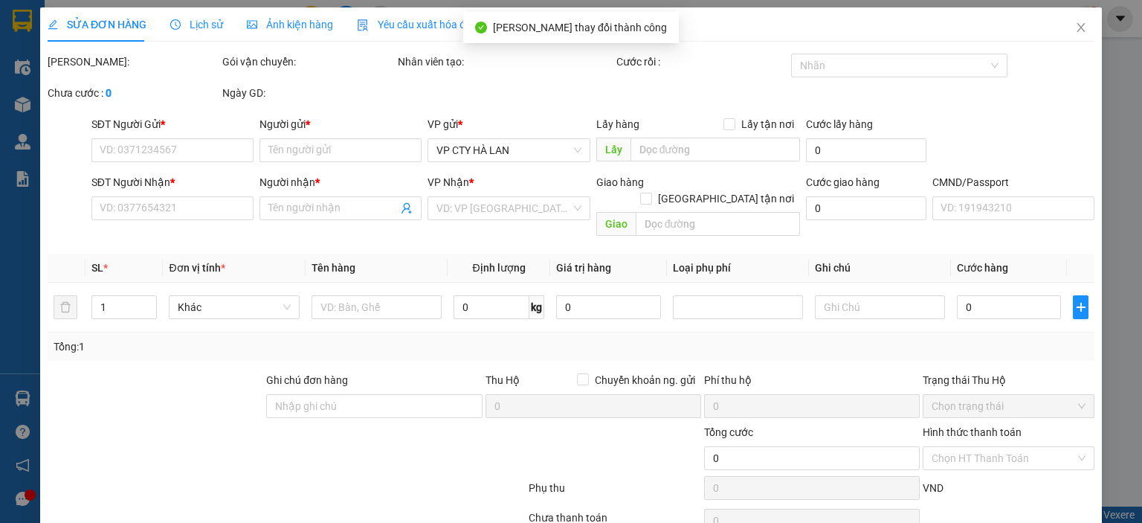
type input "40.000"
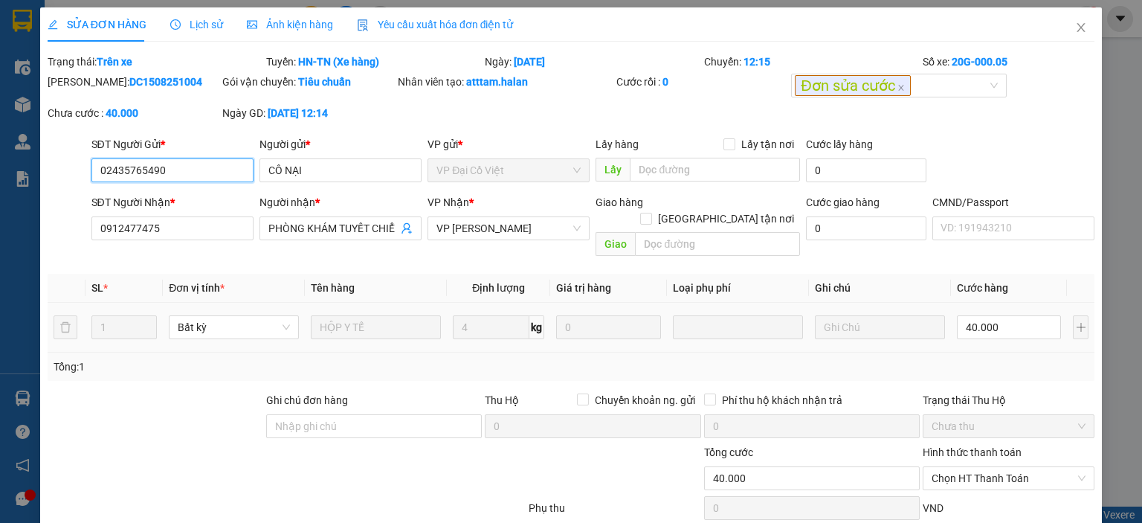
scroll to position [79, 0]
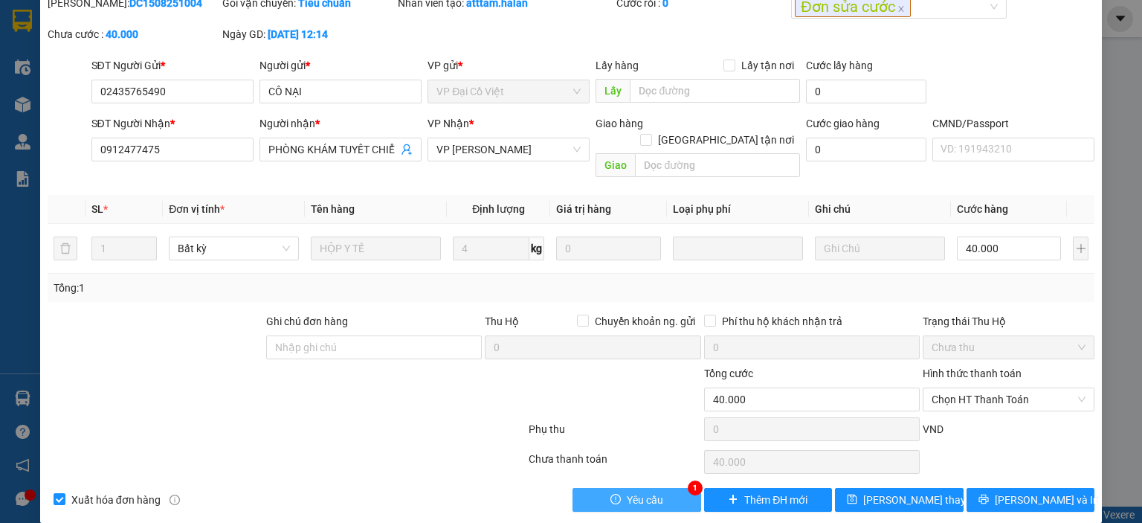
click at [639, 488] on button "Yêu cầu" at bounding box center [636, 500] width 129 height 24
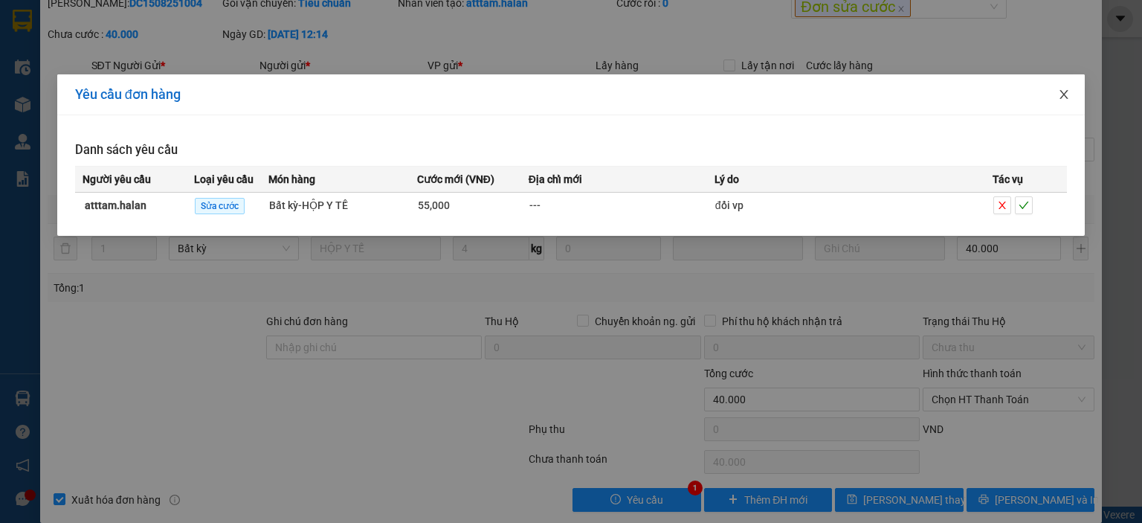
click at [1065, 102] on span "Close" at bounding box center [1064, 95] width 42 height 42
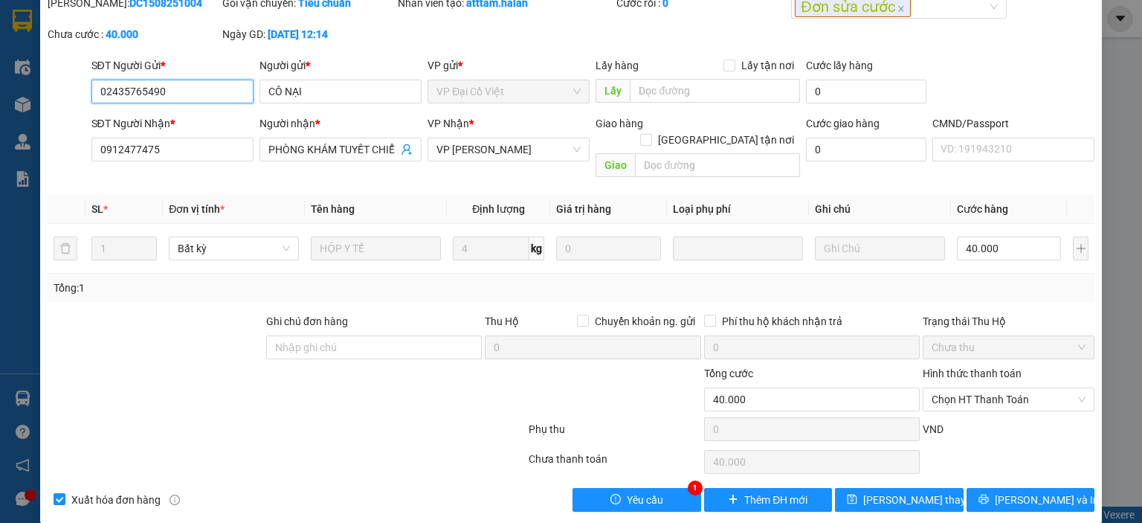
click at [181, 88] on input "02435765490" at bounding box center [172, 92] width 162 height 24
drag, startPoint x: 201, startPoint y: 88, endPoint x: 59, endPoint y: 89, distance: 141.2
click at [59, 89] on div "SĐT Người Gửi * 02435765490 02435765490 Người gửi * CÔ NẠI VP gửi * VP Đại Cồ V…" at bounding box center [571, 83] width 1050 height 52
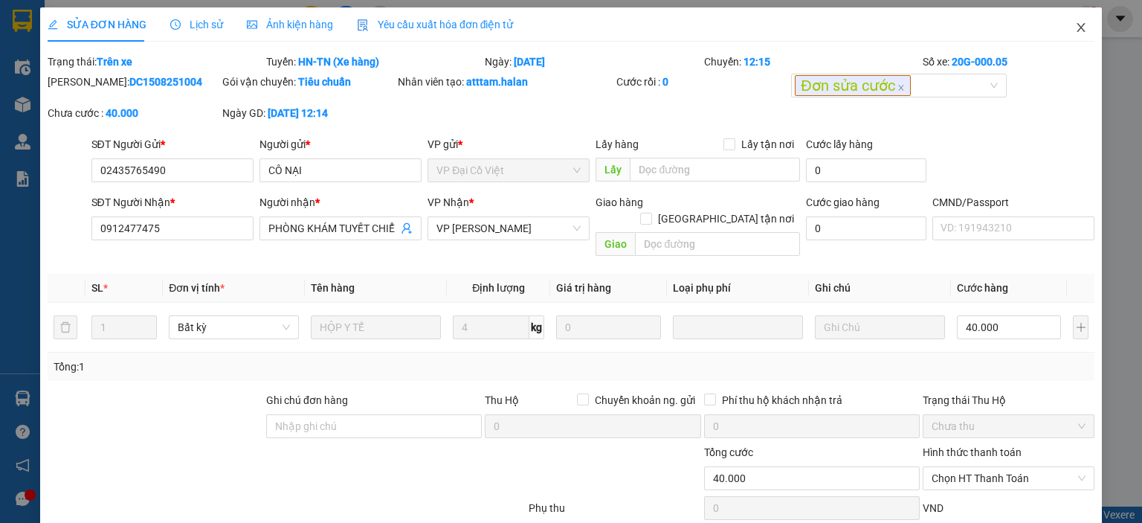
click at [1075, 25] on icon "close" at bounding box center [1081, 28] width 12 height 12
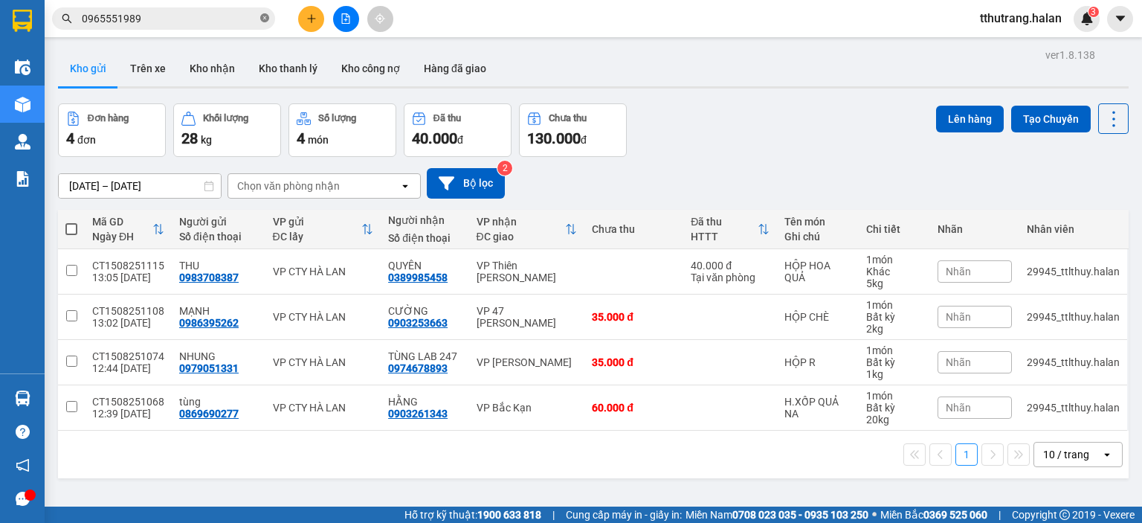
click at [262, 22] on icon "close-circle" at bounding box center [264, 17] width 9 height 9
paste input "02435765490"
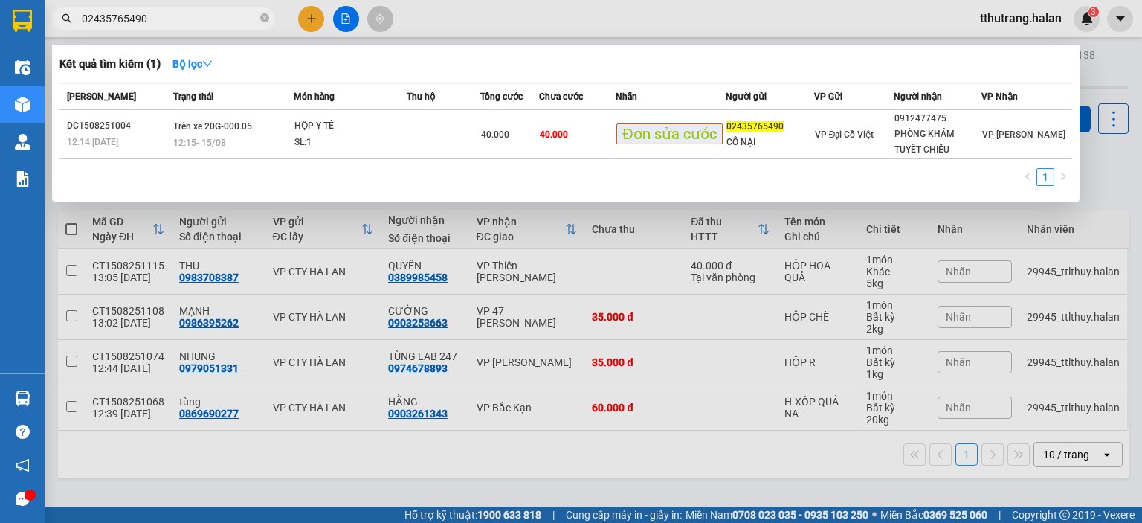
type input "02435765490"
click at [1082, 25] on div at bounding box center [571, 261] width 1142 height 523
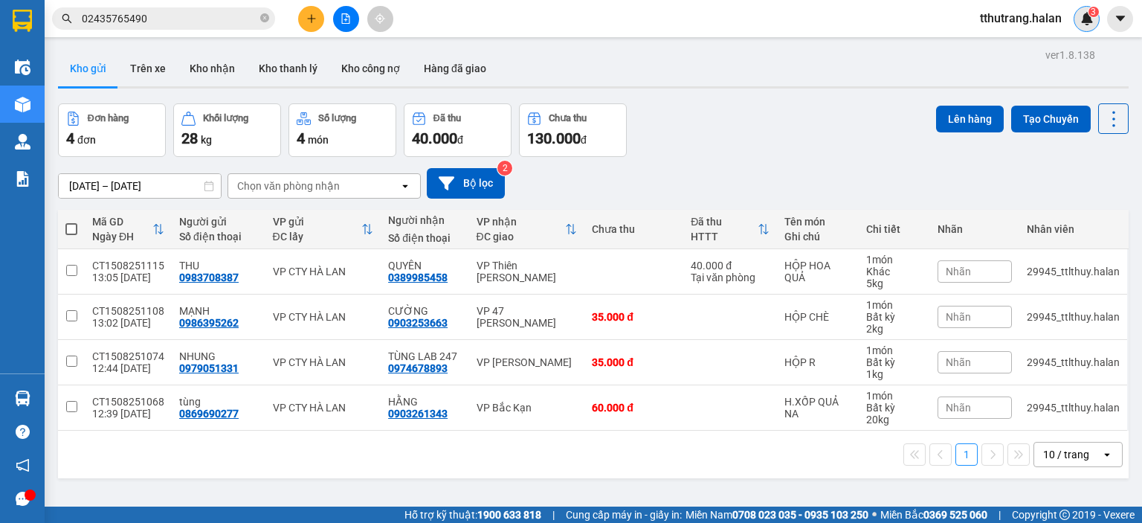
click at [1086, 23] on img at bounding box center [1086, 18] width 13 height 13
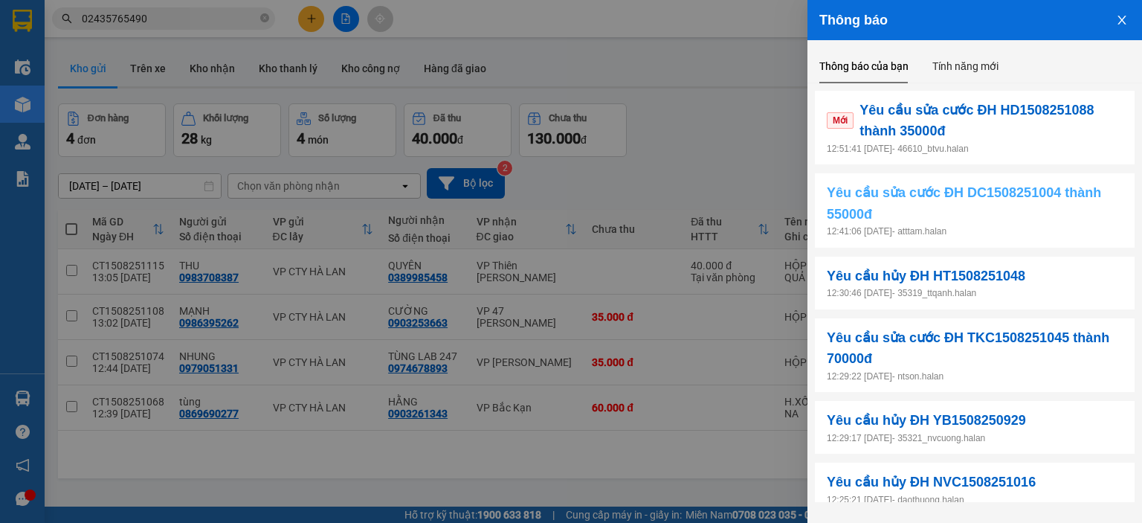
click at [972, 210] on span "Yêu cầu sửa cước ĐH DC1508251004 thành 55000đ" at bounding box center [975, 203] width 296 height 42
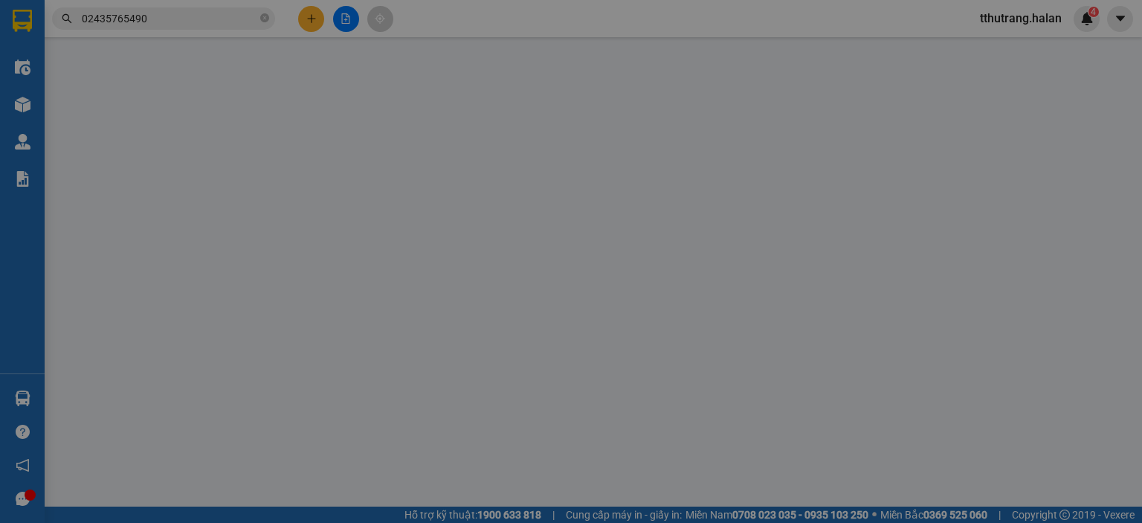
type input "02435765490"
type input "CÔ NẠI"
type input "0912477475"
type input "PHÒNG KHÁM TUYẾT CHIỂU"
type input "40.000"
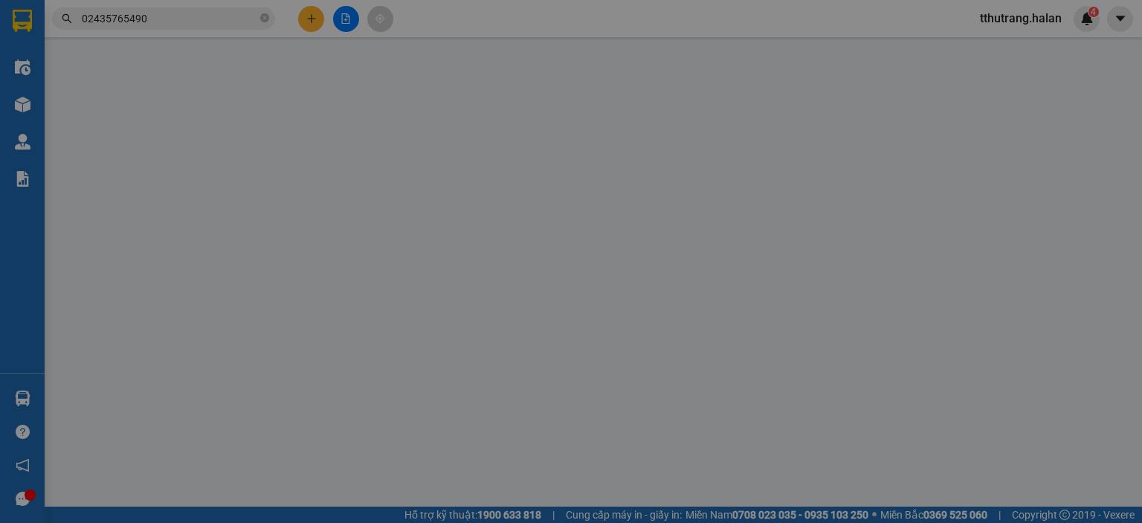
type input "40.000"
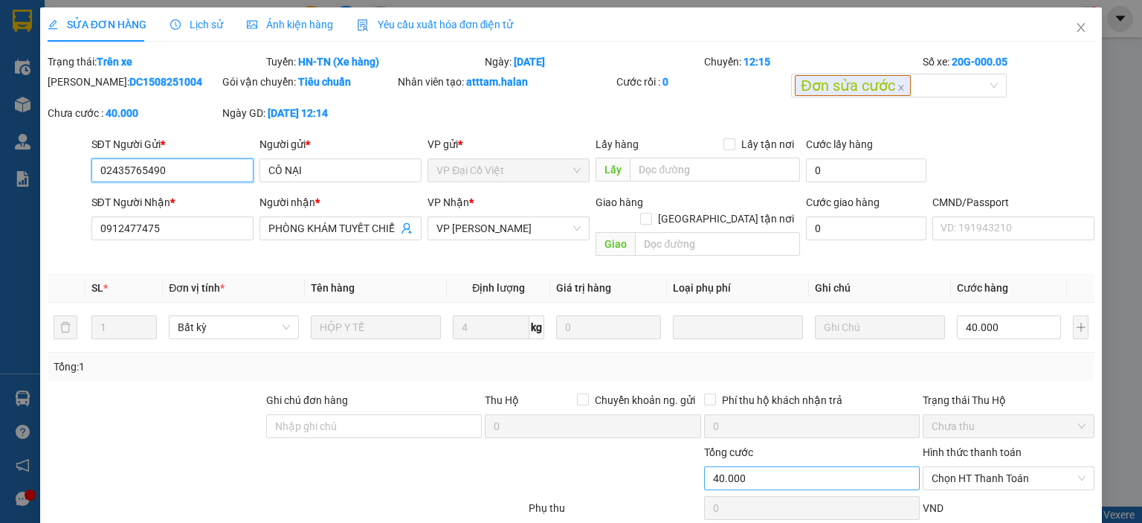
scroll to position [79, 0]
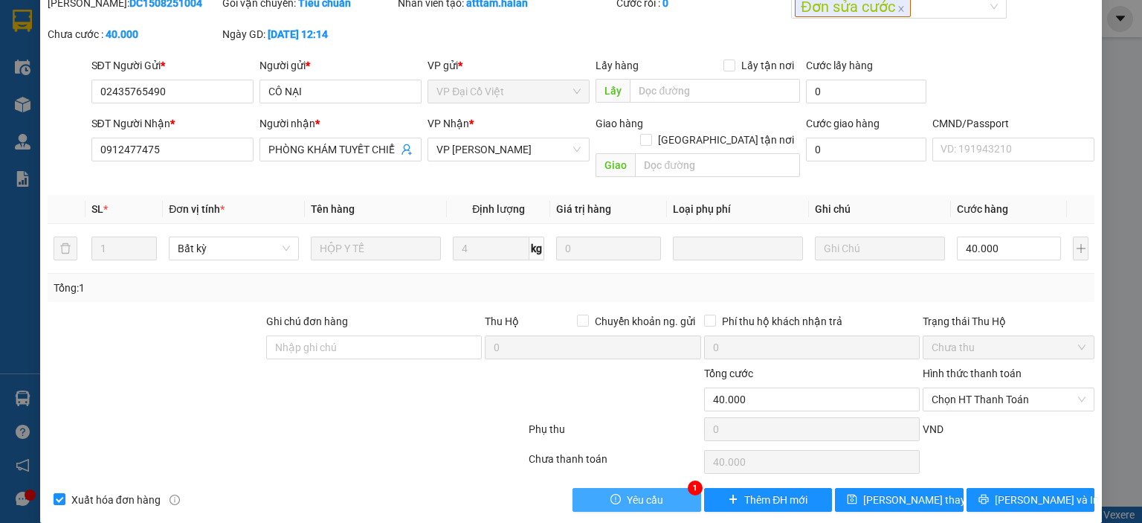
click at [664, 488] on button "Yêu cầu" at bounding box center [636, 500] width 129 height 24
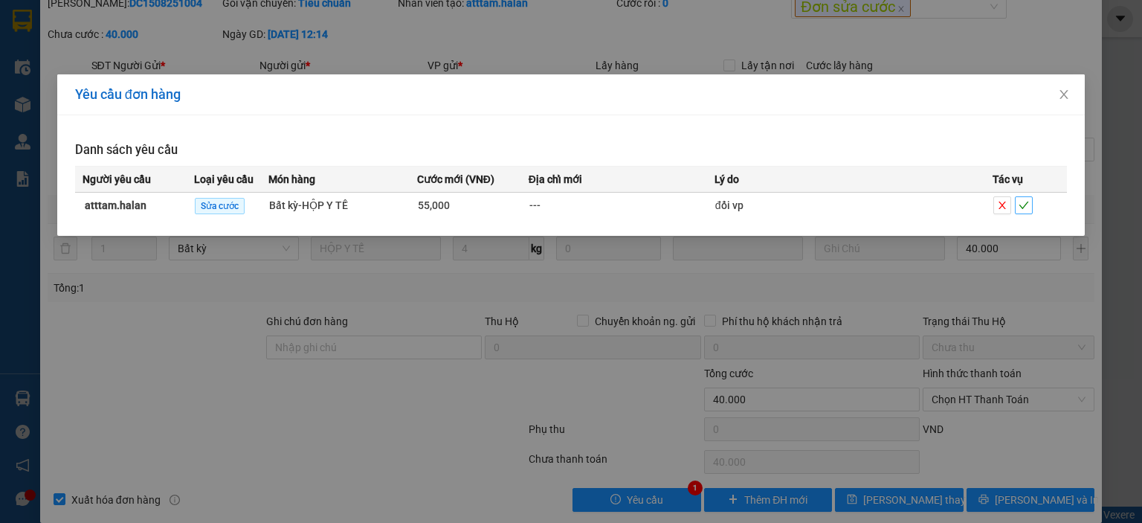
click at [1020, 196] on button "button" at bounding box center [1024, 205] width 18 height 18
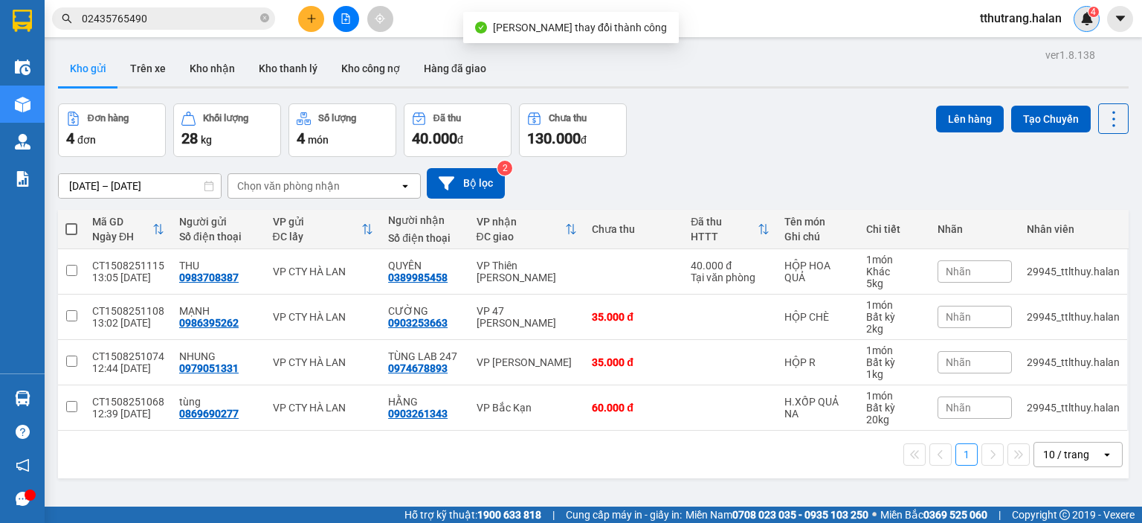
click at [1091, 16] on span "4" at bounding box center [1093, 12] width 5 height 10
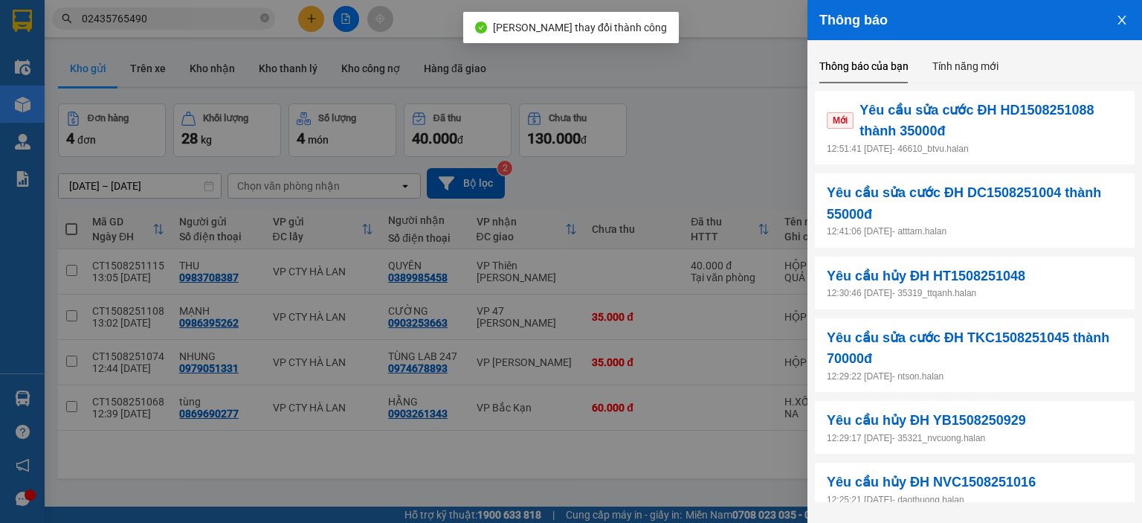
click at [995, 144] on p "12:51:41 15/08/2025 - 46610_btvu.halan" at bounding box center [975, 149] width 296 height 14
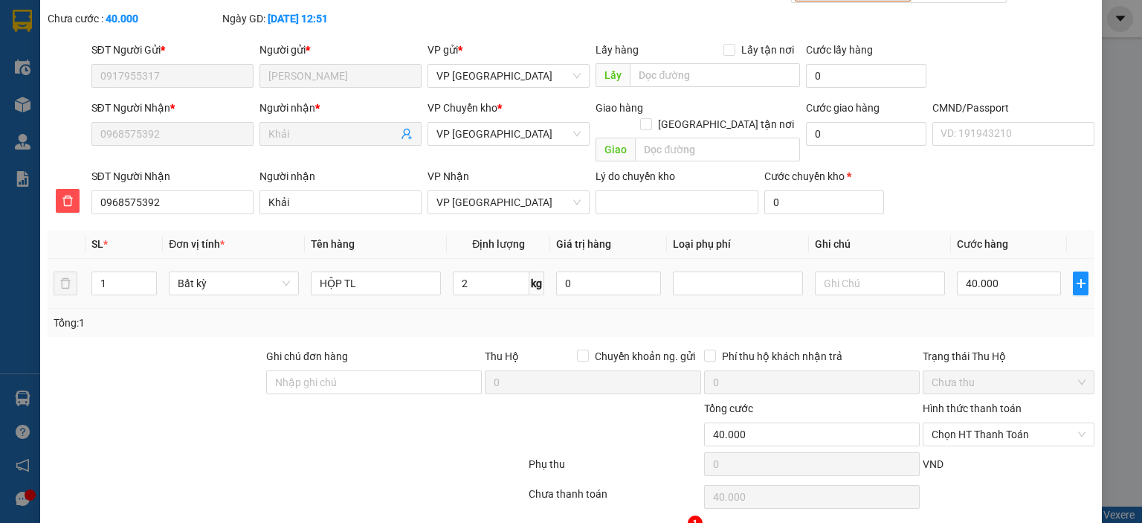
scroll to position [109, 0]
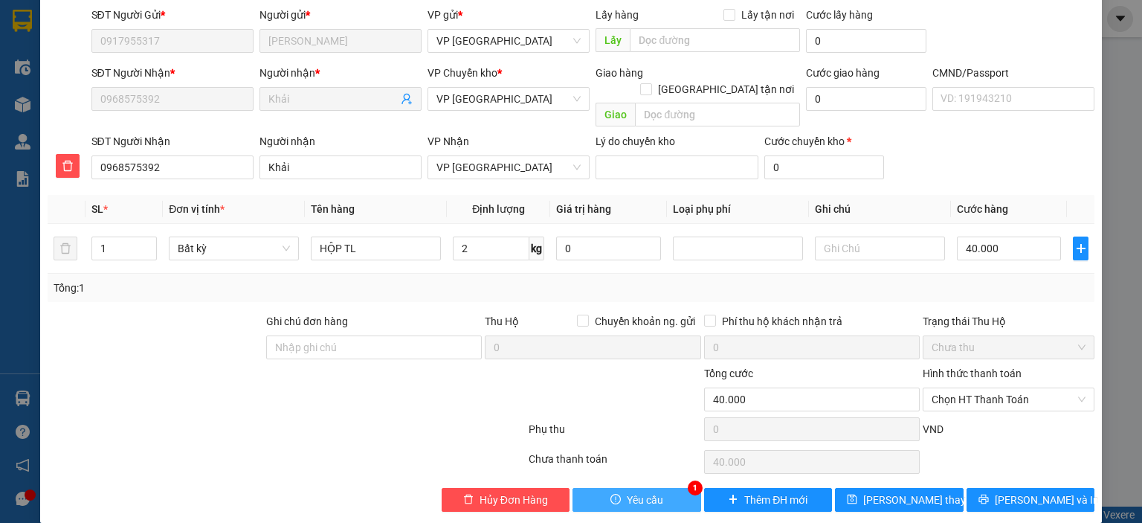
click at [659, 488] on button "Yêu cầu" at bounding box center [636, 500] width 129 height 24
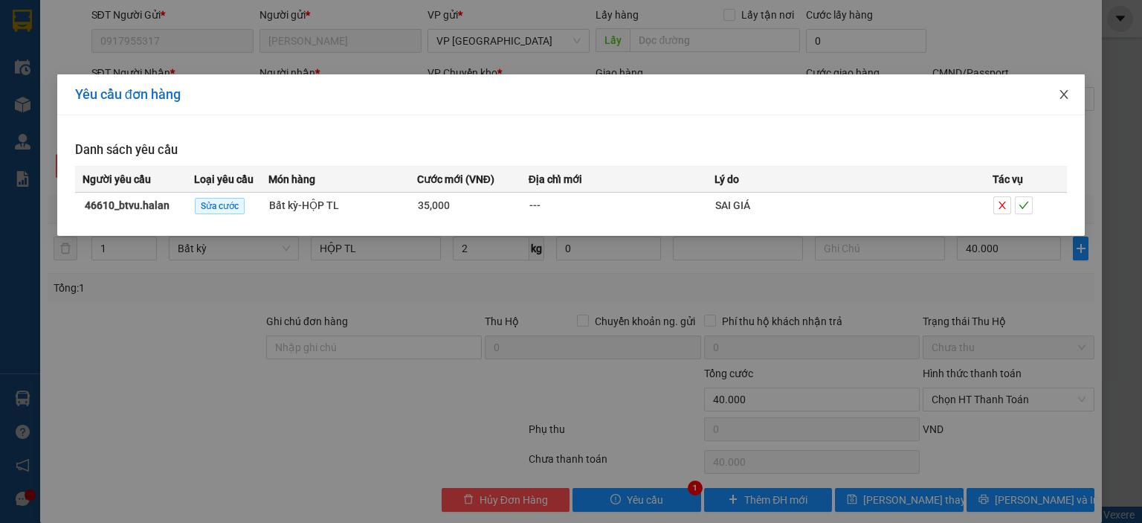
click at [1062, 100] on icon "close" at bounding box center [1064, 94] width 12 height 12
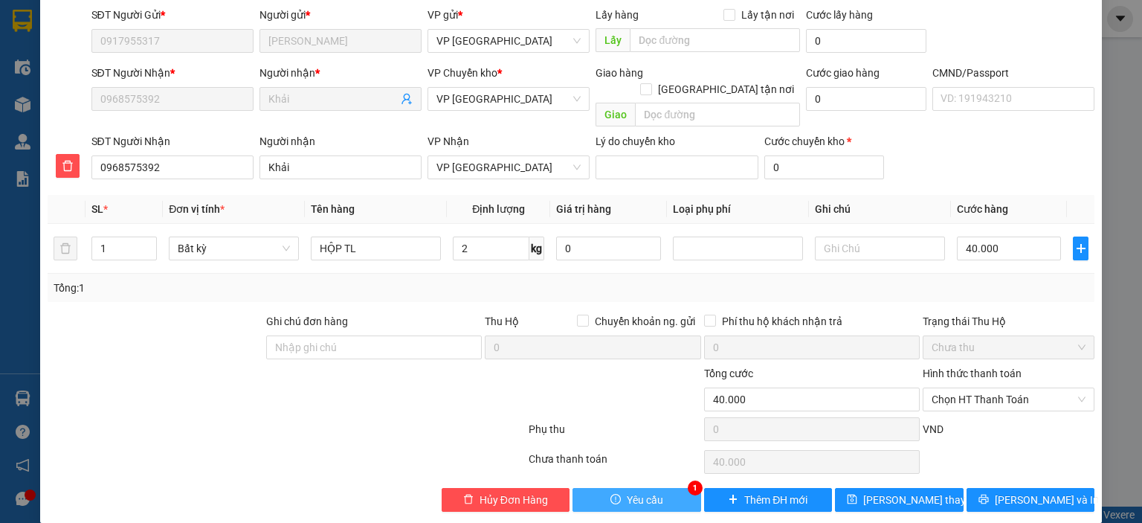
click at [632, 491] on span "Yêu cầu" at bounding box center [645, 499] width 36 height 16
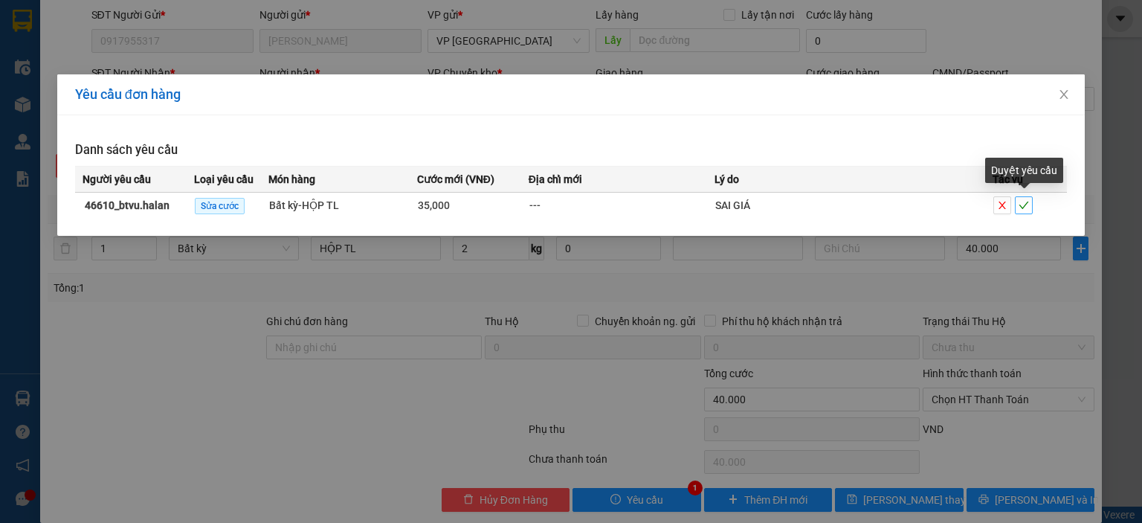
click at [1021, 206] on icon "check" at bounding box center [1023, 205] width 10 height 10
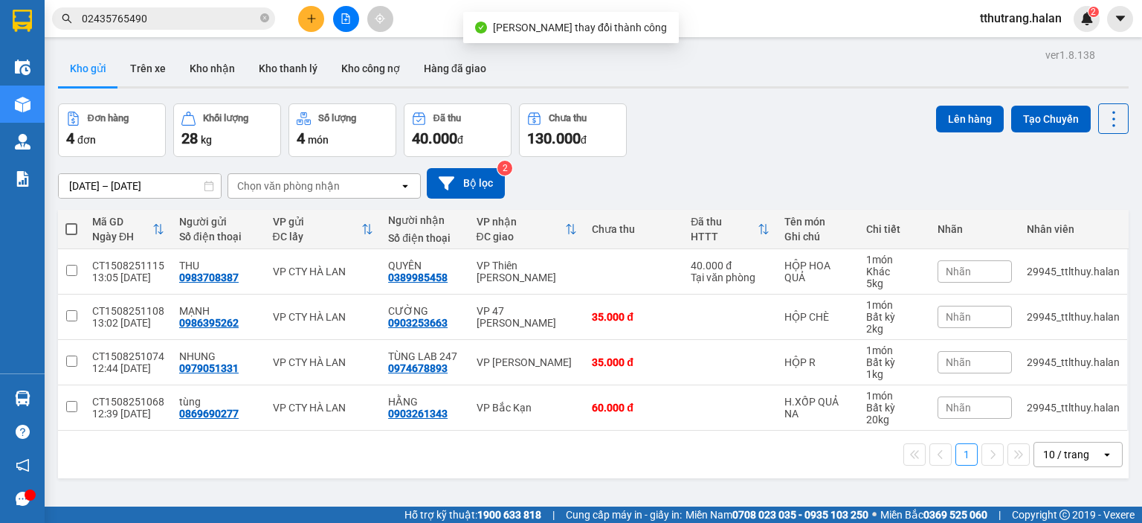
click at [1084, 27] on div "2" at bounding box center [1086, 19] width 26 height 26
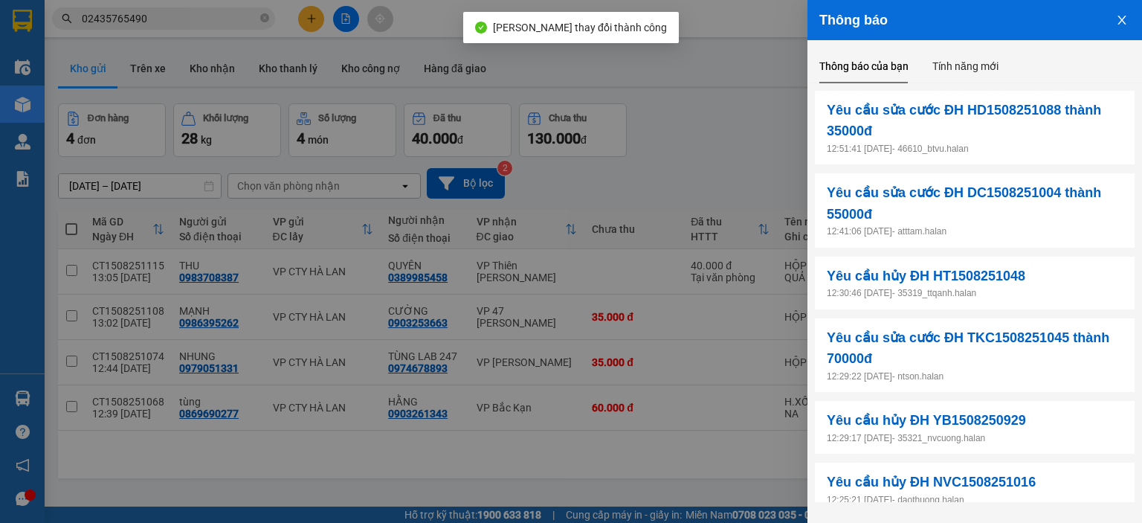
scroll to position [290, 0]
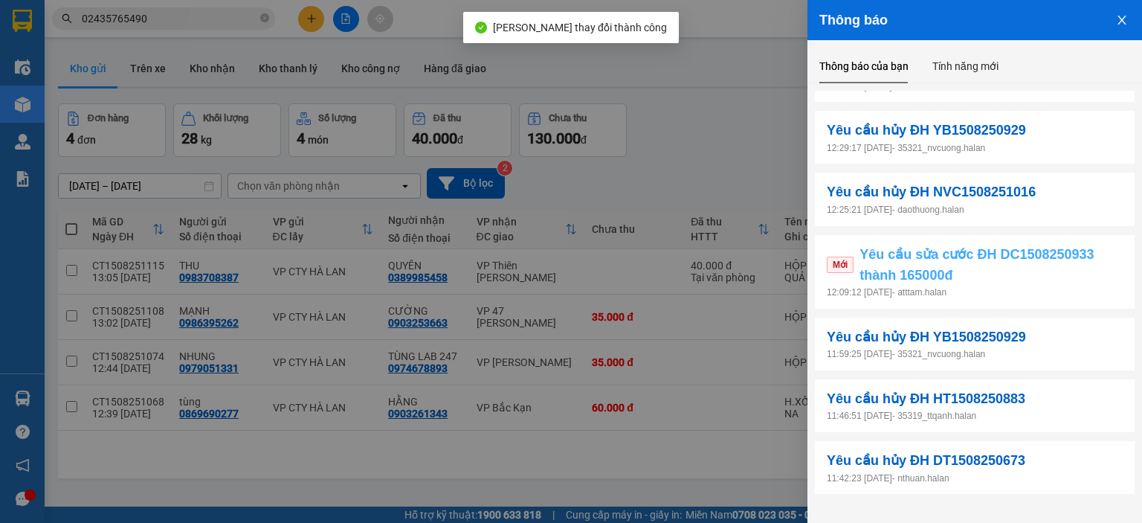
click at [1001, 277] on span "Yêu cầu sửa cước ĐH DC1508250933 thành 165000đ" at bounding box center [990, 265] width 263 height 42
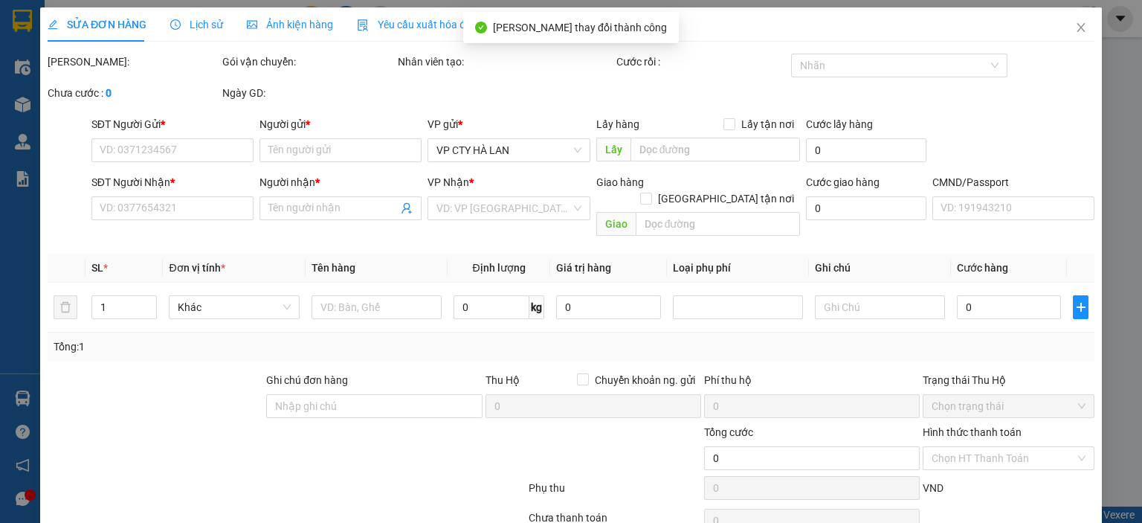
type input "0973463356"
type input "quý chủ"
type input "0349037103"
type input "nam"
type input "150.000"
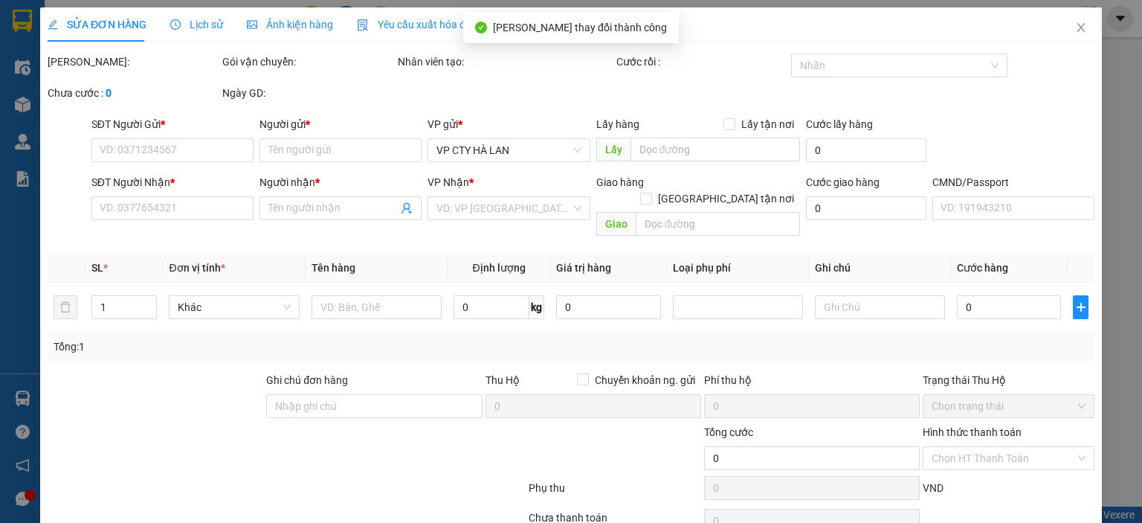
type input "150.000"
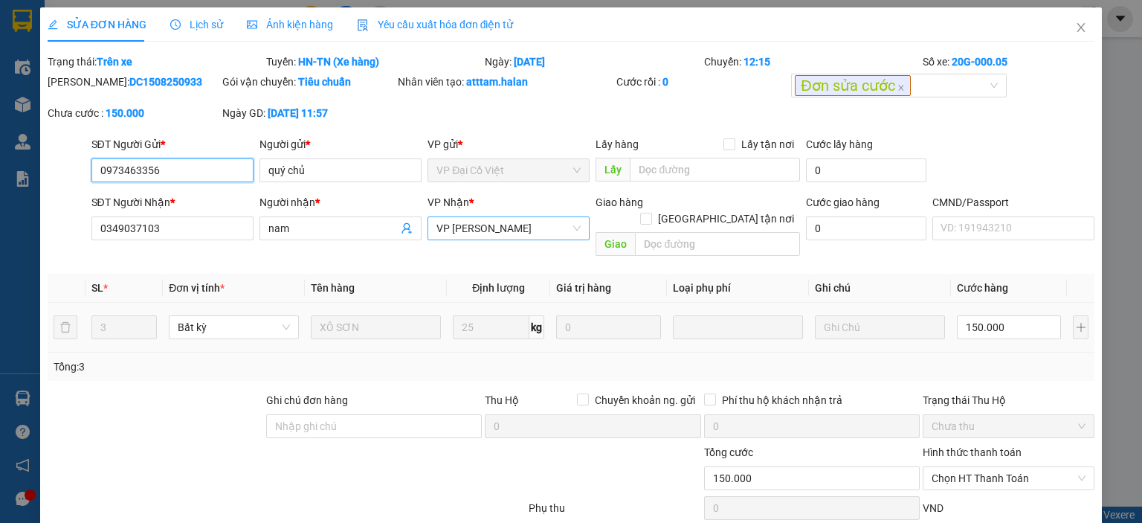
scroll to position [79, 0]
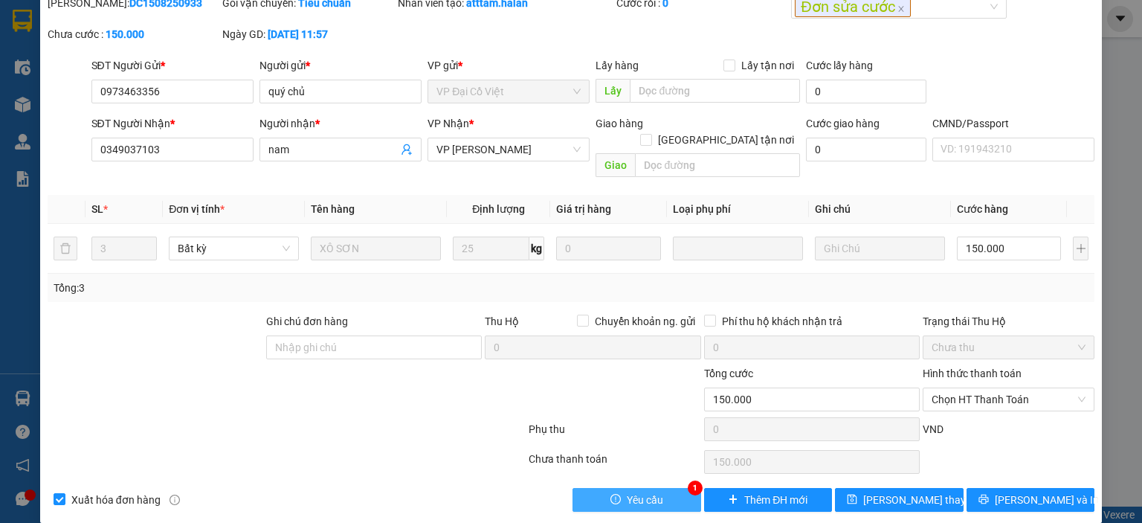
click at [633, 491] on span "Yêu cầu" at bounding box center [645, 499] width 36 height 16
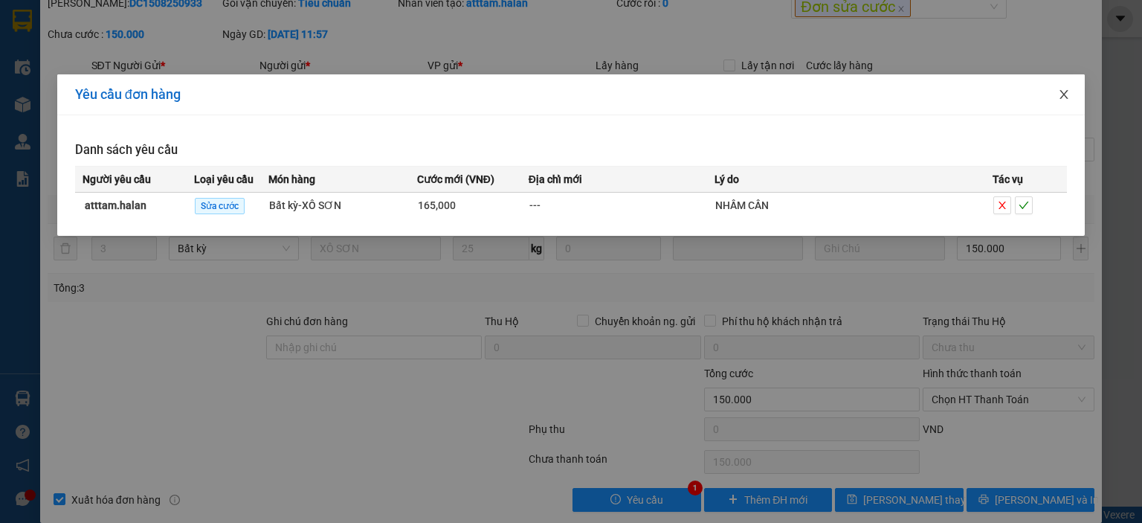
click at [1066, 97] on icon "close" at bounding box center [1064, 94] width 8 height 9
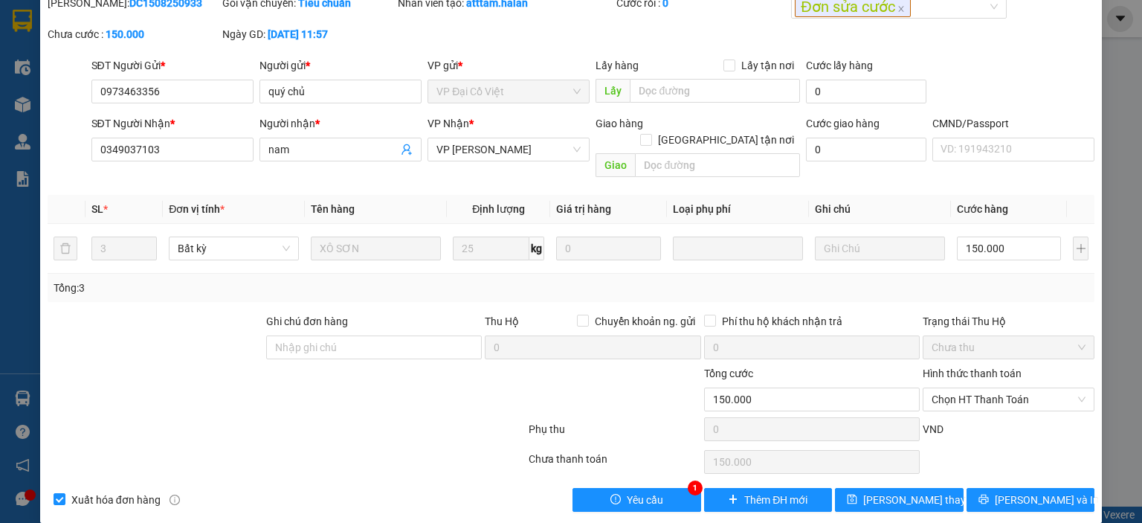
click at [642, 469] on div "Total Paid Fee 0 Total UnPaid Fee 150.000 Cash Collection Total Fee Trạng thái:…" at bounding box center [571, 243] width 1047 height 537
click at [638, 491] on span "Yêu cầu" at bounding box center [645, 499] width 36 height 16
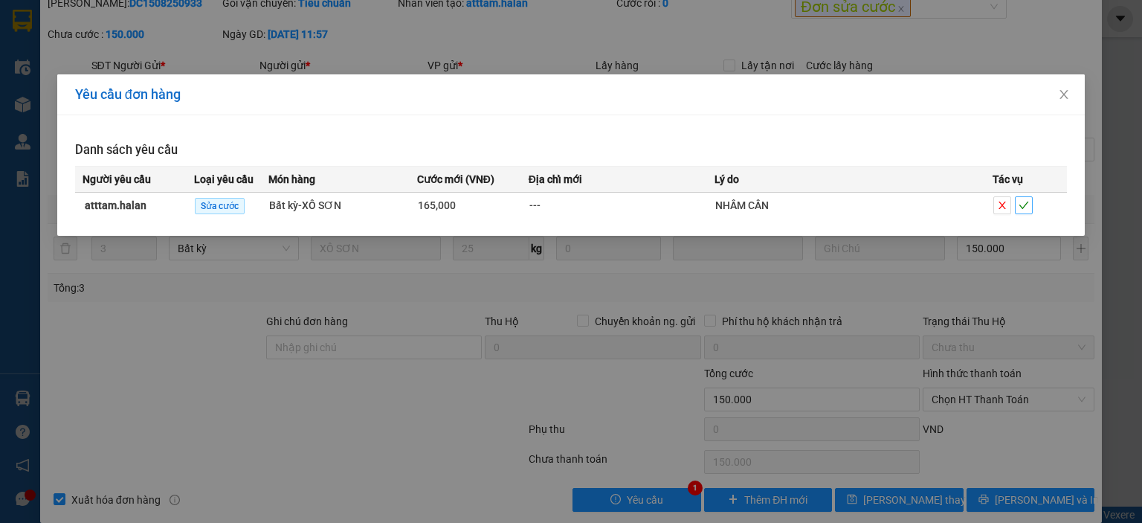
click at [1025, 202] on icon "check" at bounding box center [1023, 205] width 10 height 10
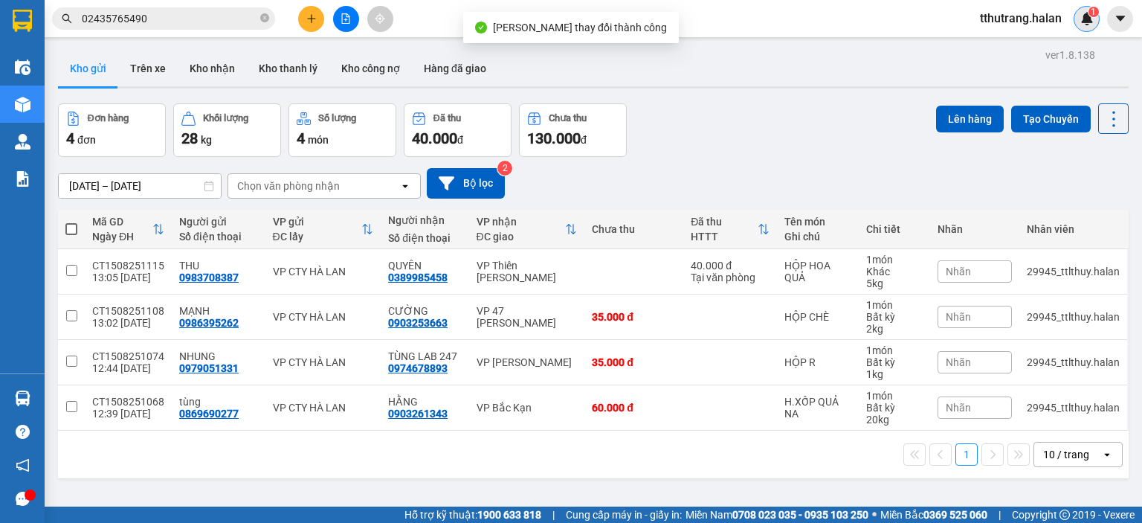
click at [1091, 22] on img at bounding box center [1086, 18] width 13 height 13
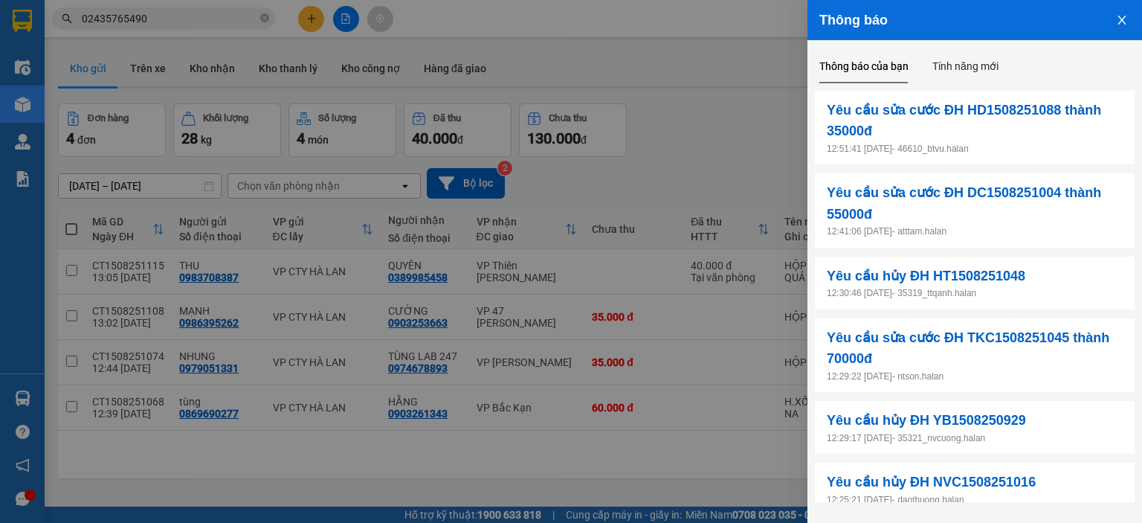
scroll to position [290, 0]
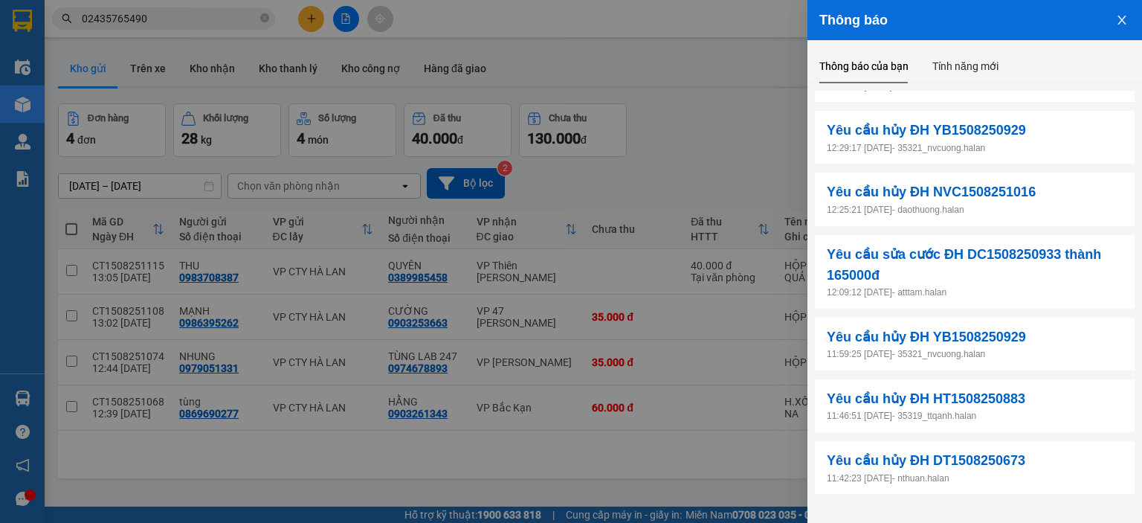
click at [752, 142] on div at bounding box center [571, 261] width 1142 height 523
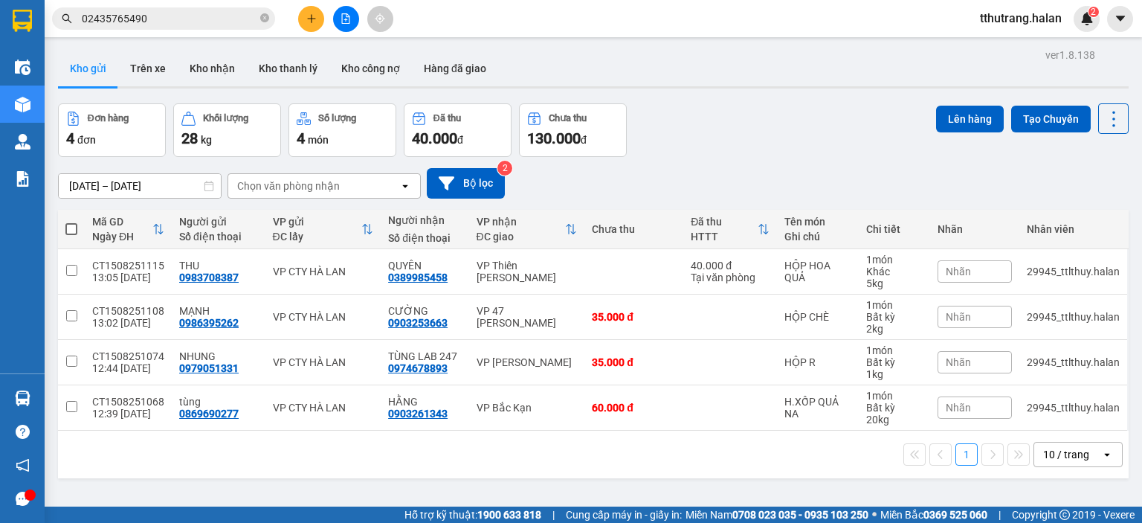
click at [276, 15] on div "02435765490" at bounding box center [145, 18] width 290 height 22
click at [273, 15] on span "02435765490" at bounding box center [163, 18] width 223 height 22
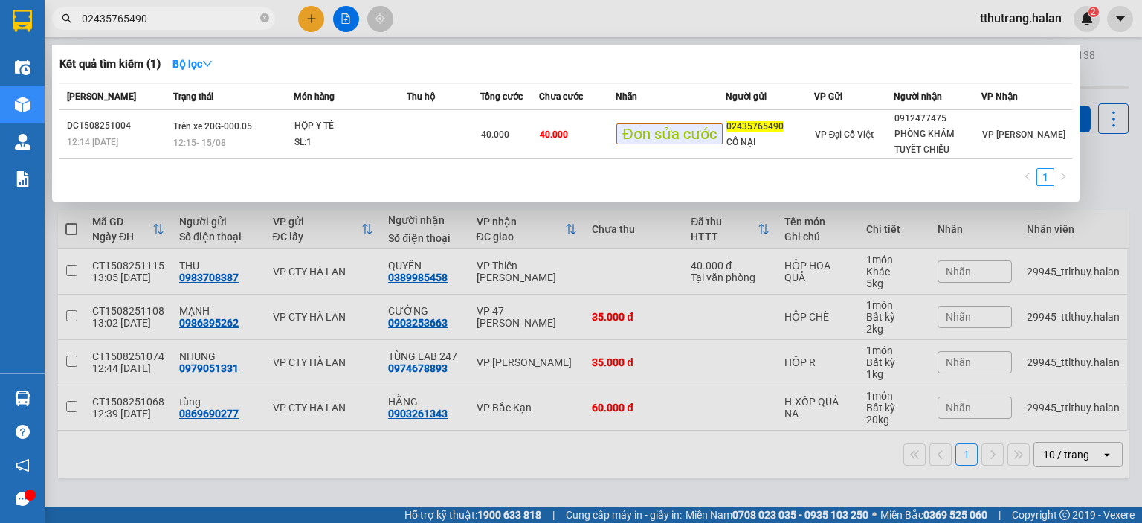
click at [269, 19] on span "02435765490" at bounding box center [163, 18] width 223 height 22
click at [262, 17] on icon "close-circle" at bounding box center [264, 17] width 9 height 9
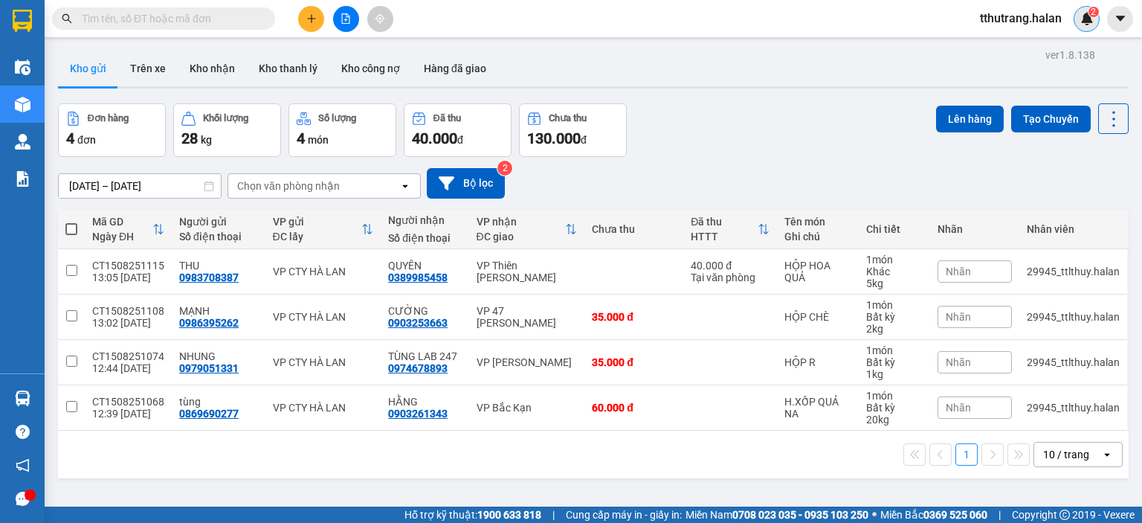
click at [1092, 17] on img at bounding box center [1086, 18] width 13 height 13
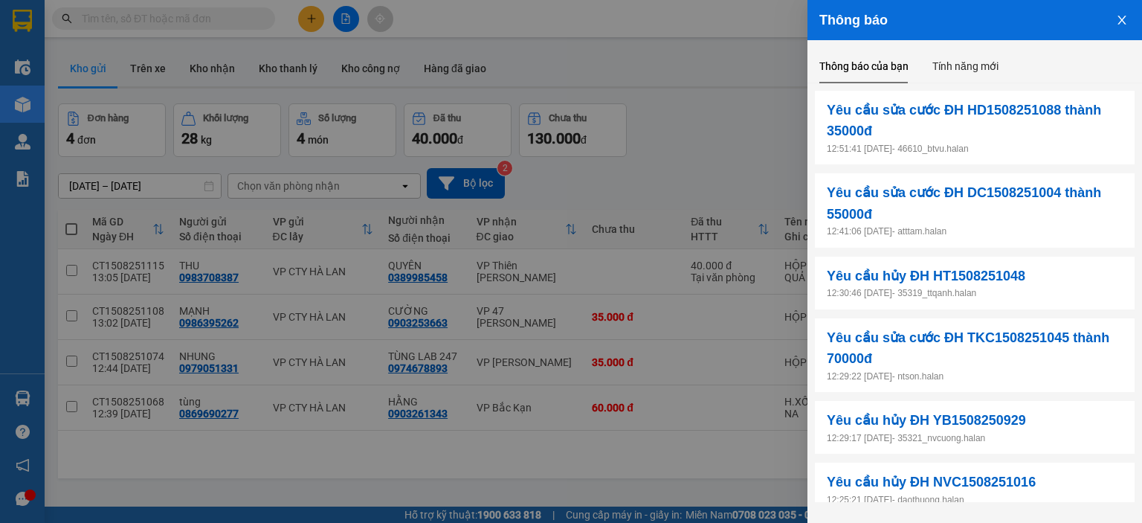
click at [1125, 23] on icon "close" at bounding box center [1122, 20] width 12 height 12
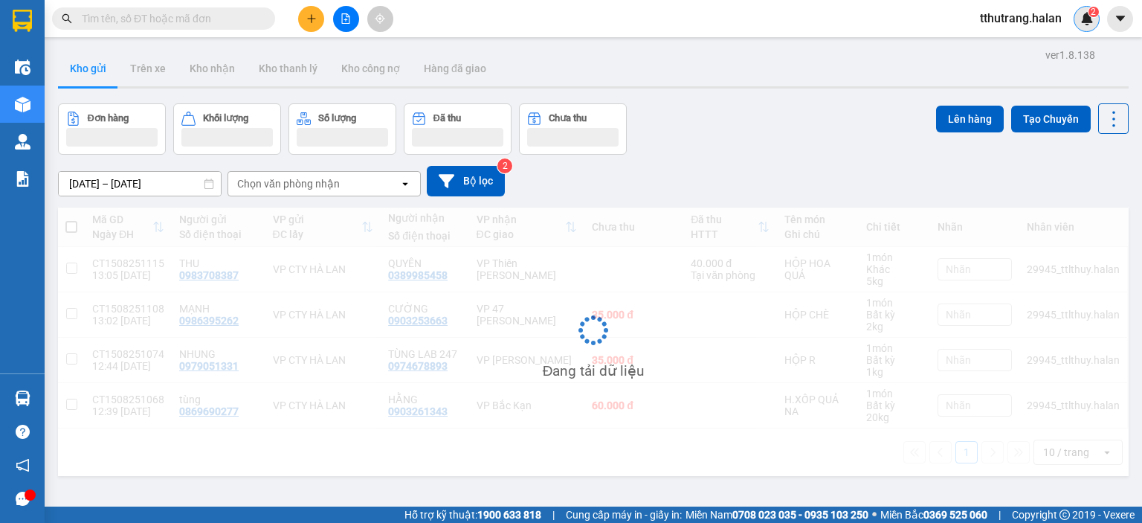
click at [1079, 21] on div "2" at bounding box center [1086, 19] width 26 height 26
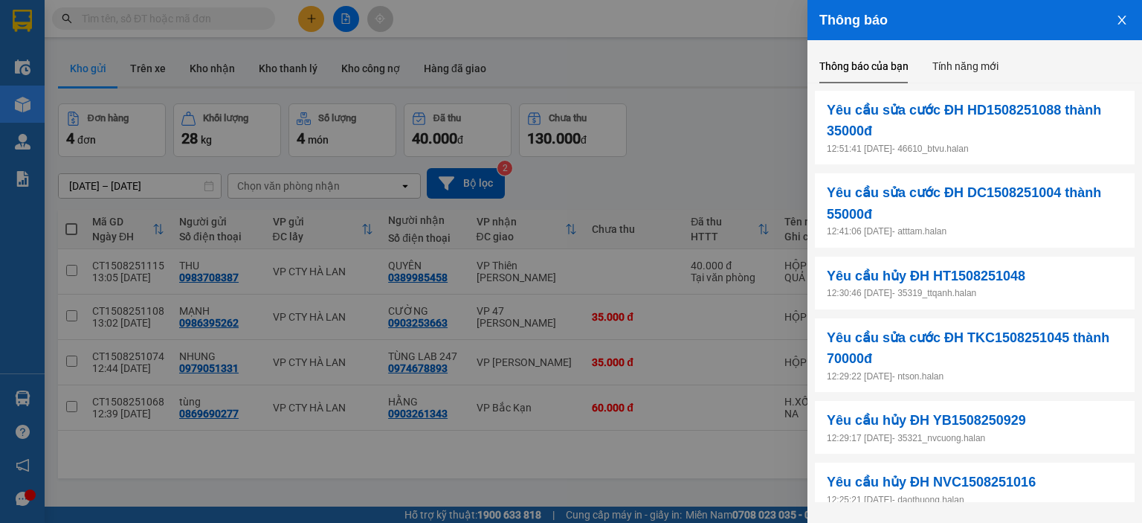
click at [1122, 17] on icon "close" at bounding box center [1122, 20] width 12 height 12
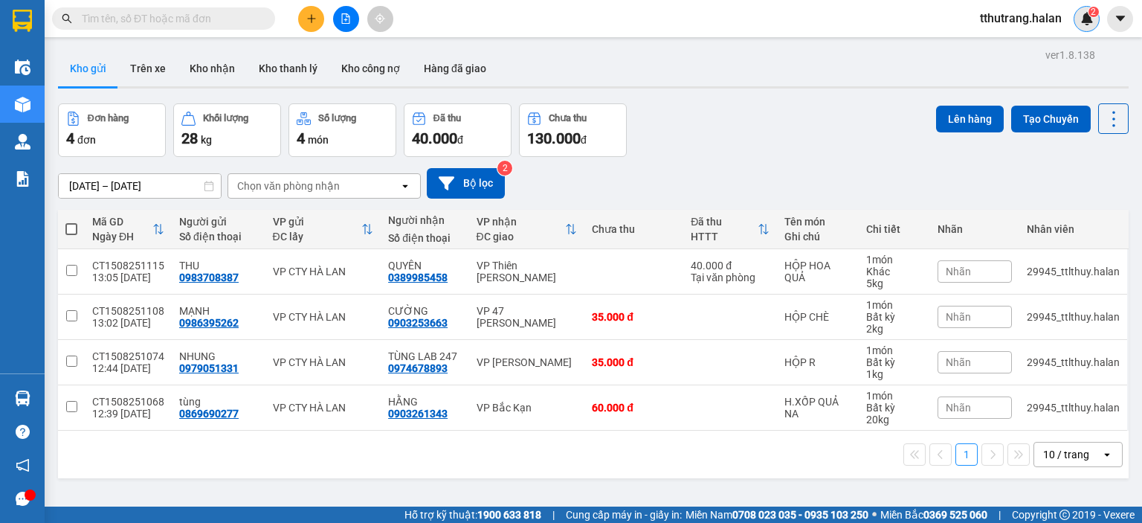
click at [1091, 19] on img at bounding box center [1086, 18] width 13 height 13
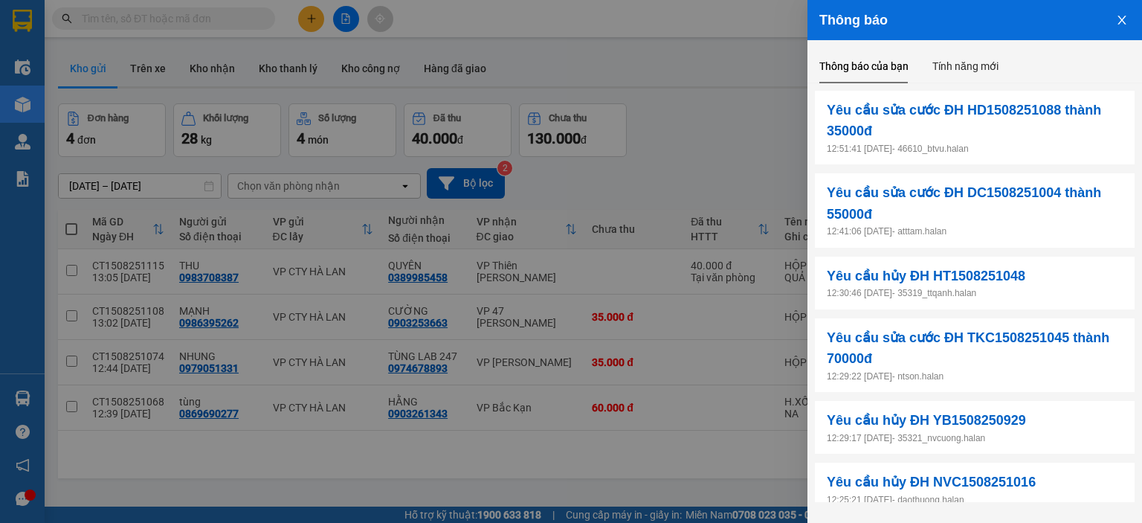
click at [1126, 19] on icon "close" at bounding box center [1122, 20] width 12 height 12
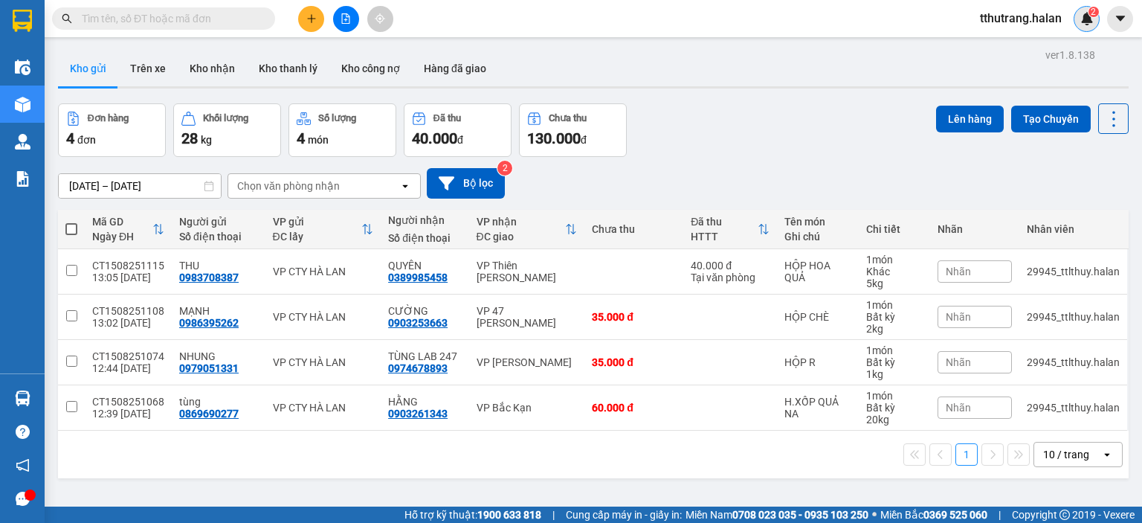
click at [1086, 13] on img at bounding box center [1086, 18] width 13 height 13
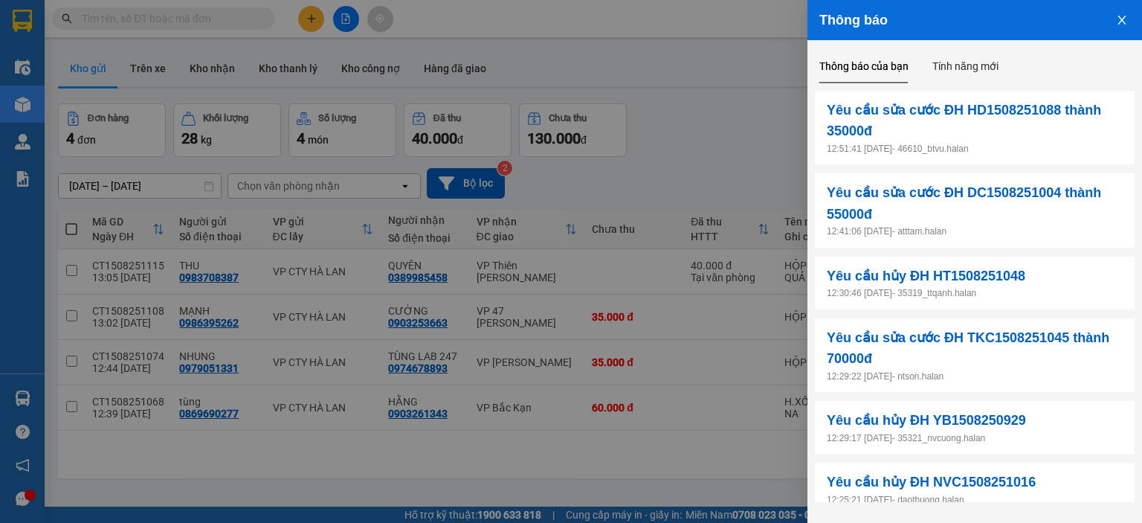
click at [1118, 22] on icon "close" at bounding box center [1122, 20] width 12 height 12
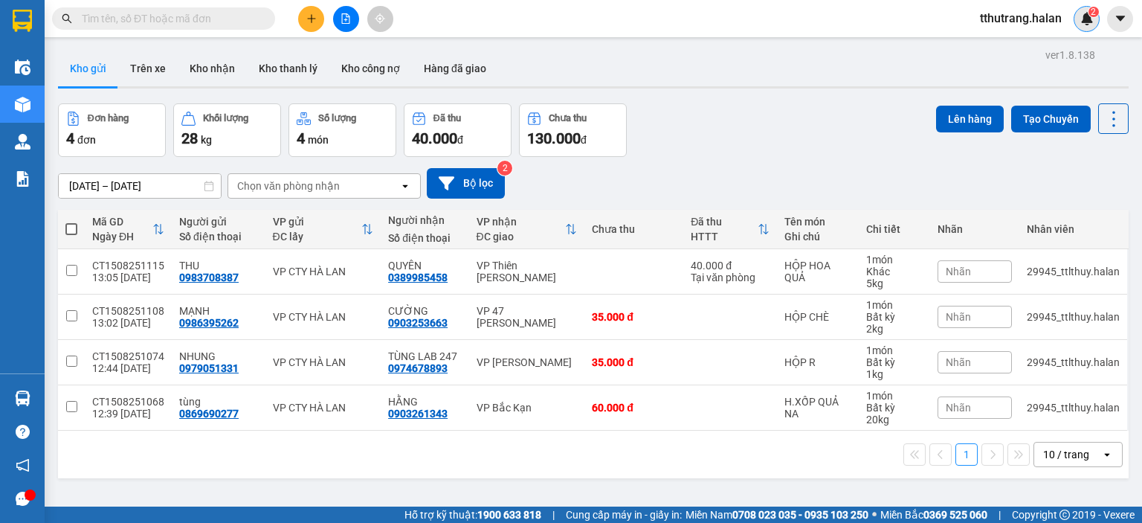
click at [1082, 20] on img at bounding box center [1086, 18] width 13 height 13
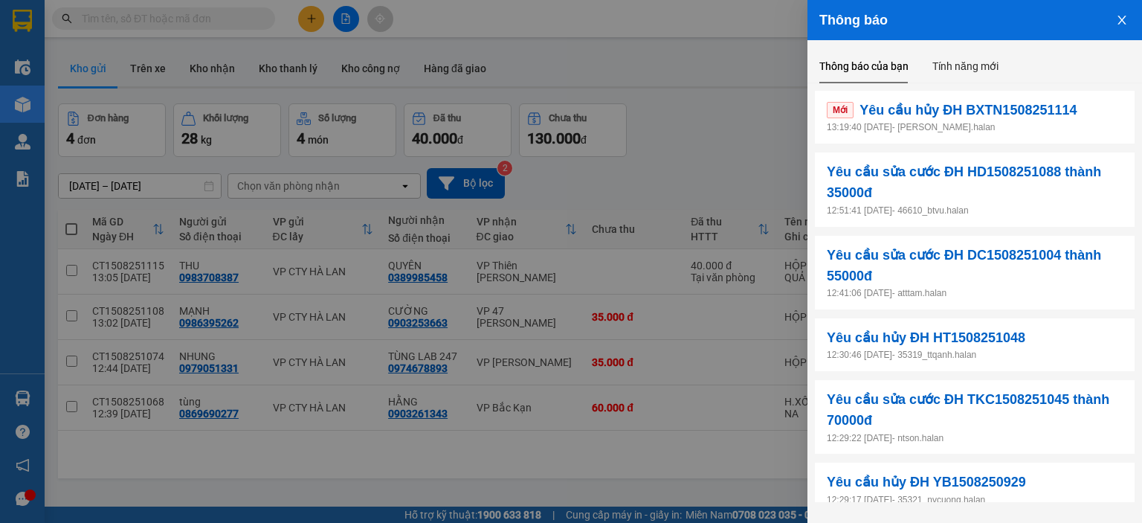
click at [1024, 124] on p "13:19:40 15/08/2025 - nguyenthu.halan" at bounding box center [975, 127] width 296 height 14
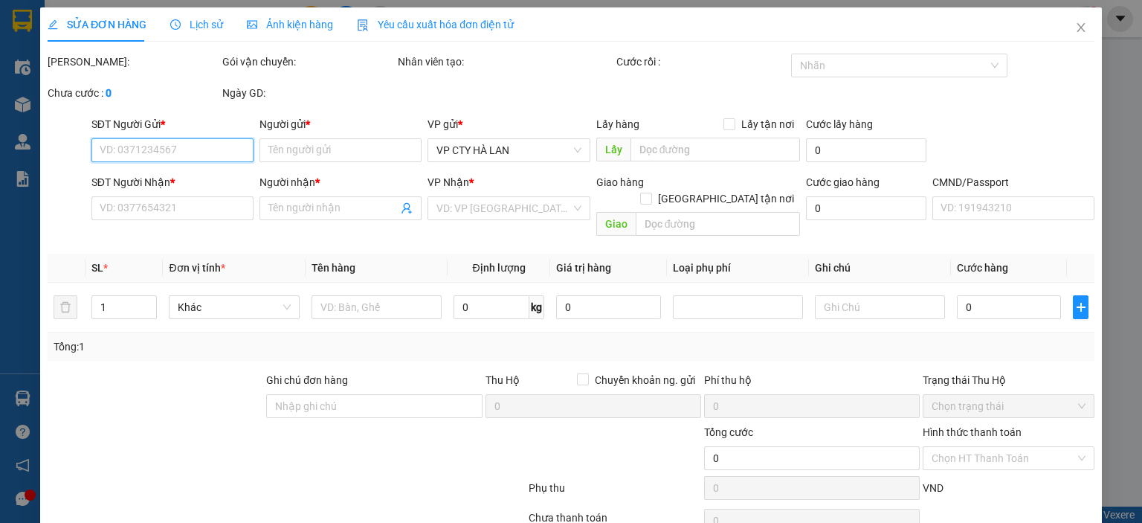
type input "0988173048"
type input "THẢO"
type input "0918837885"
type input "HOÀNG"
type input "35.000"
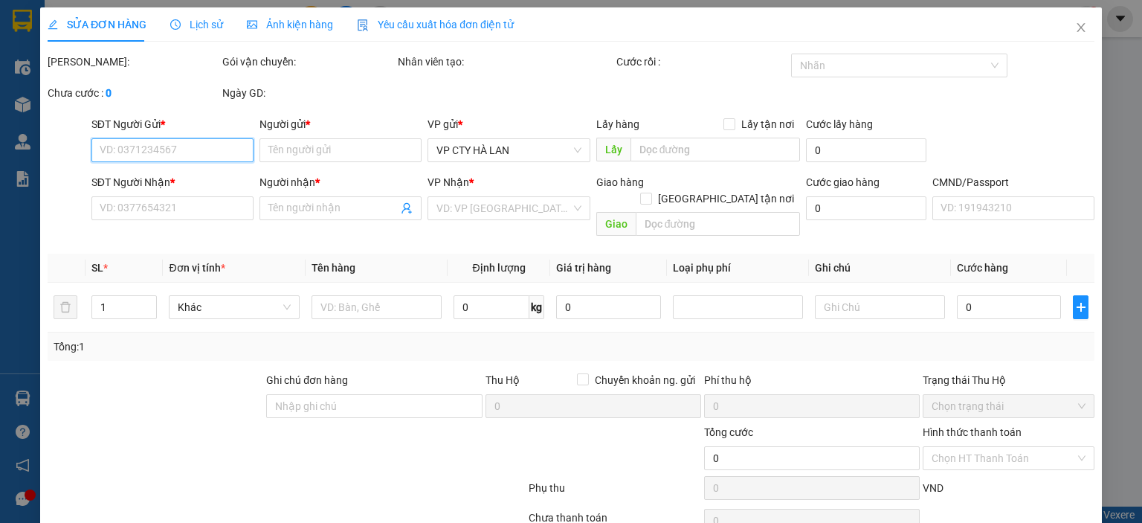
type input "35.000"
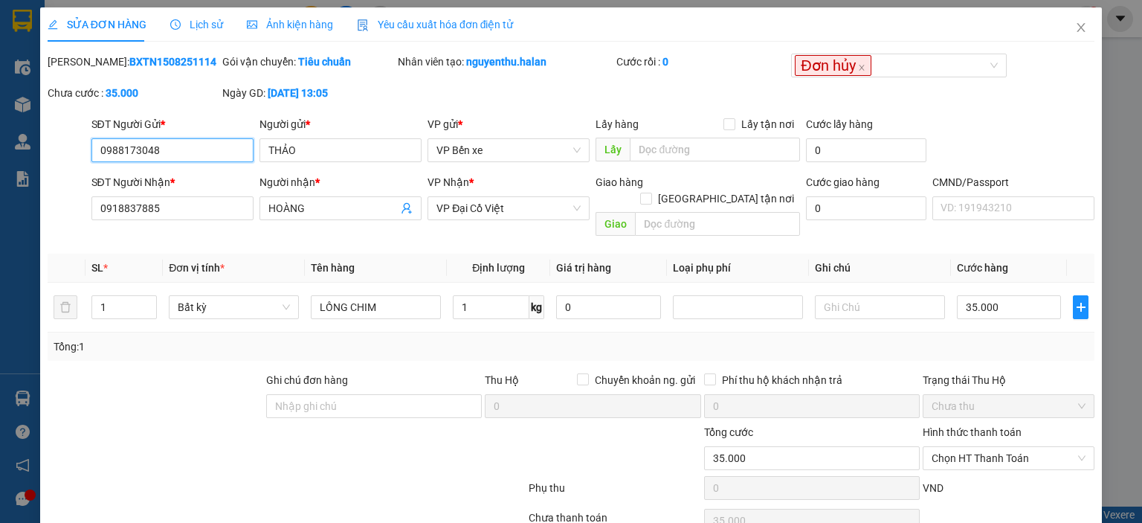
scroll to position [59, 0]
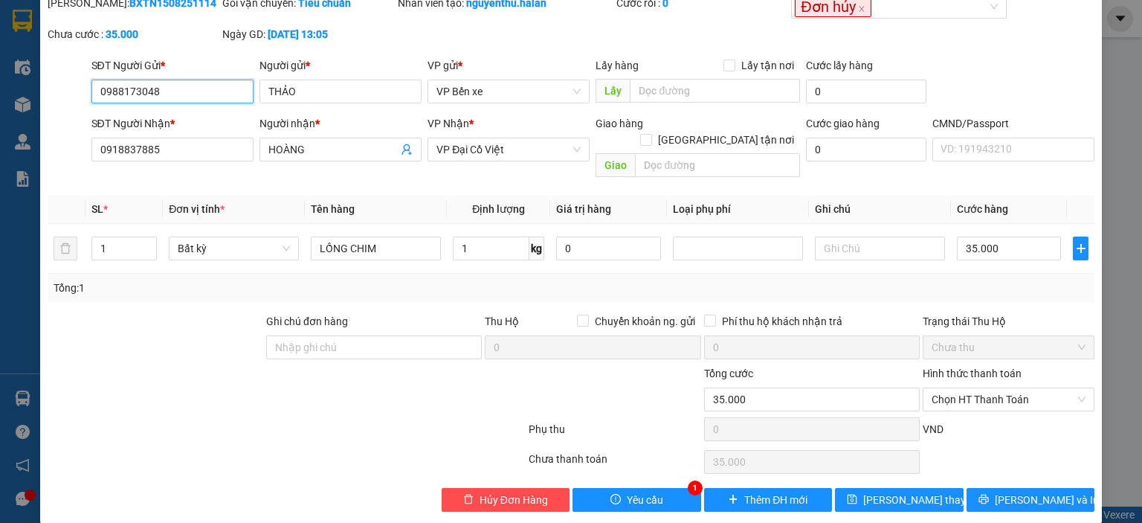
click at [181, 88] on input "0988173048" at bounding box center [172, 92] width 162 height 24
drag, startPoint x: 196, startPoint y: 88, endPoint x: 0, endPoint y: 99, distance: 195.8
click at [0, 99] on div "SỬA ĐƠN HÀNG Lịch sử Ảnh kiện hàng Yêu cầu xuất hóa đơn điện tử Total Paid Fee …" at bounding box center [571, 261] width 1142 height 523
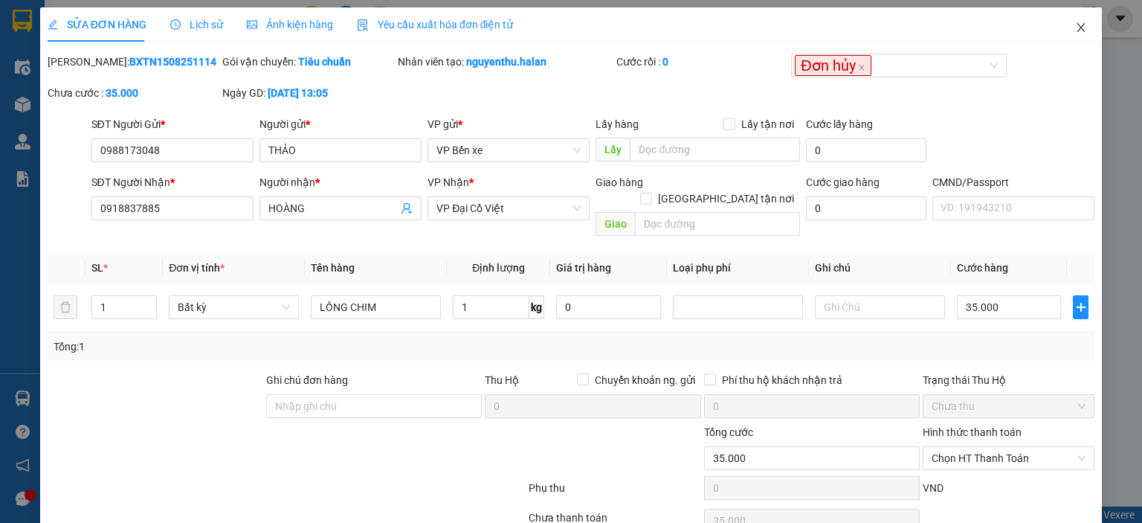
drag, startPoint x: 1064, startPoint y: 14, endPoint x: 1067, endPoint y: 34, distance: 20.3
click at [1064, 17] on span "Close" at bounding box center [1081, 28] width 42 height 42
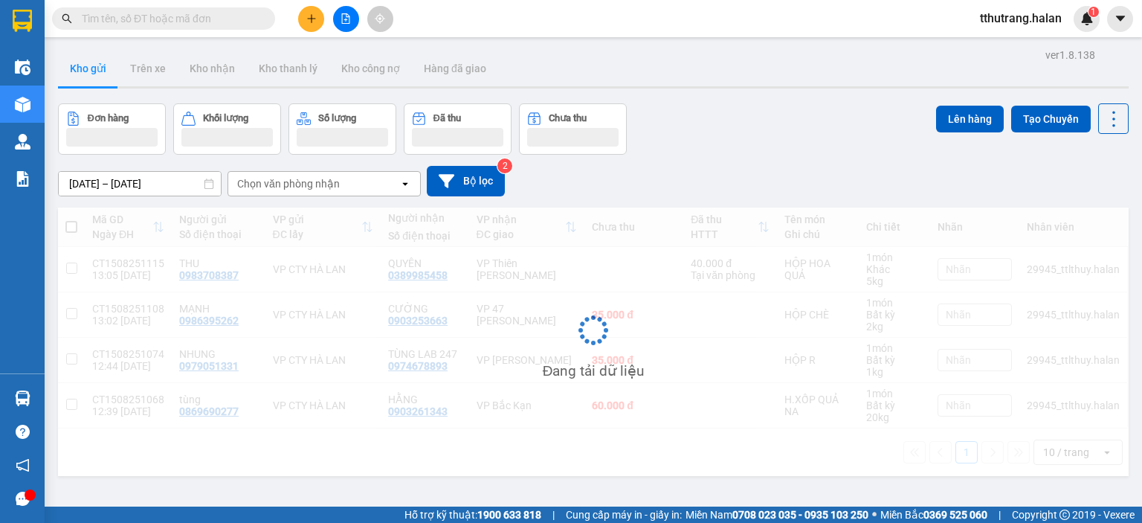
click at [1070, 33] on div "Kết quả tìm kiếm ( 0 ) Bộ lọc No Data tthutrang.halan 1" at bounding box center [571, 18] width 1142 height 37
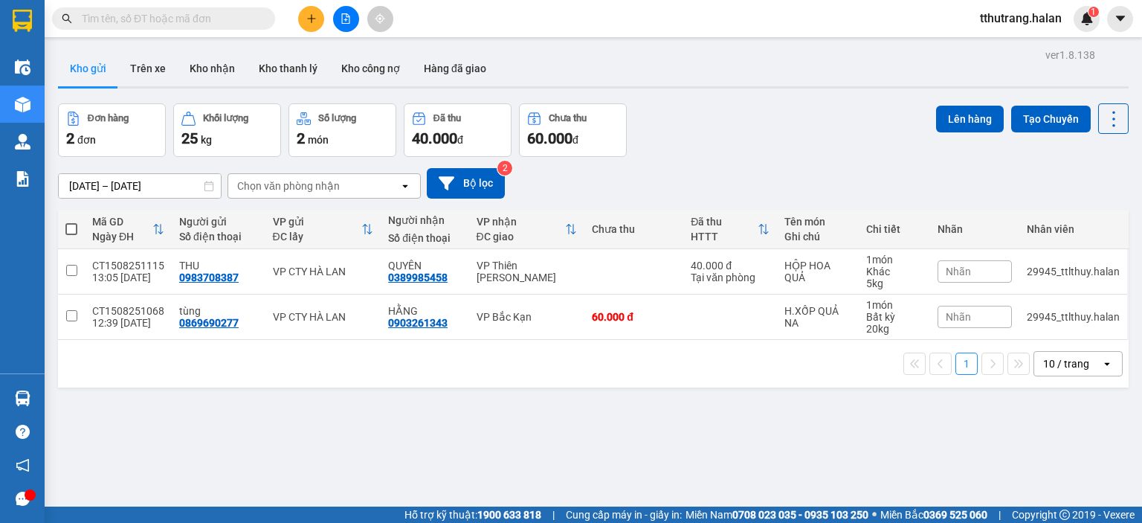
click at [178, 17] on input "text" at bounding box center [169, 18] width 175 height 16
paste input "0988173048"
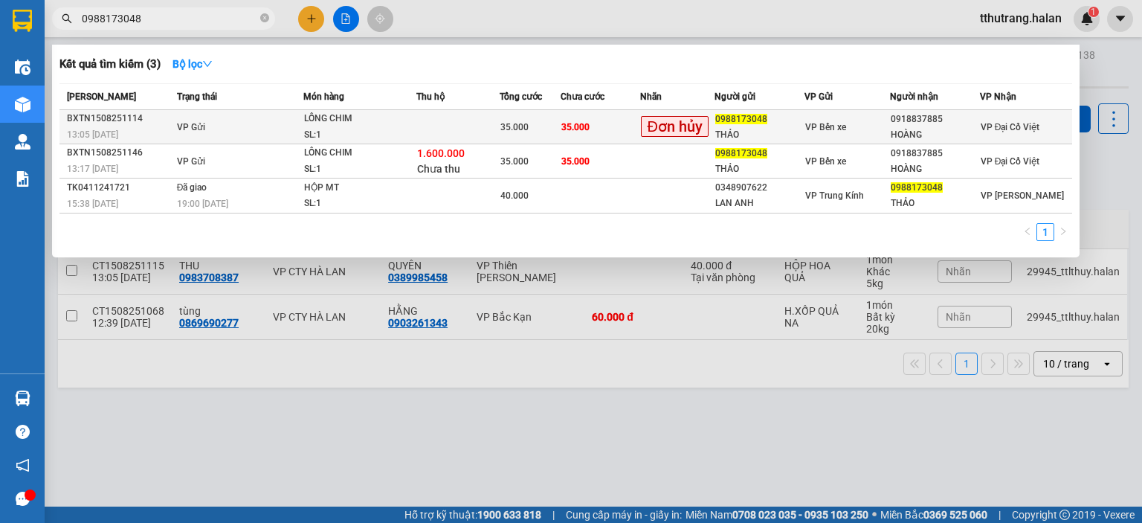
type input "0988173048"
click at [494, 125] on td at bounding box center [457, 127] width 83 height 34
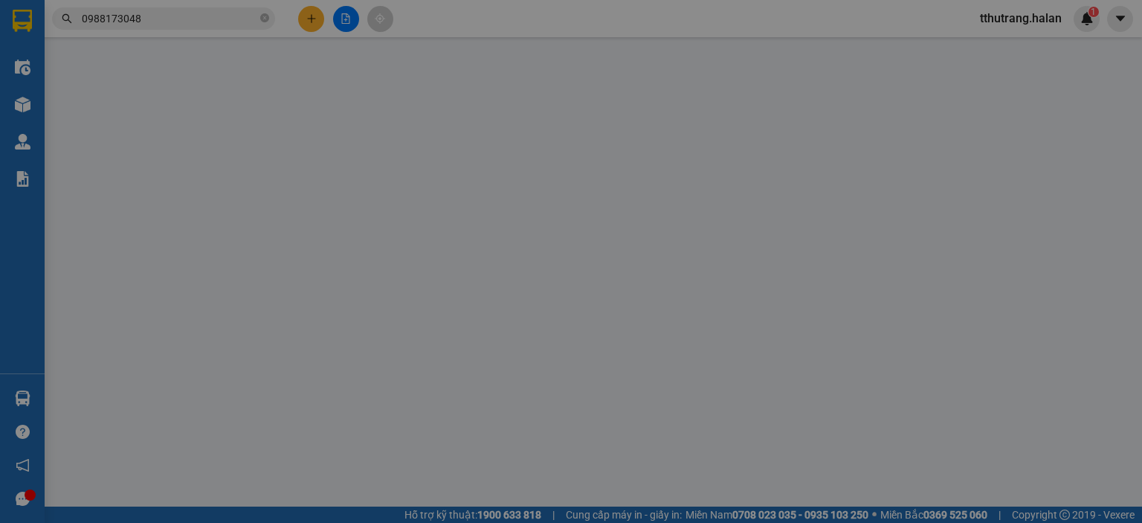
type input "0988173048"
type input "THẢO"
type input "0918837885"
type input "HOÀNG"
type input "35.000"
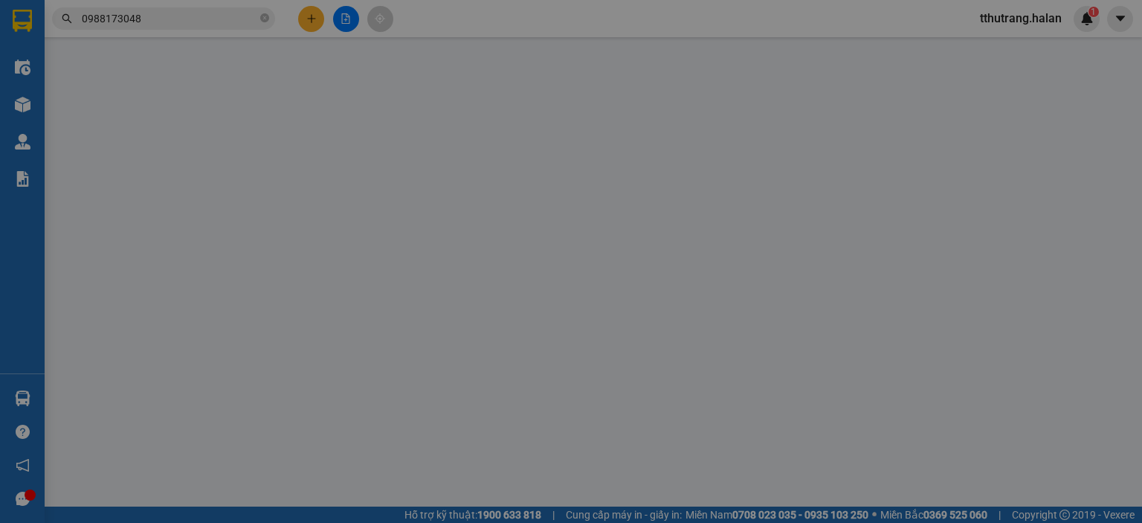
type input "35.000"
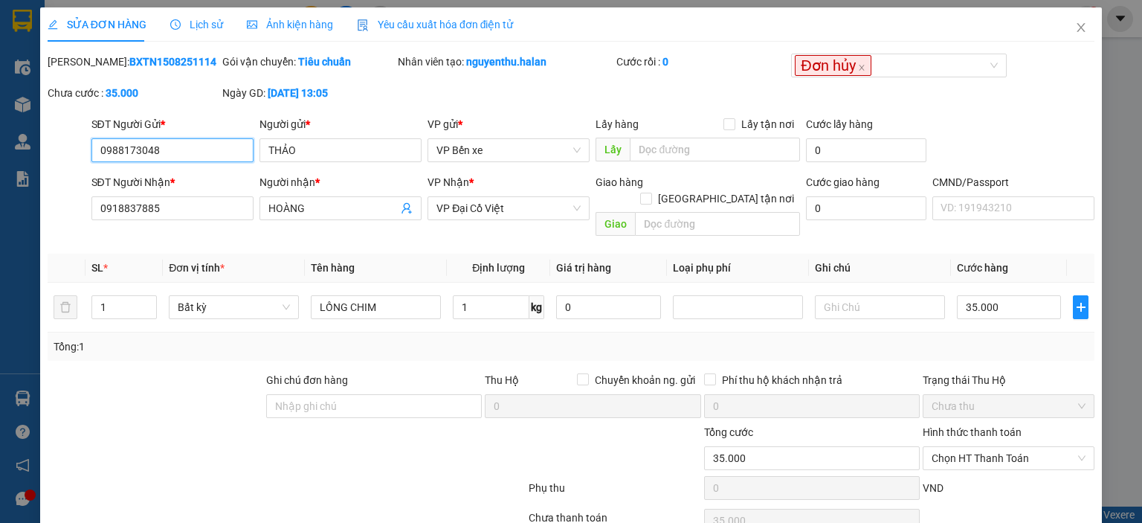
scroll to position [59, 0]
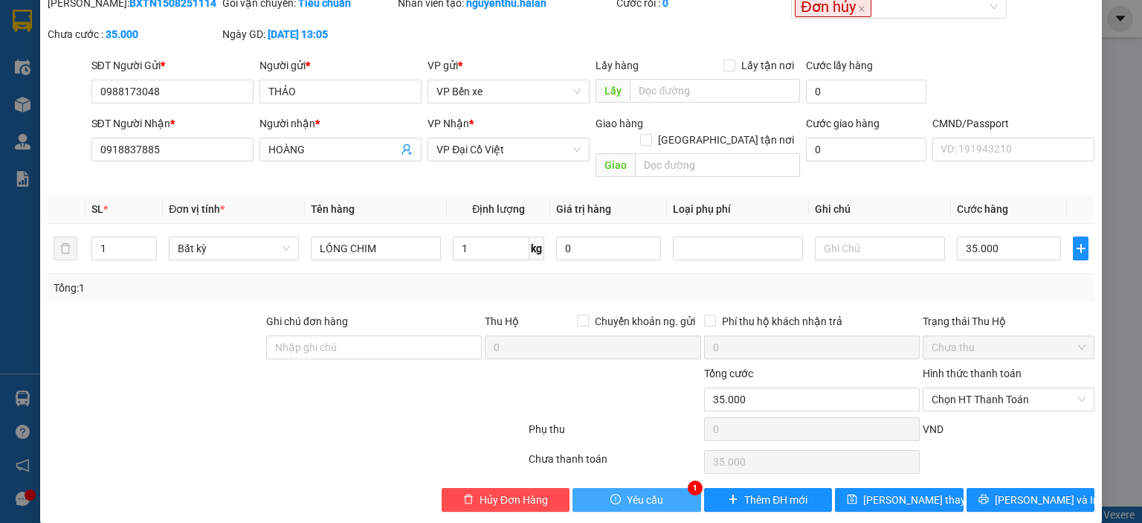
click at [636, 493] on button "Yêu cầu" at bounding box center [636, 500] width 129 height 24
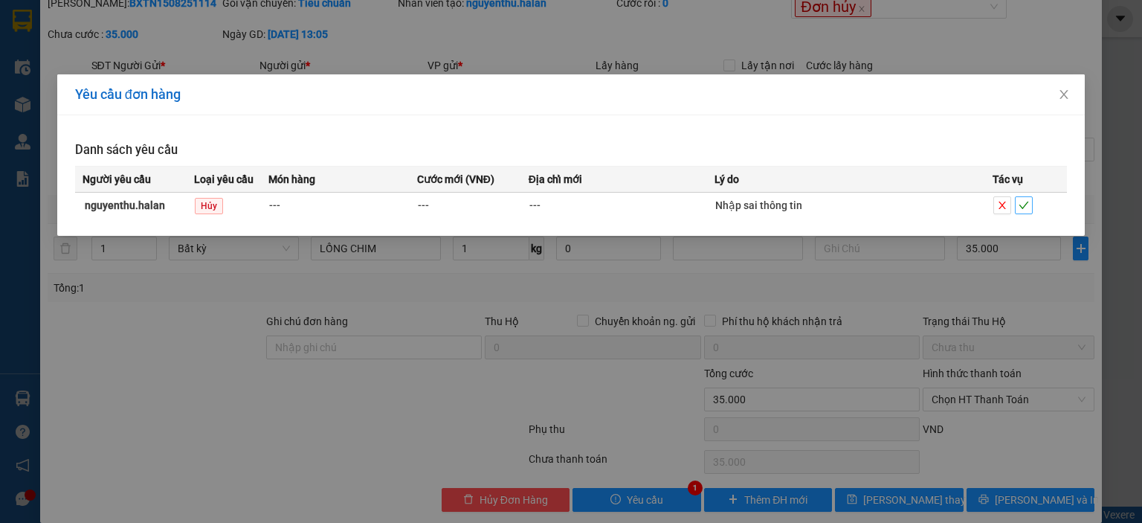
click at [1023, 204] on icon "check" at bounding box center [1023, 205] width 10 height 10
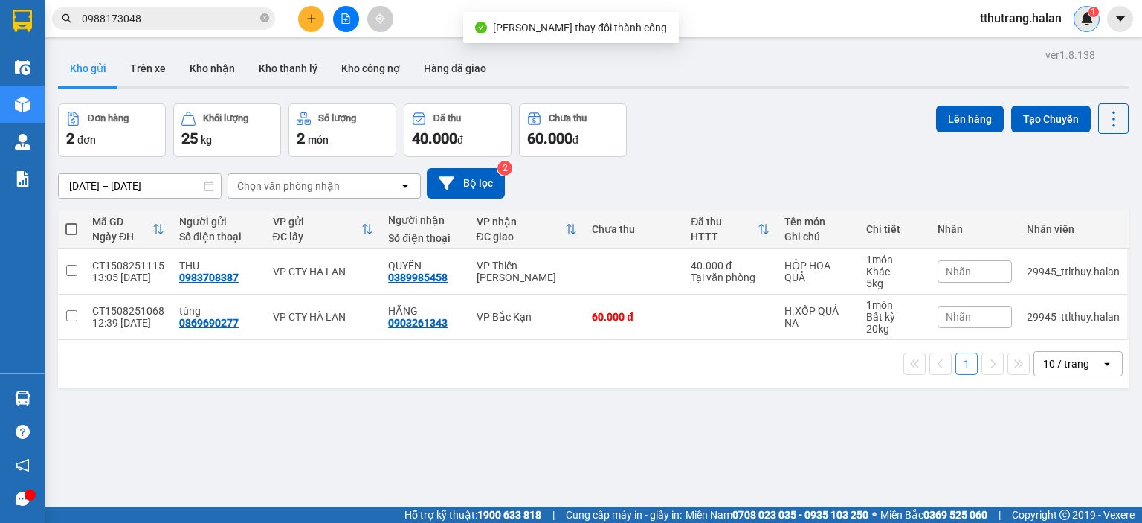
click at [1089, 10] on sup "1" at bounding box center [1093, 12] width 10 height 10
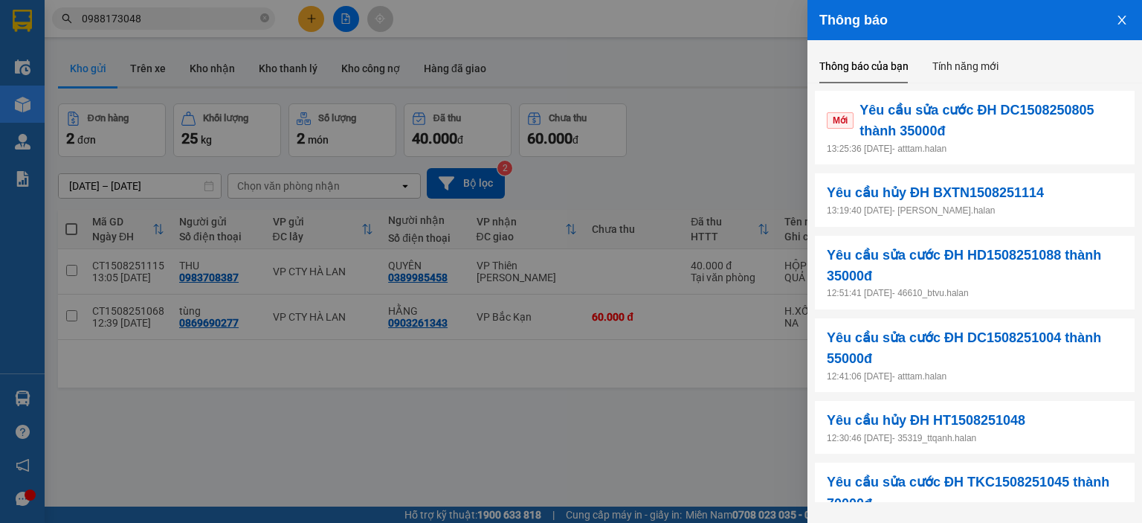
click at [1124, 23] on icon "close" at bounding box center [1121, 20] width 8 height 9
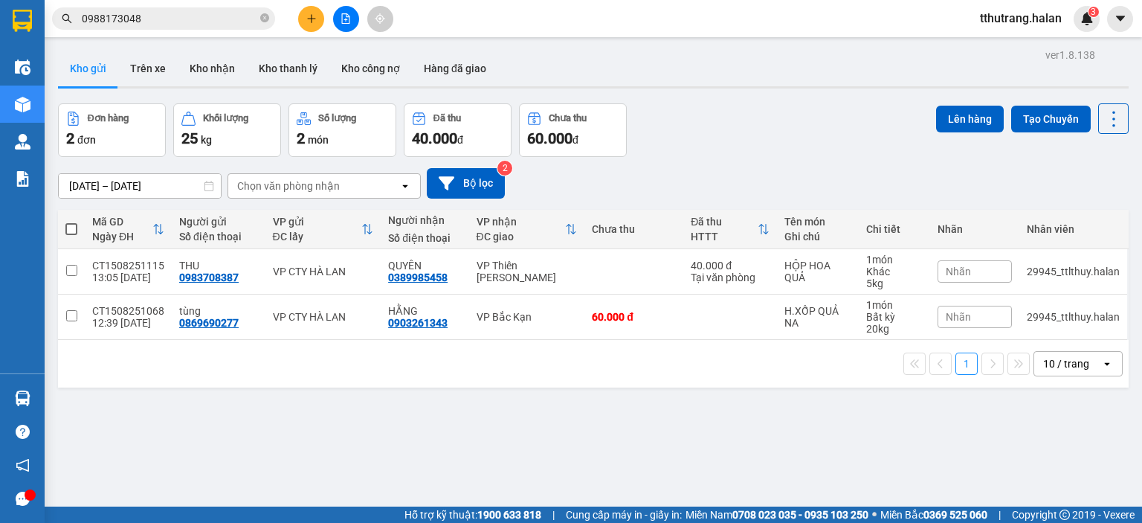
click at [1088, 26] on div "3" at bounding box center [1086, 19] width 26 height 26
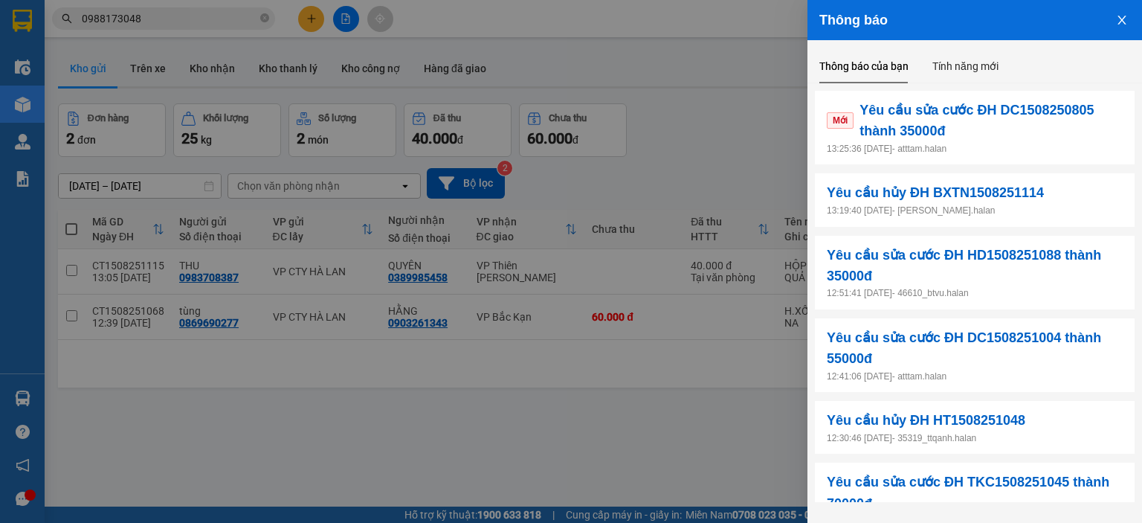
click at [266, 22] on div at bounding box center [571, 261] width 1142 height 523
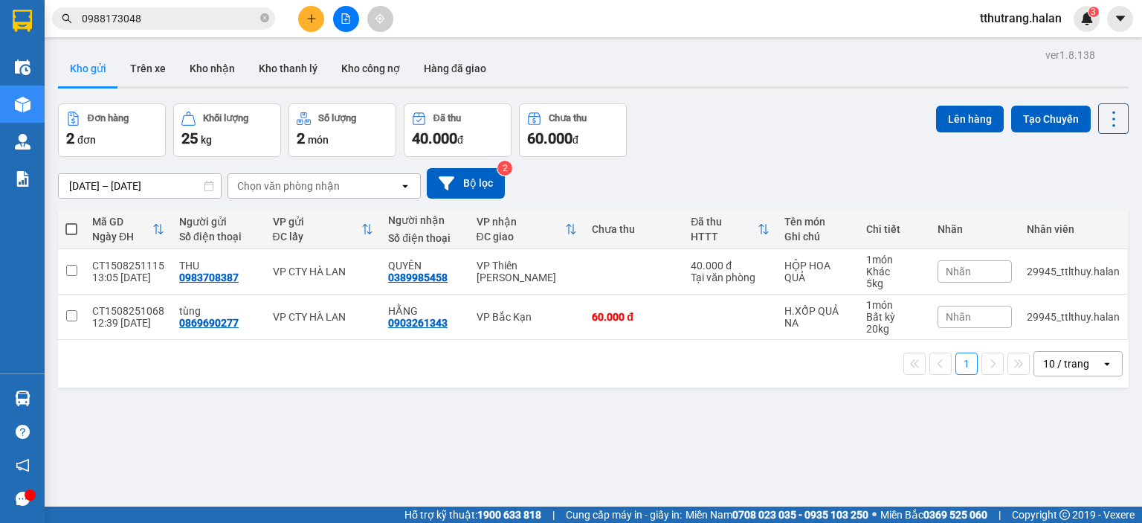
click at [265, 19] on body "Kết quả tìm kiếm ( 3 ) Bộ lọc Mã ĐH Trạng thái Món hàng Thu hộ Tổng cước Chưa c…" at bounding box center [571, 261] width 1142 height 523
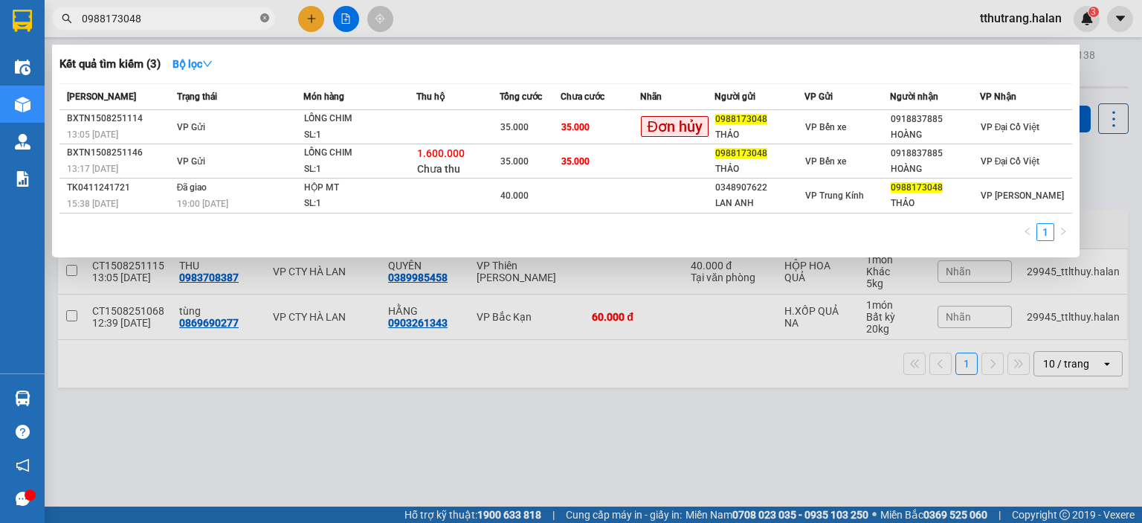
click at [266, 19] on icon "close-circle" at bounding box center [264, 17] width 9 height 9
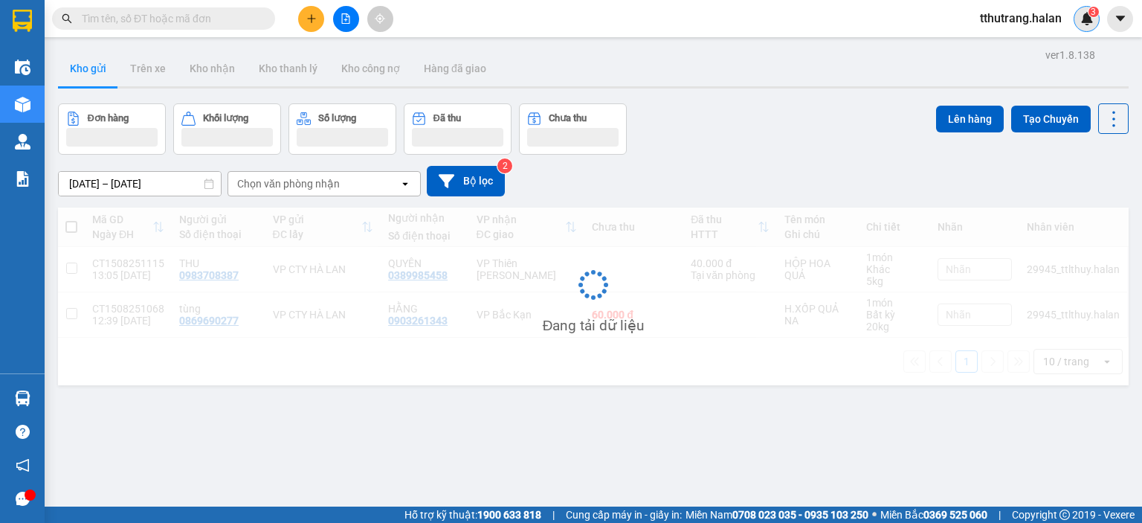
click at [1085, 23] on img at bounding box center [1086, 18] width 13 height 13
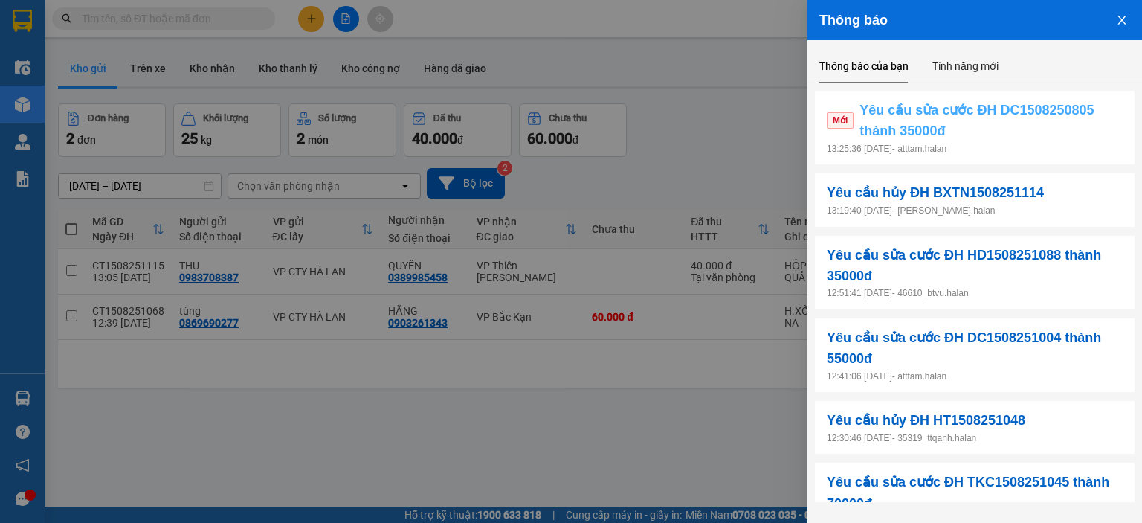
click at [992, 132] on span "Yêu cầu sửa cước ĐH DC1508250805 thành 35000đ" at bounding box center [990, 121] width 263 height 42
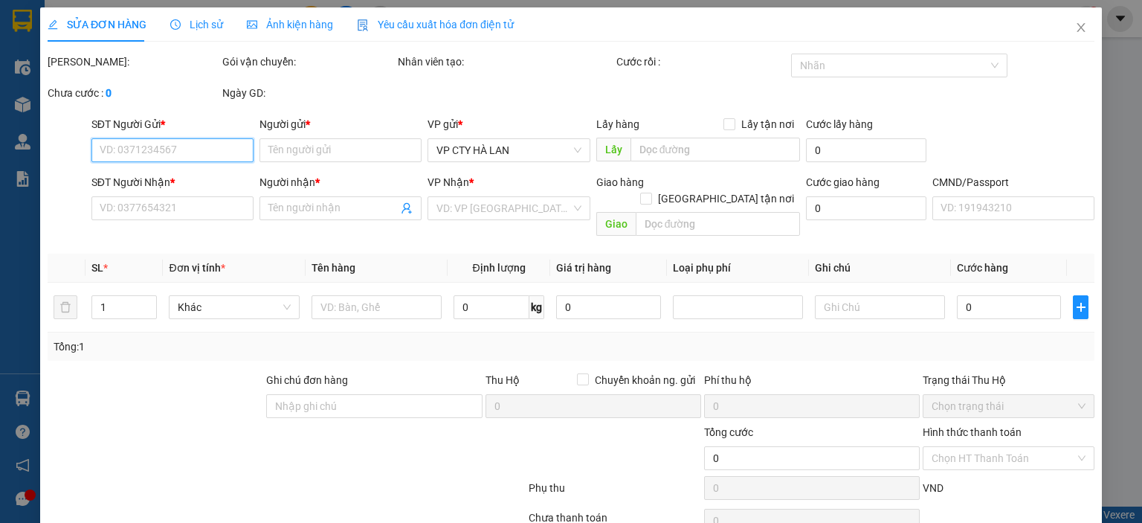
type input "0983507777"
type input "DIẼM"
type input "0386226688"
type input "[PERSON_NAME]"
type input "50.000"
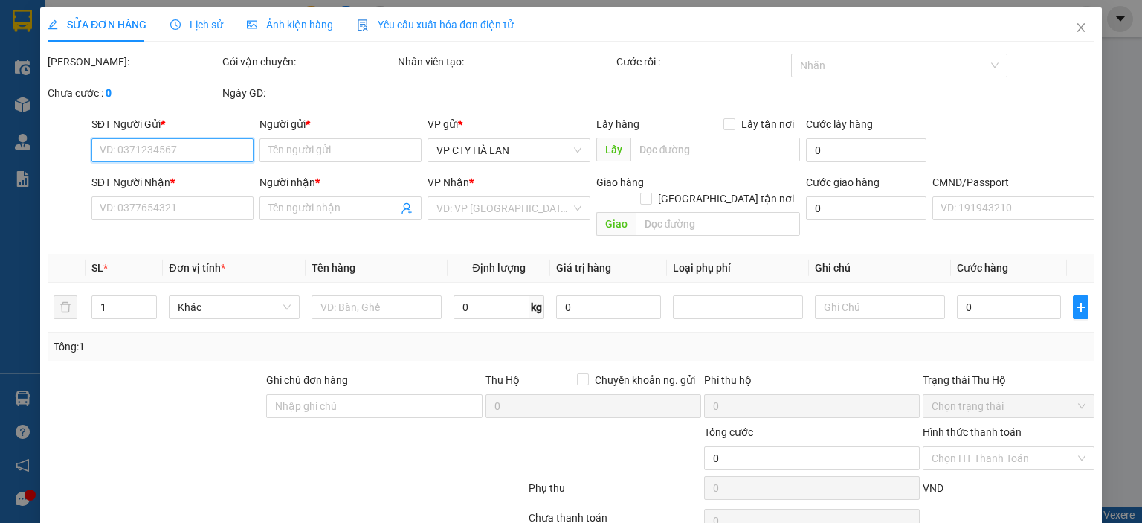
type input "50.000"
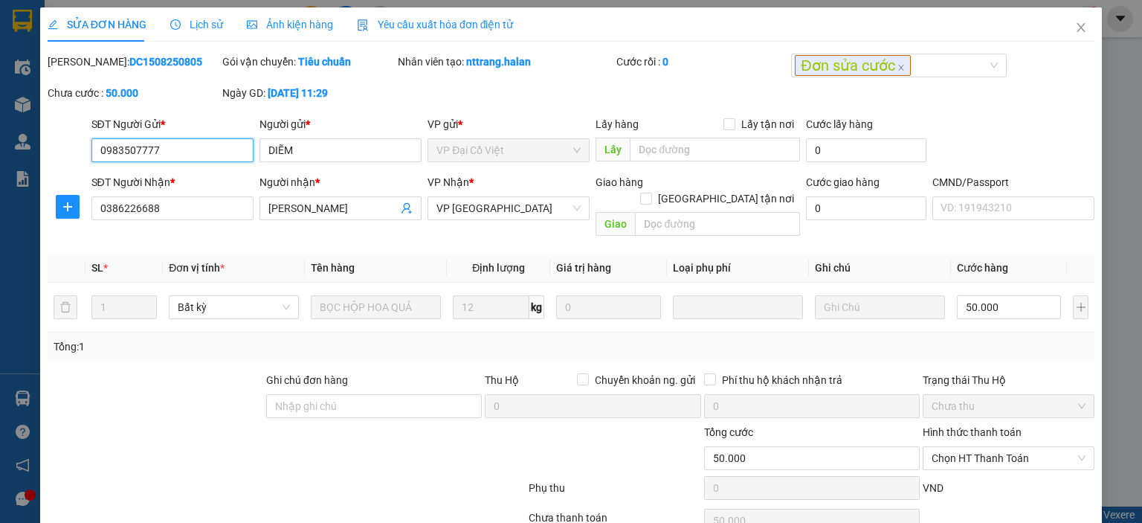
scroll to position [59, 0]
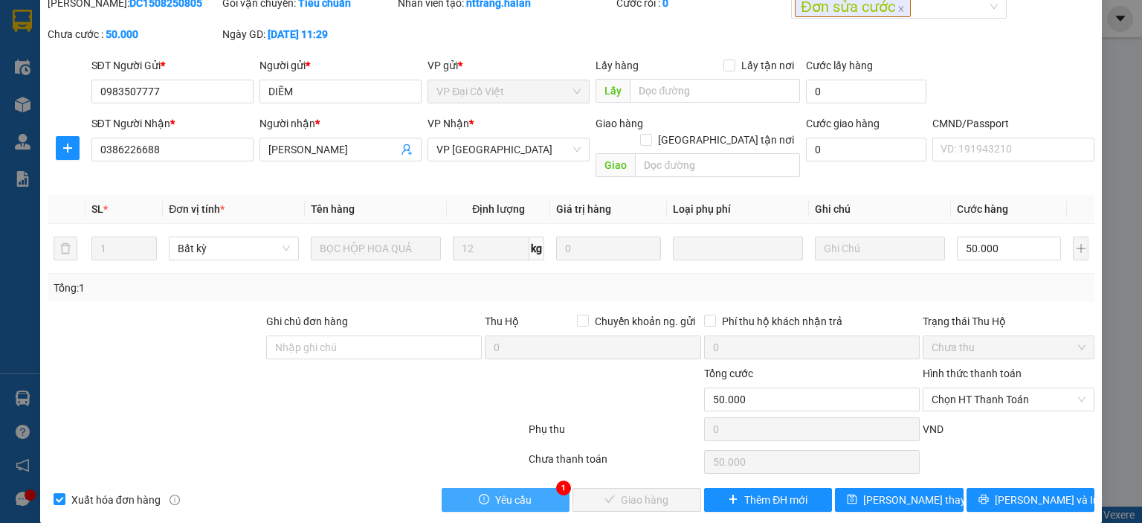
click at [500, 491] on span "Yêu cầu" at bounding box center [513, 499] width 36 height 16
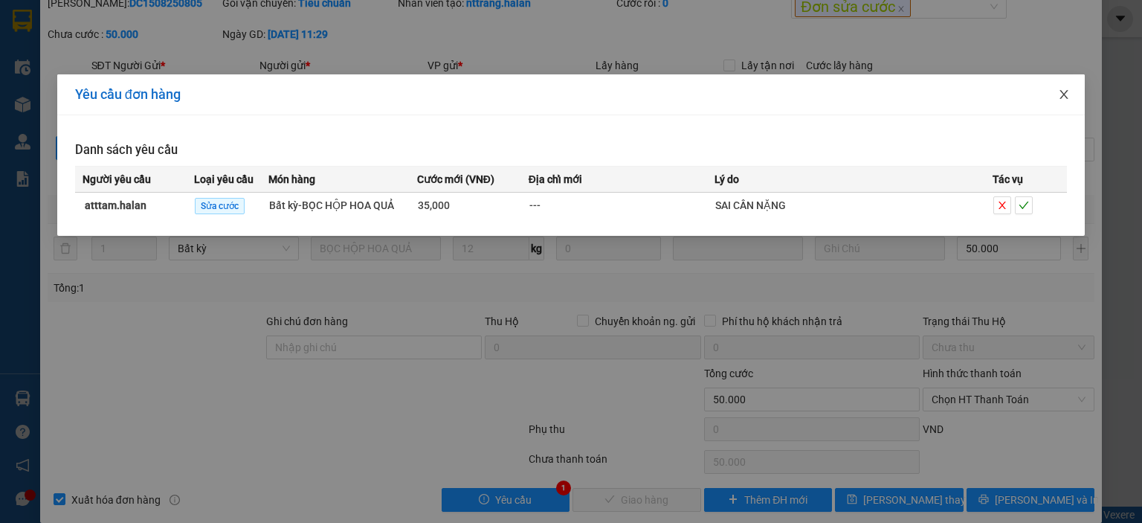
click at [1062, 93] on icon "close" at bounding box center [1064, 94] width 8 height 9
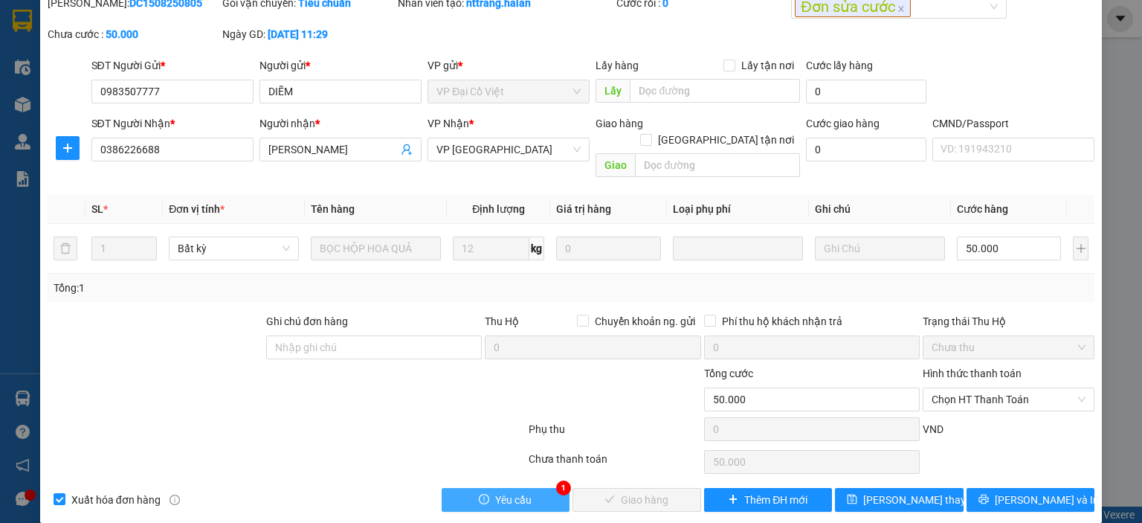
click at [495, 491] on span "Yêu cầu" at bounding box center [513, 499] width 36 height 16
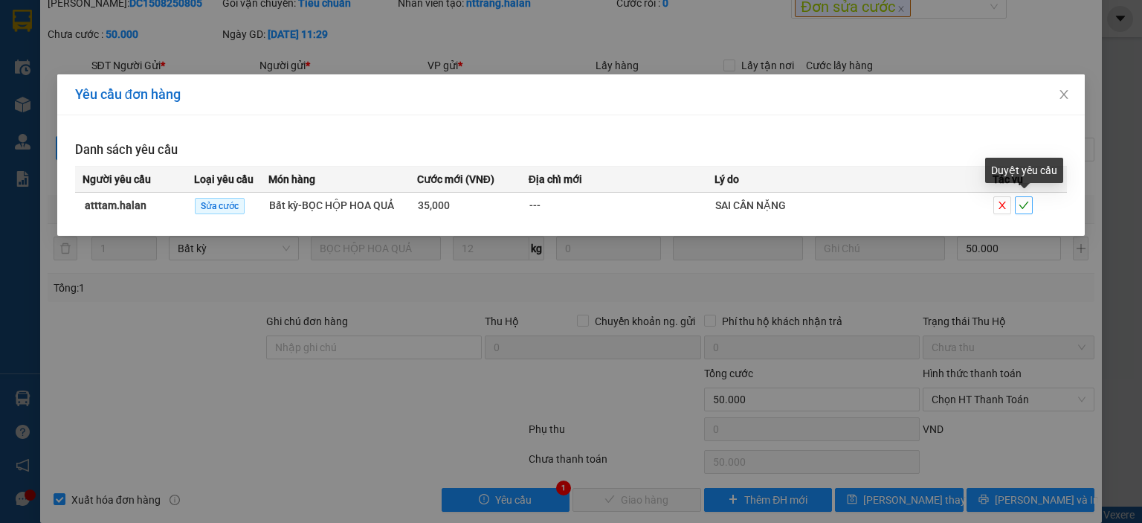
click at [1018, 198] on button "button" at bounding box center [1024, 205] width 18 height 18
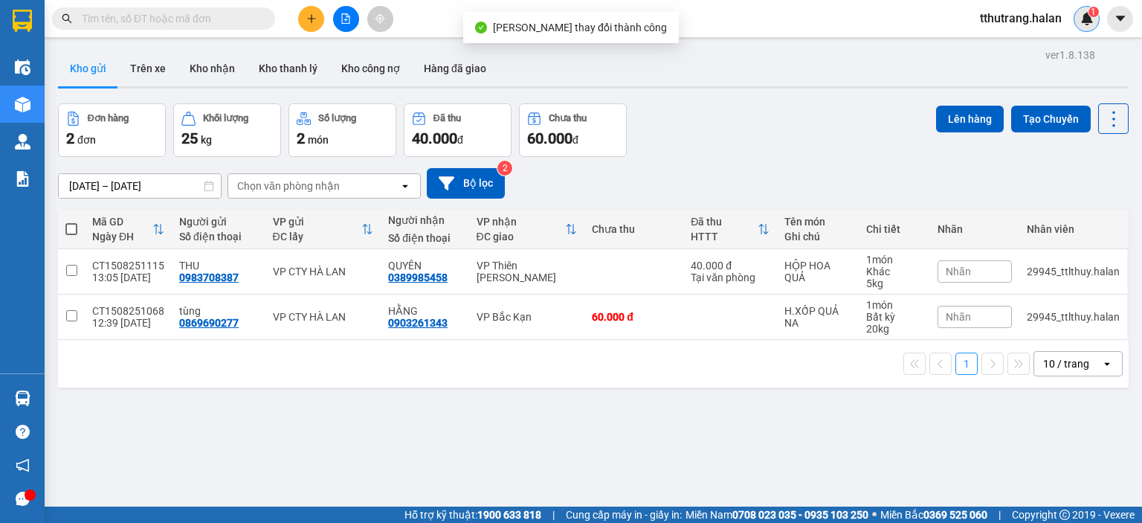
click at [1078, 13] on div "1" at bounding box center [1086, 19] width 26 height 26
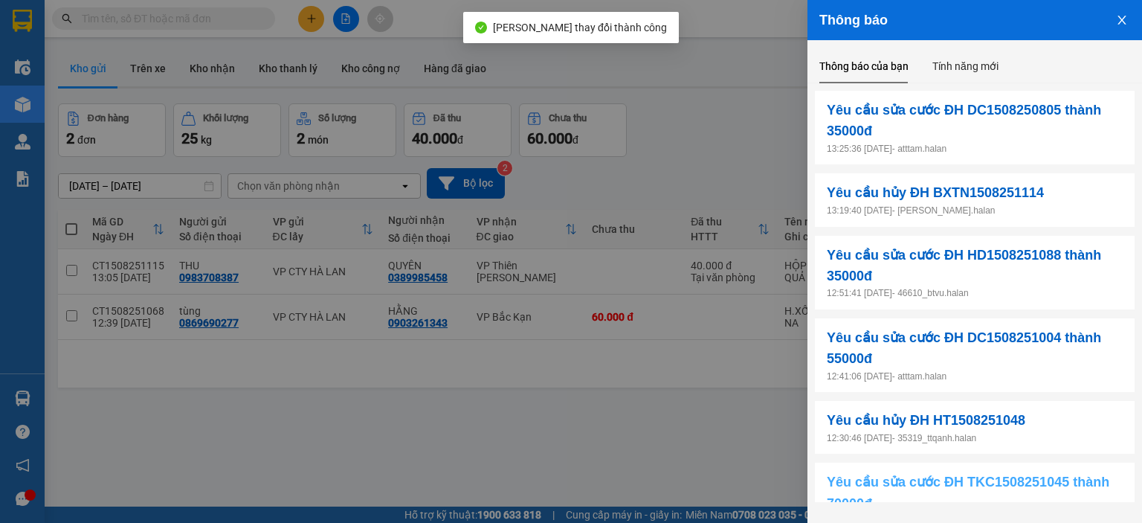
scroll to position [311, 0]
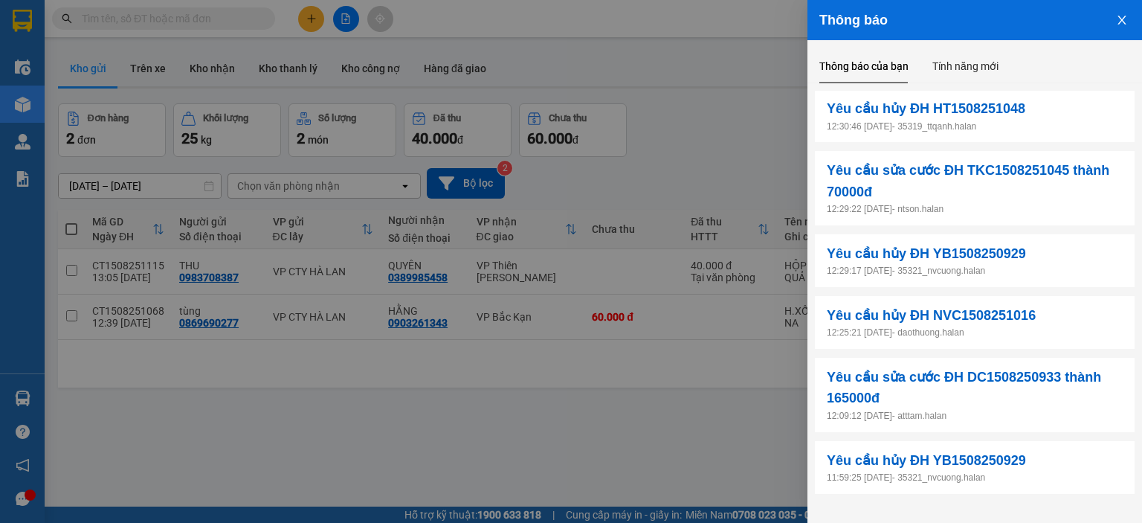
click at [1118, 28] on button "Close" at bounding box center [1122, 19] width 40 height 38
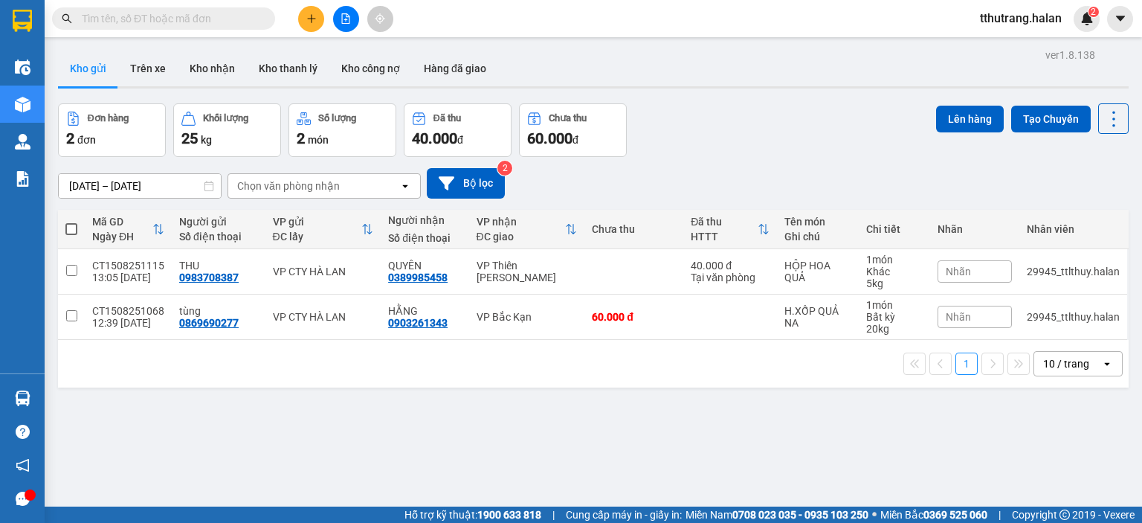
click at [1101, 25] on div "tthutrang.halan 2" at bounding box center [1055, 19] width 174 height 26
click at [1088, 23] on img at bounding box center [1086, 18] width 13 height 13
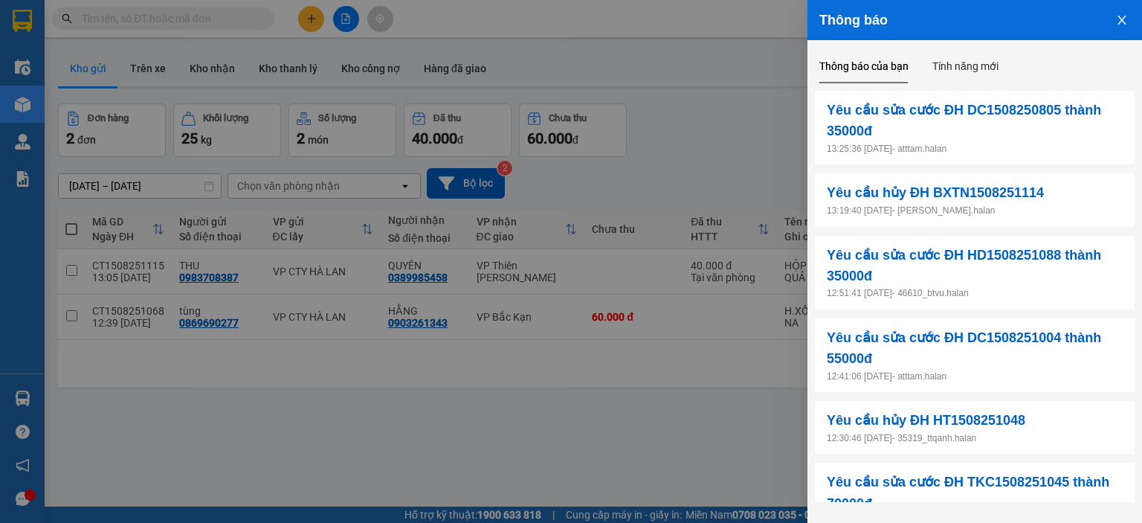
scroll to position [311, 0]
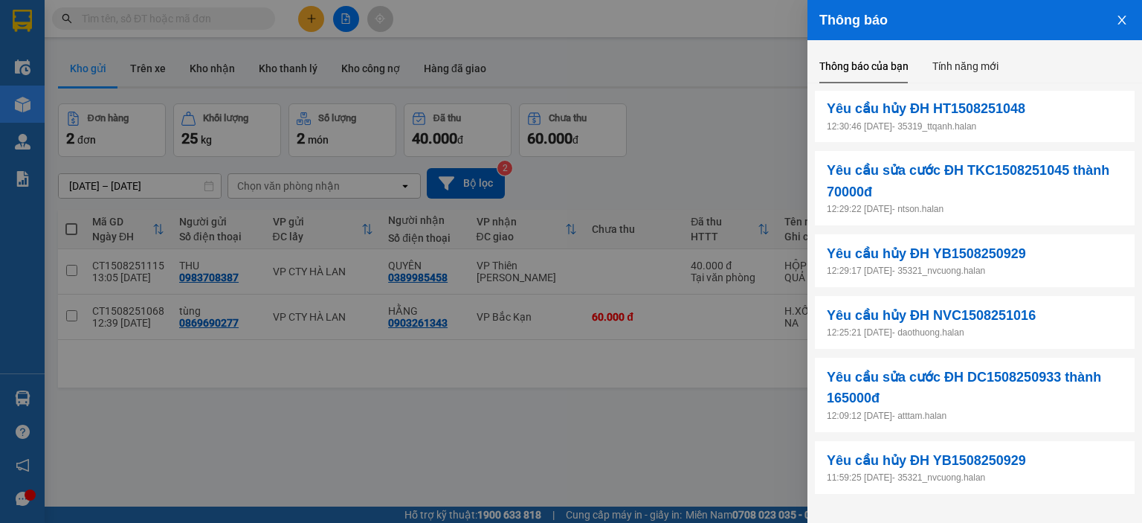
click at [609, 453] on div at bounding box center [571, 261] width 1142 height 523
